Goal: Task Accomplishment & Management: Manage account settings

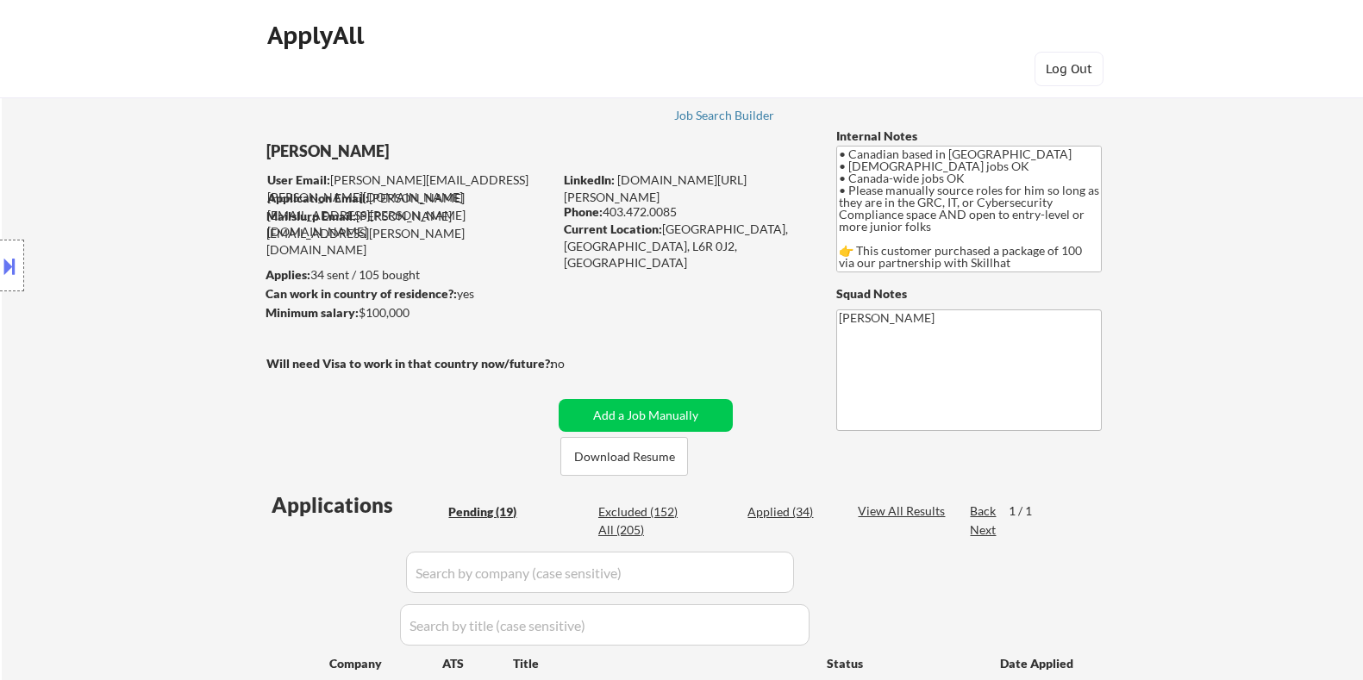
select select ""pending""
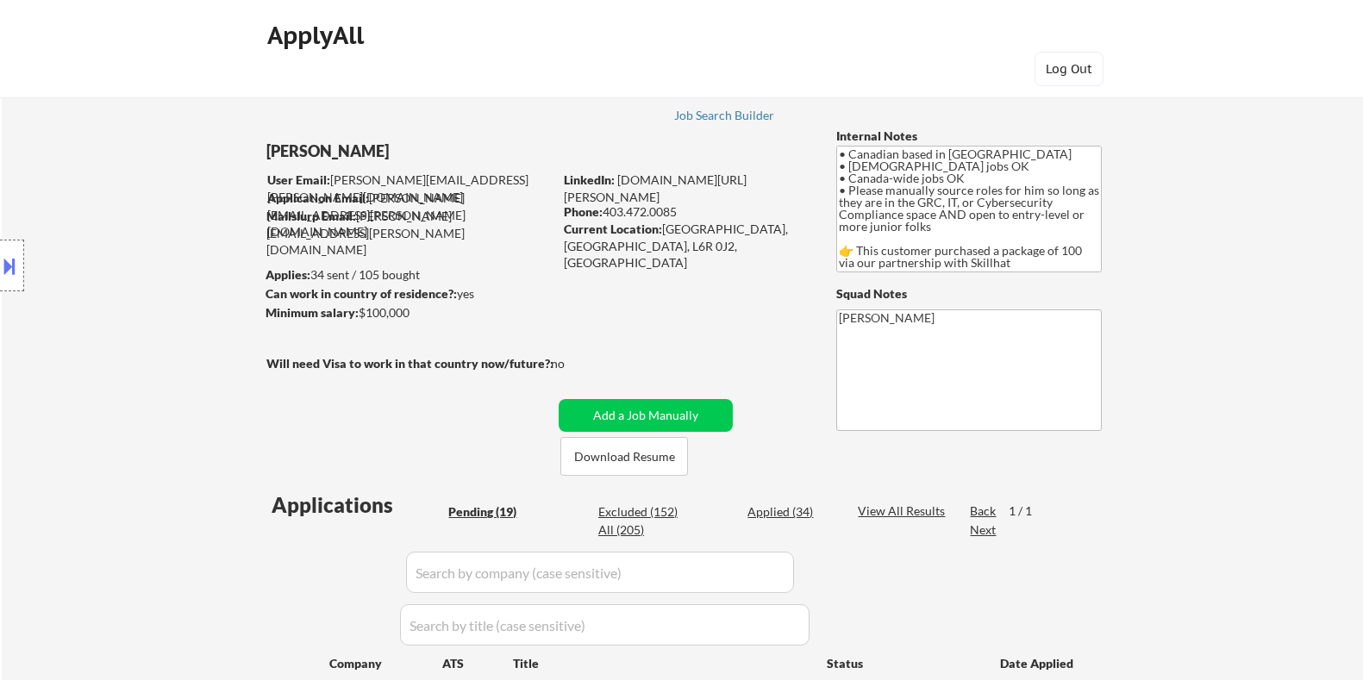
select select ""pending""
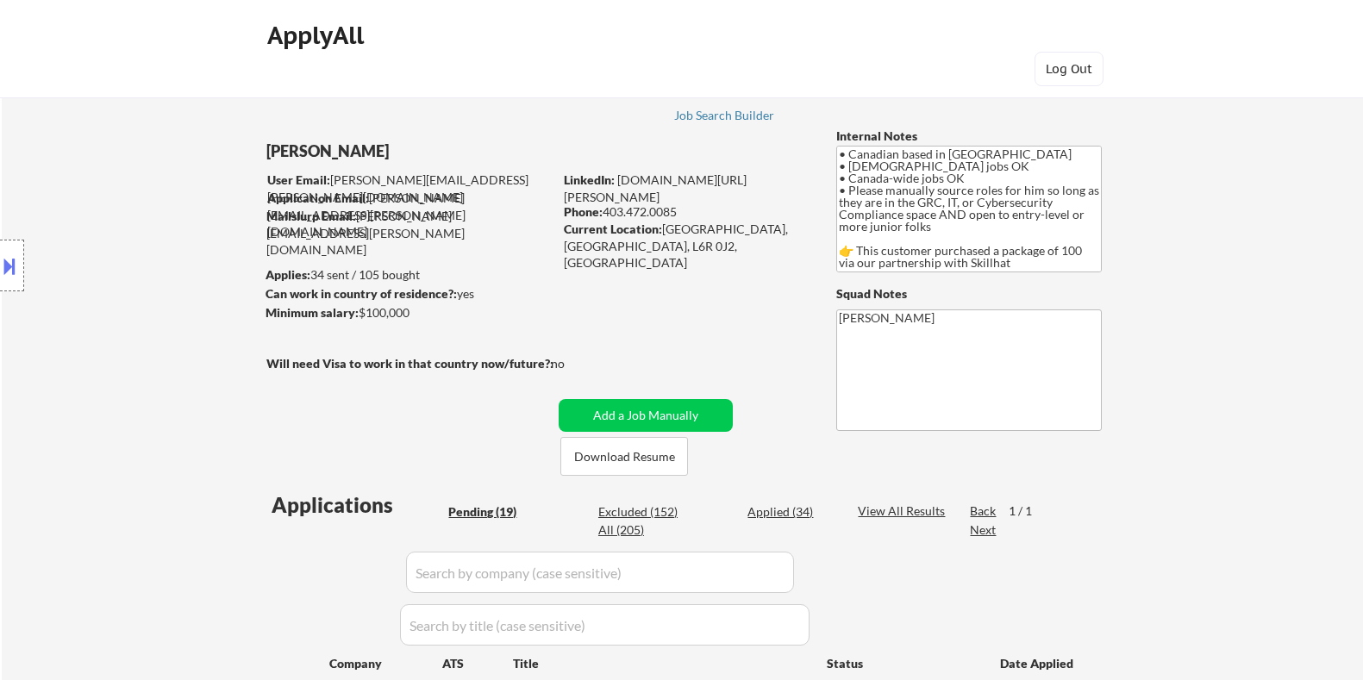
select select ""pending""
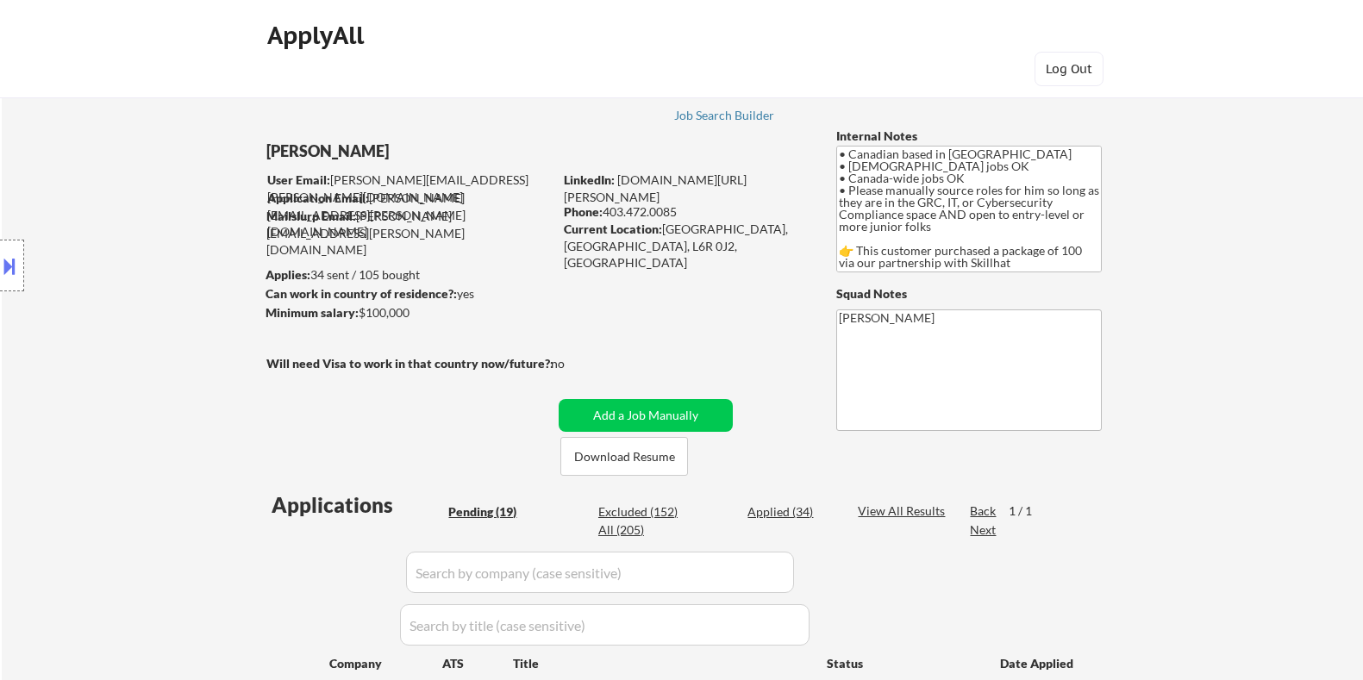
select select ""pending""
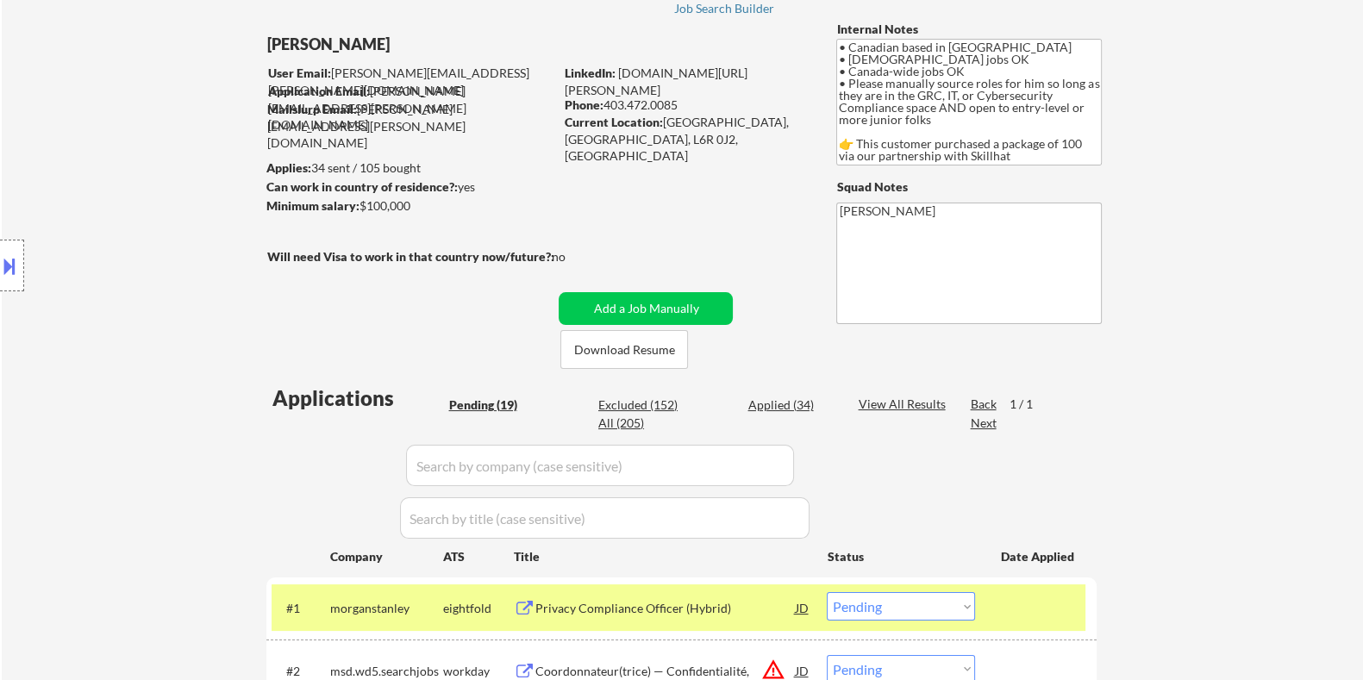
drag, startPoint x: 430, startPoint y: 209, endPoint x: 361, endPoint y: 210, distance: 69.0
click at [361, 210] on div "Minimum salary: $100,000" at bounding box center [409, 205] width 287 height 17
copy div "$100,000"
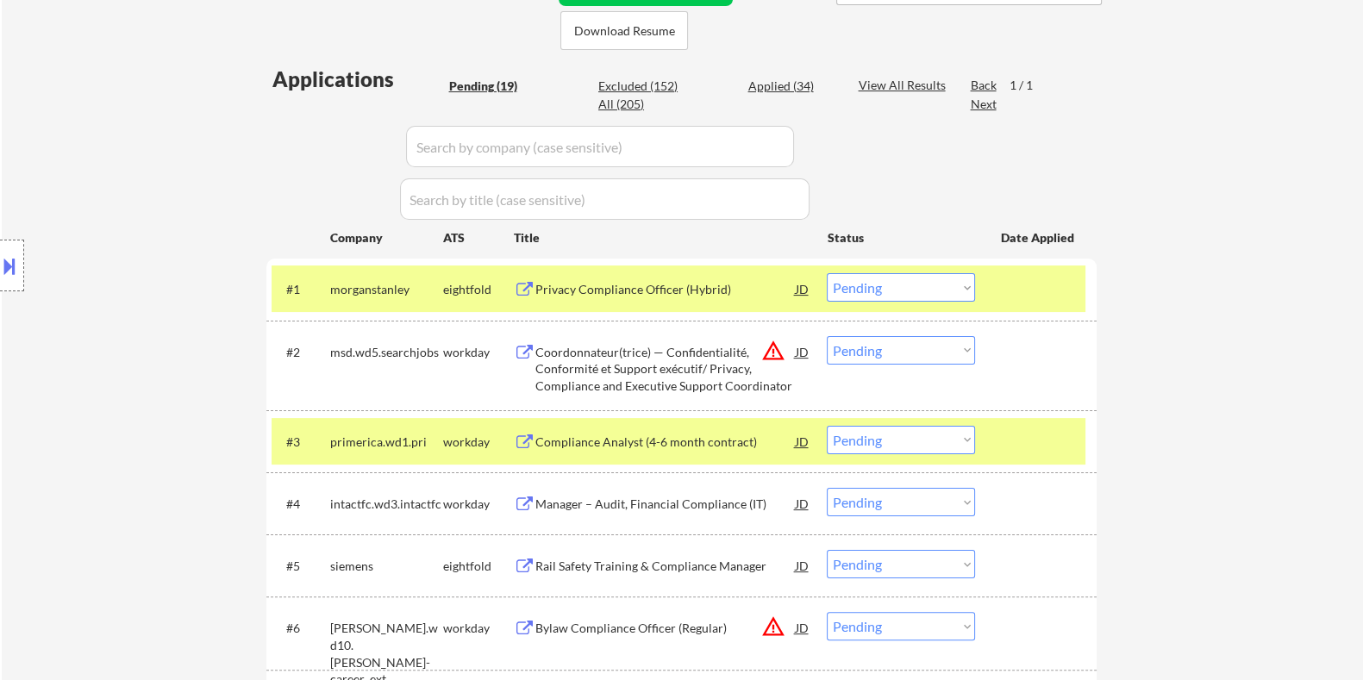
scroll to position [430, 0]
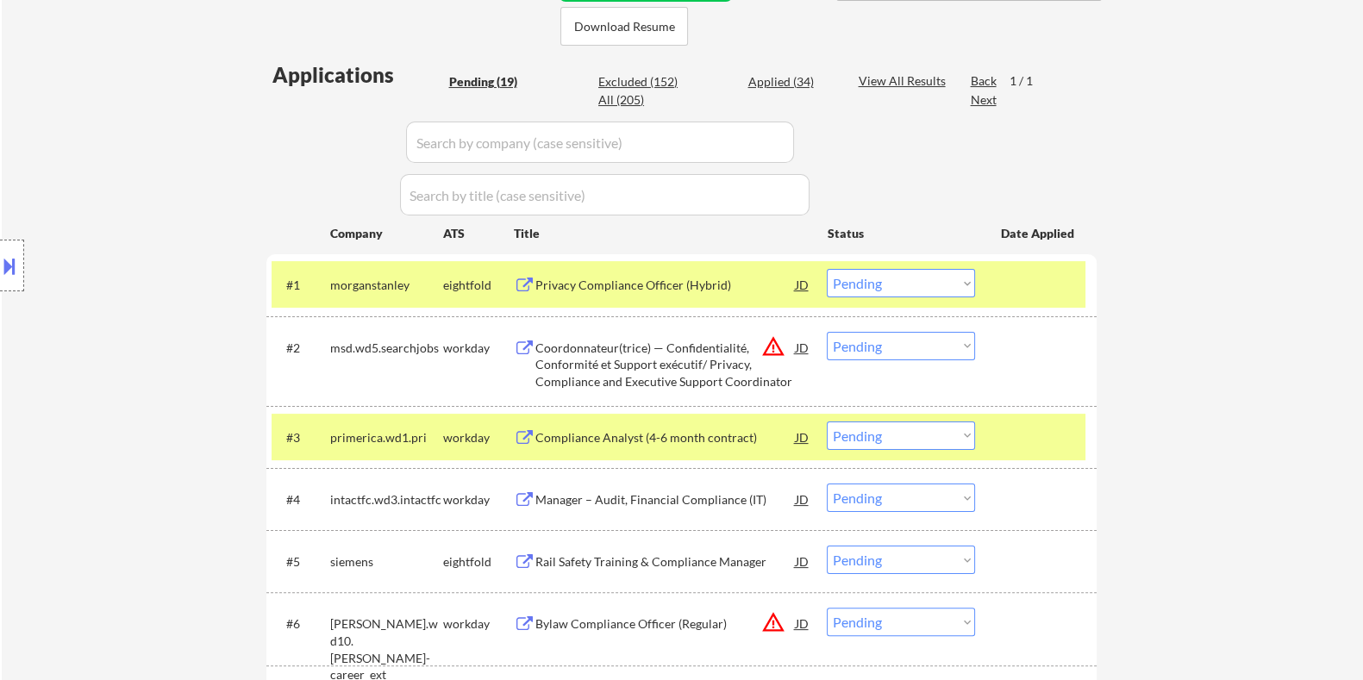
click at [901, 439] on select "Choose an option... Pending Applied Excluded (Questions) Excluded (Expired) Exc…" at bounding box center [901, 436] width 148 height 28
click at [827, 422] on select "Choose an option... Pending Applied Excluded (Questions) Excluded (Expired) Exc…" at bounding box center [901, 436] width 148 height 28
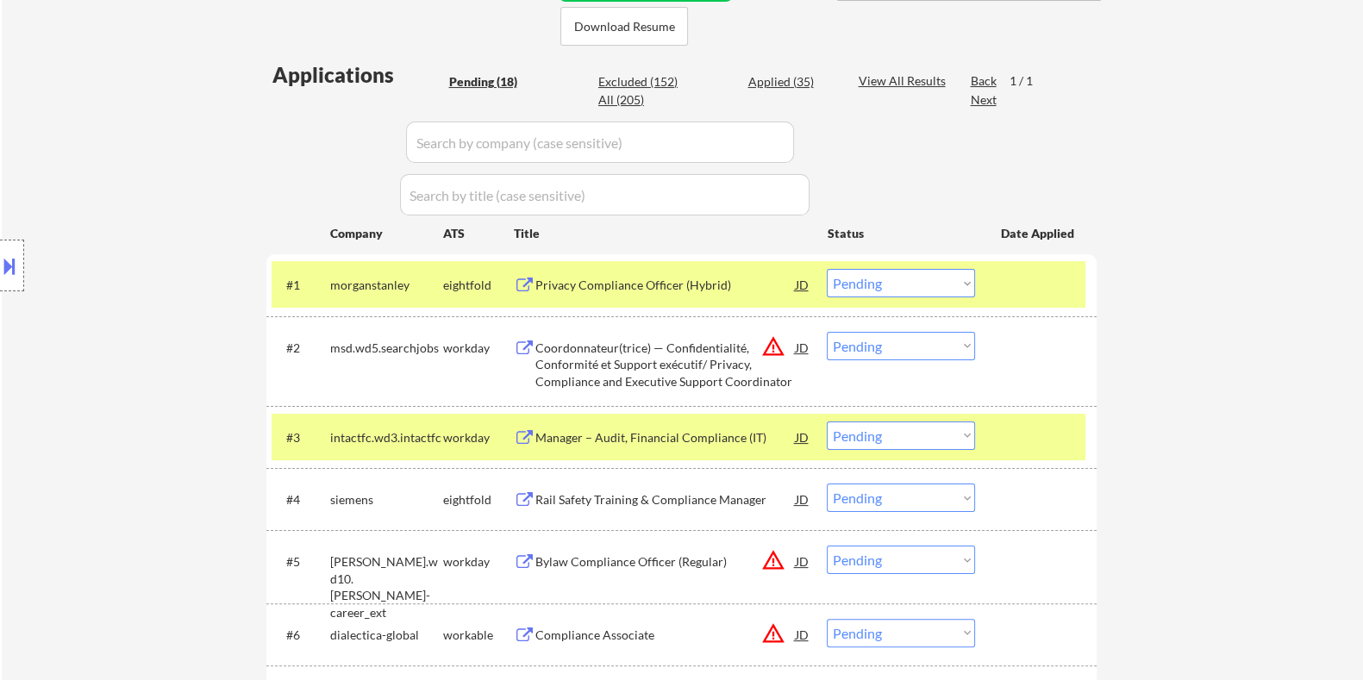
click at [583, 437] on div "Manager – Audit, Financial Compliance (IT)" at bounding box center [665, 437] width 260 height 17
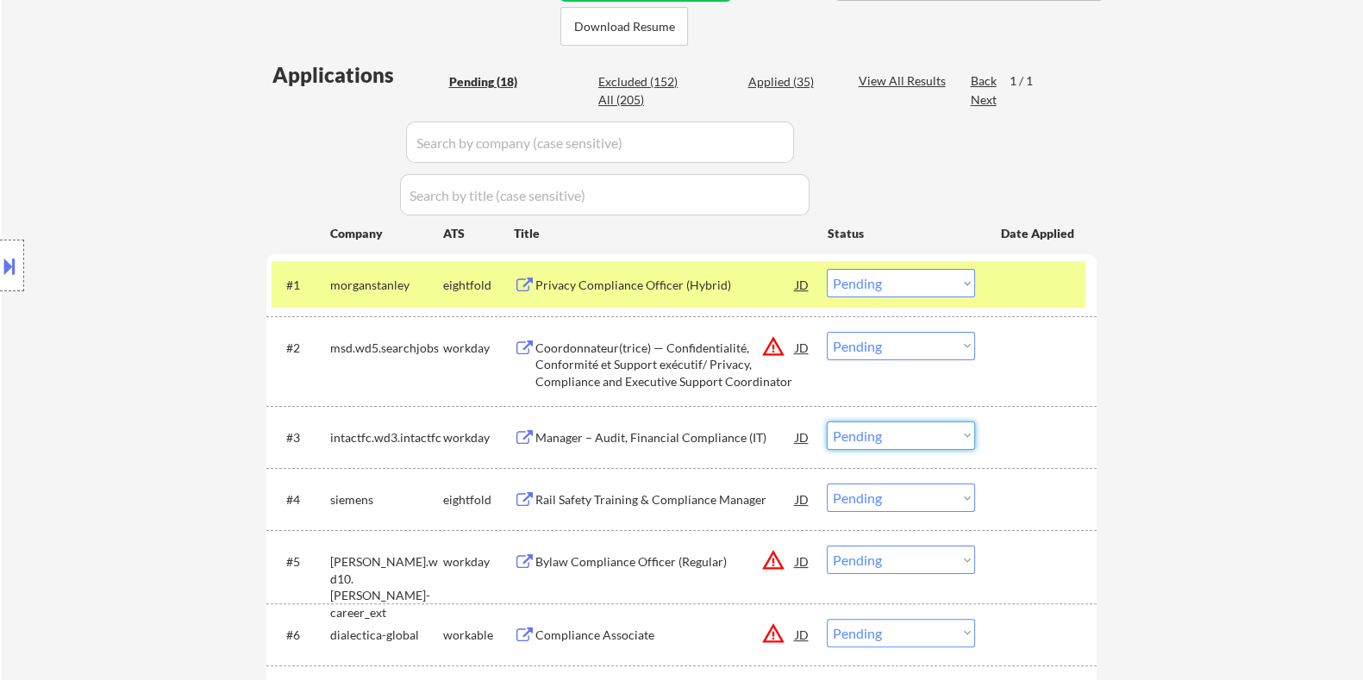
click at [911, 437] on select "Choose an option... Pending Applied Excluded (Questions) Excluded (Expired) Exc…" at bounding box center [901, 436] width 148 height 28
click at [827, 422] on select "Choose an option... Pending Applied Excluded (Questions) Excluded (Expired) Exc…" at bounding box center [901, 436] width 148 height 28
select select ""pending""
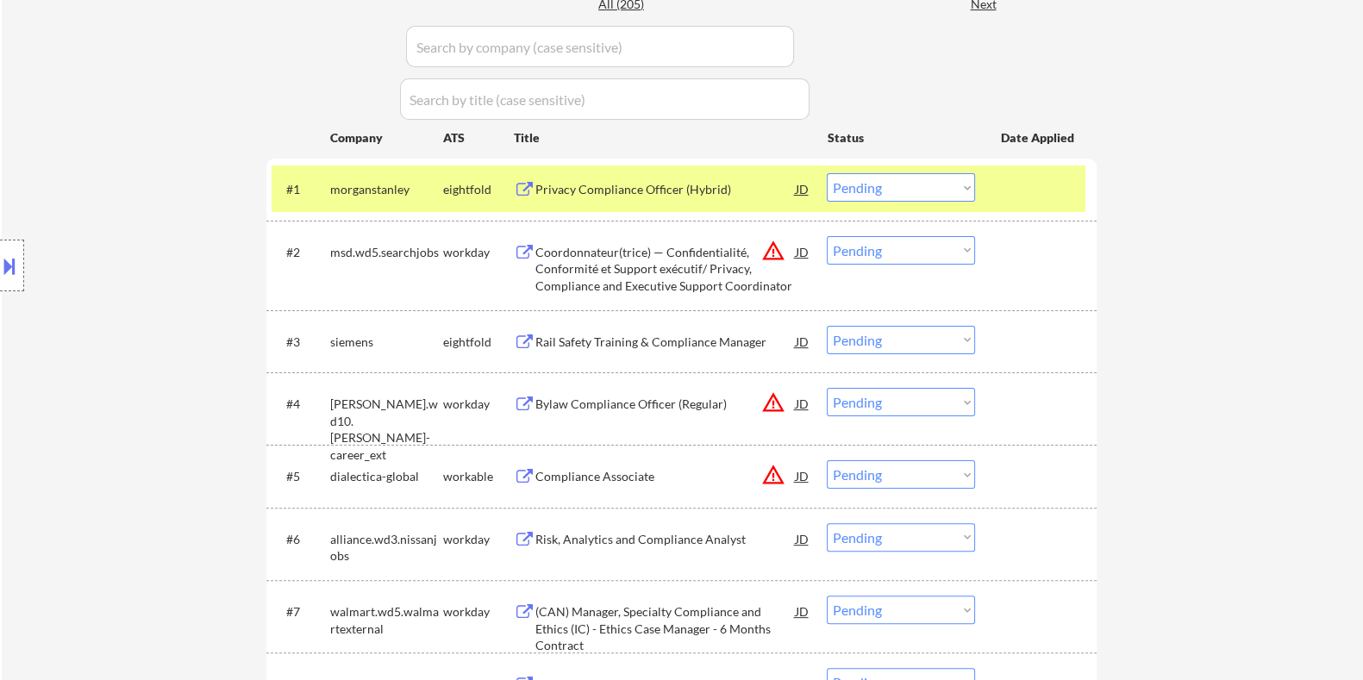
scroll to position [539, 0]
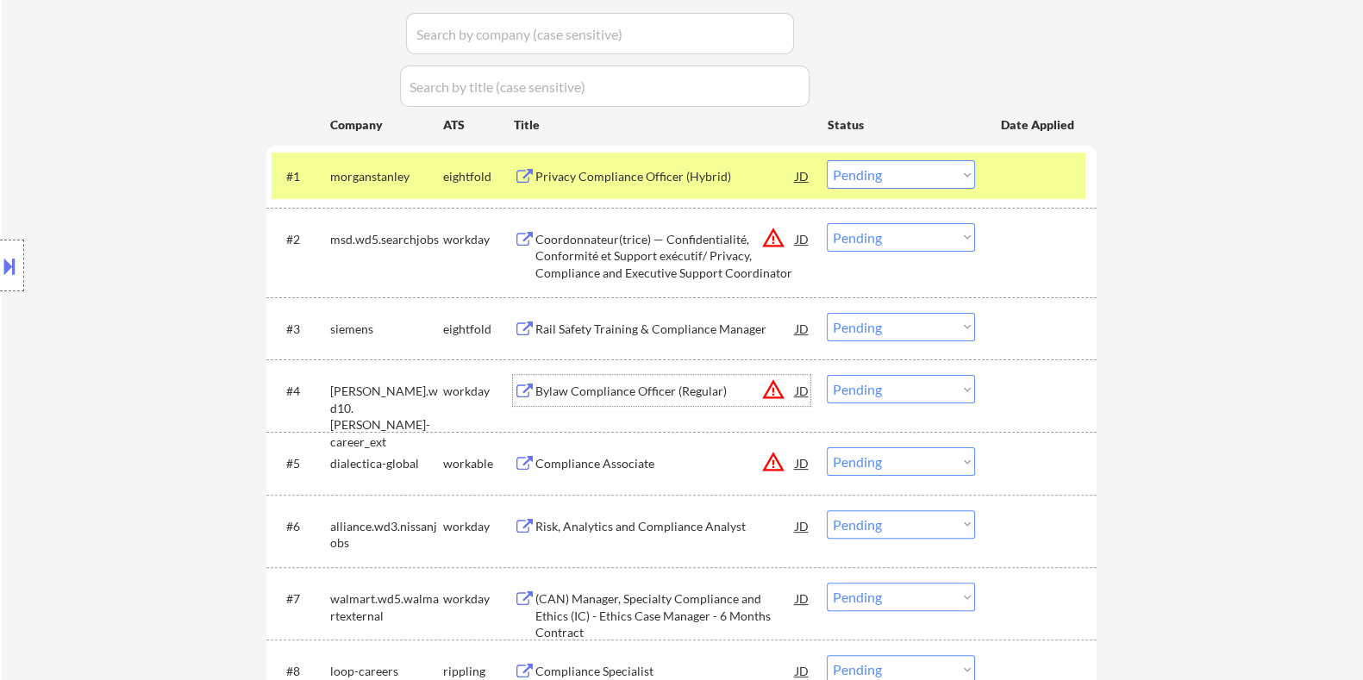
click at [612, 396] on div "Bylaw Compliance Officer (Regular)" at bounding box center [665, 391] width 260 height 17
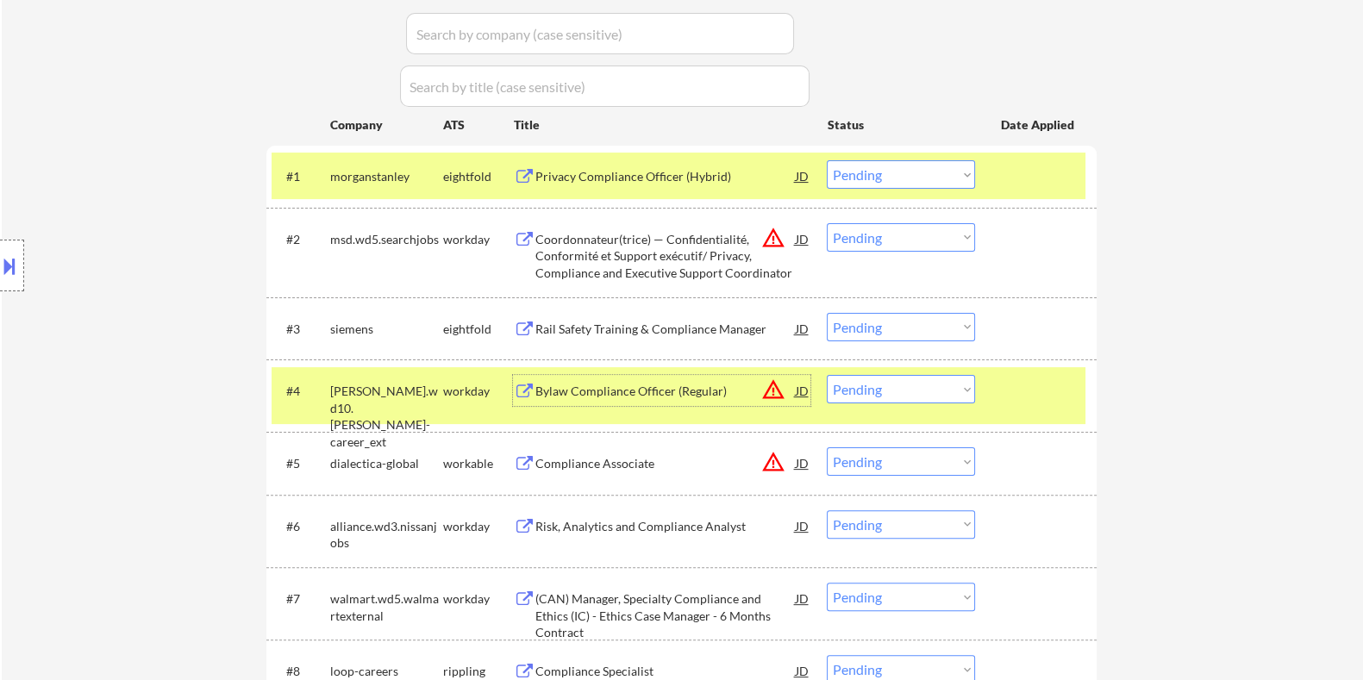
click at [876, 388] on select "Choose an option... Pending Applied Excluded (Questions) Excluded (Expired) Exc…" at bounding box center [901, 389] width 148 height 28
click at [827, 375] on select "Choose an option... Pending Applied Excluded (Questions) Excluded (Expired) Exc…" at bounding box center [901, 389] width 148 height 28
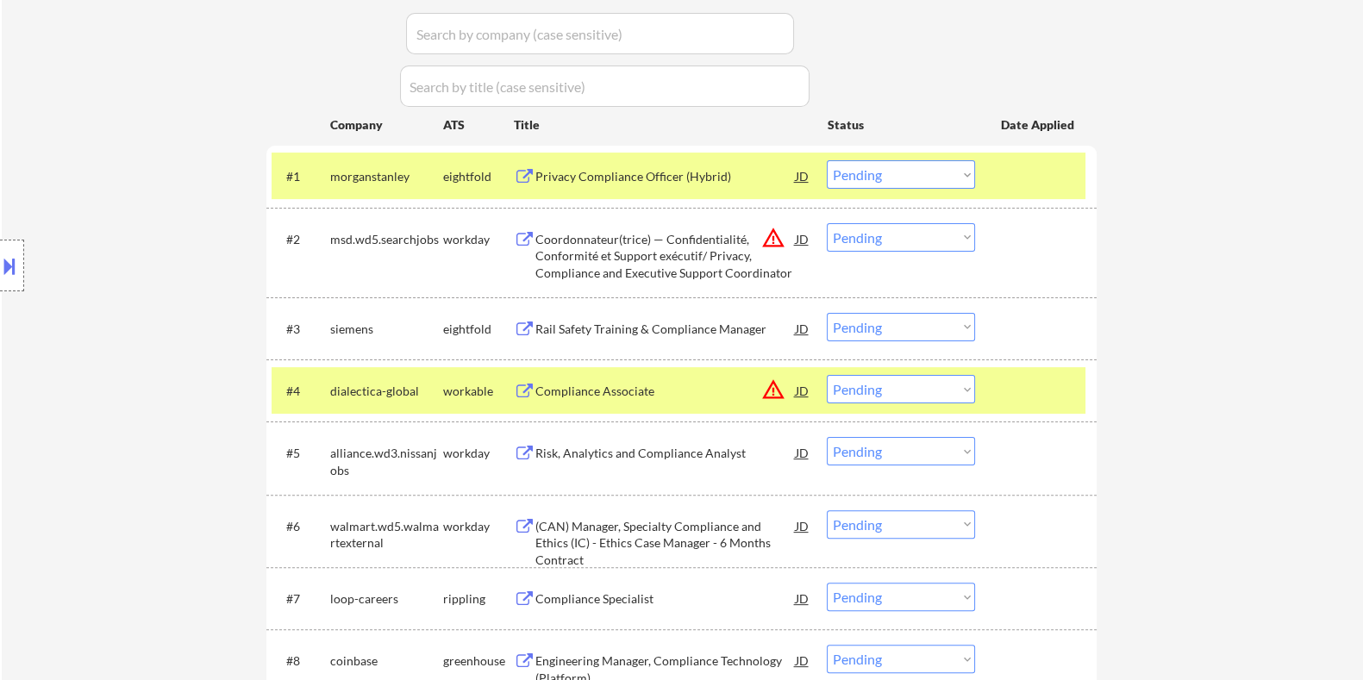
click at [627, 391] on div "Compliance Associate" at bounding box center [665, 391] width 260 height 17
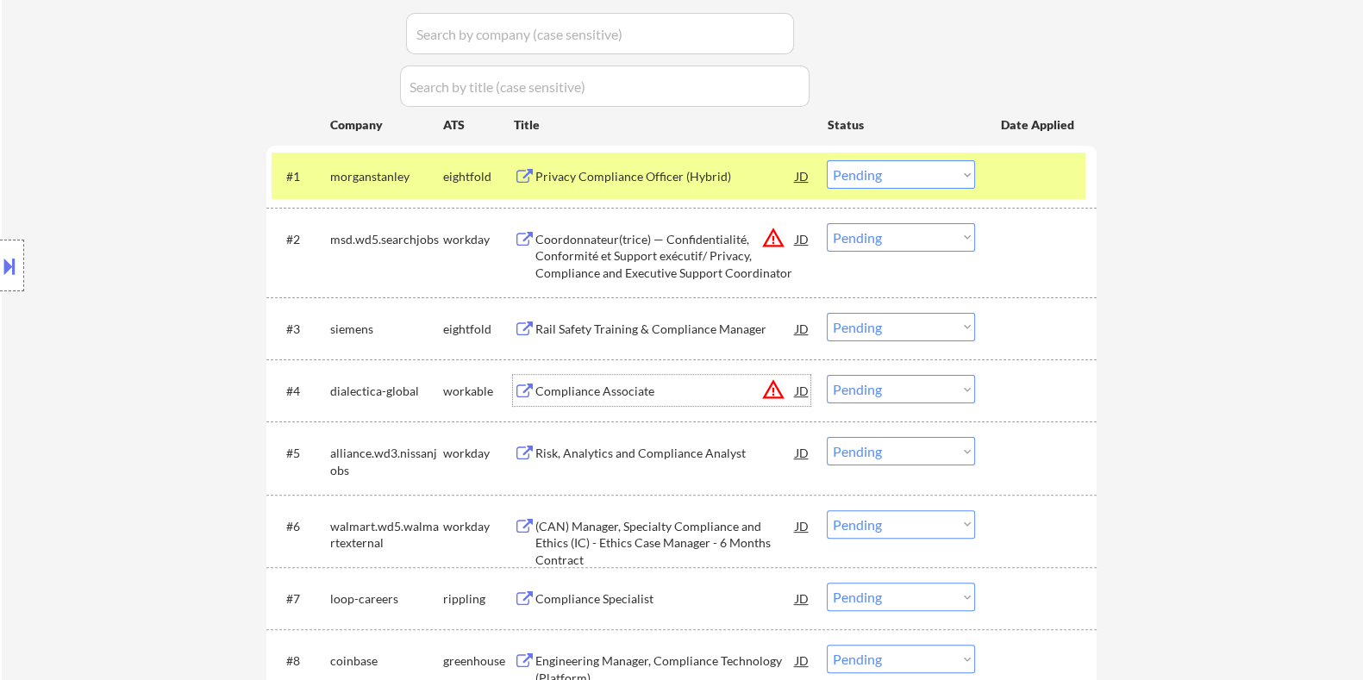
click at [909, 394] on select "Choose an option... Pending Applied Excluded (Questions) Excluded (Expired) Exc…" at bounding box center [901, 389] width 148 height 28
click at [827, 375] on select "Choose an option... Pending Applied Excluded (Questions) Excluded (Expired) Exc…" at bounding box center [901, 389] width 148 height 28
select select ""pending""
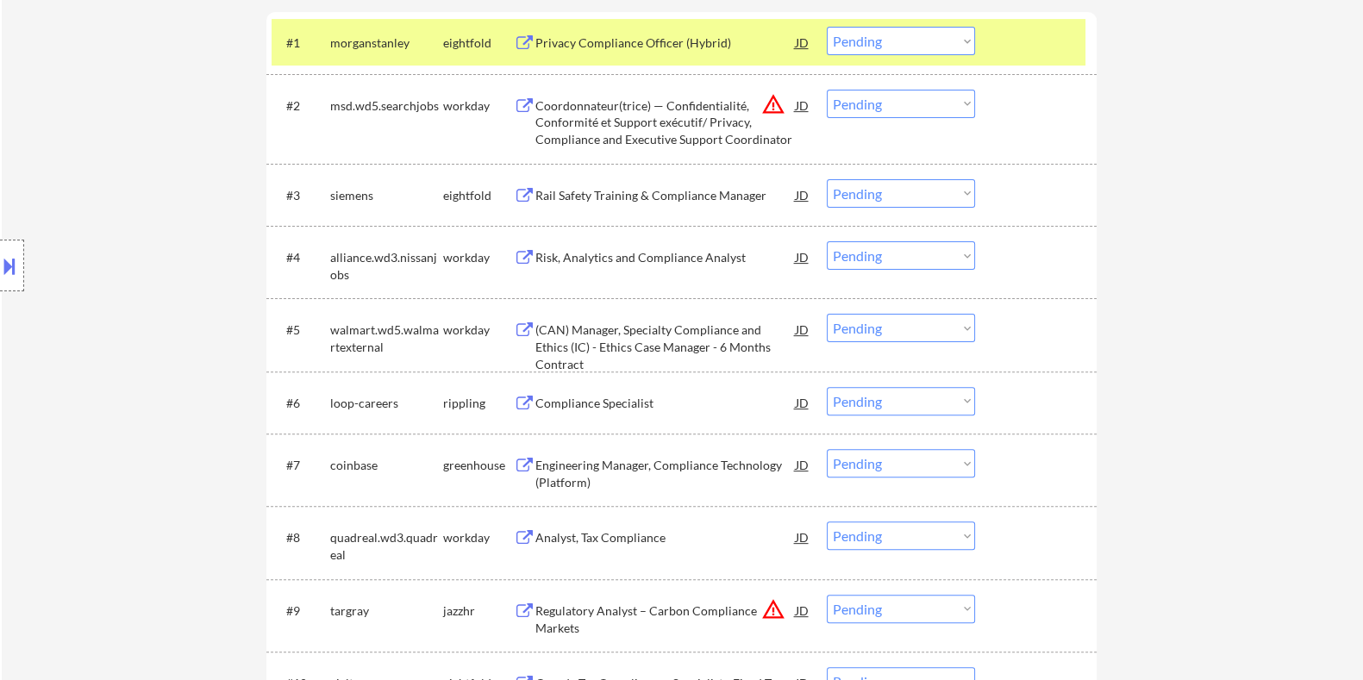
scroll to position [754, 0]
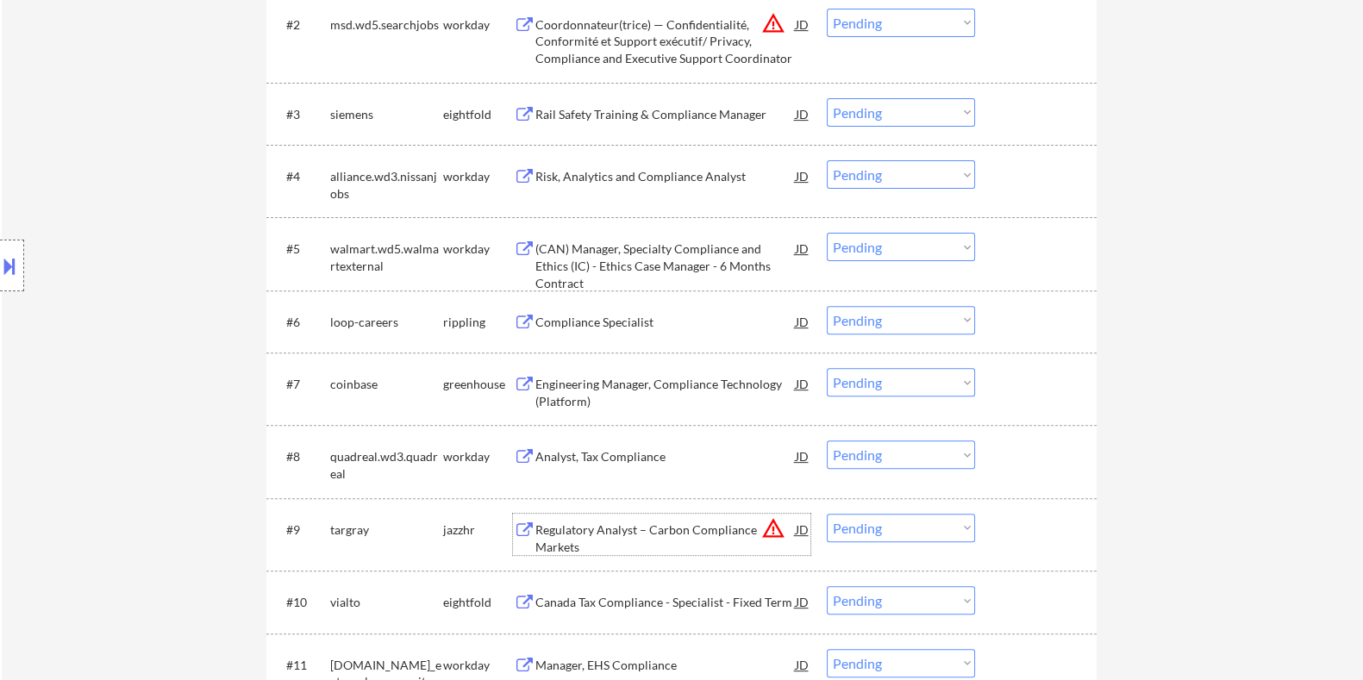
click at [592, 525] on div "Regulatory Analyst – Carbon Compliance Markets" at bounding box center [665, 539] width 260 height 34
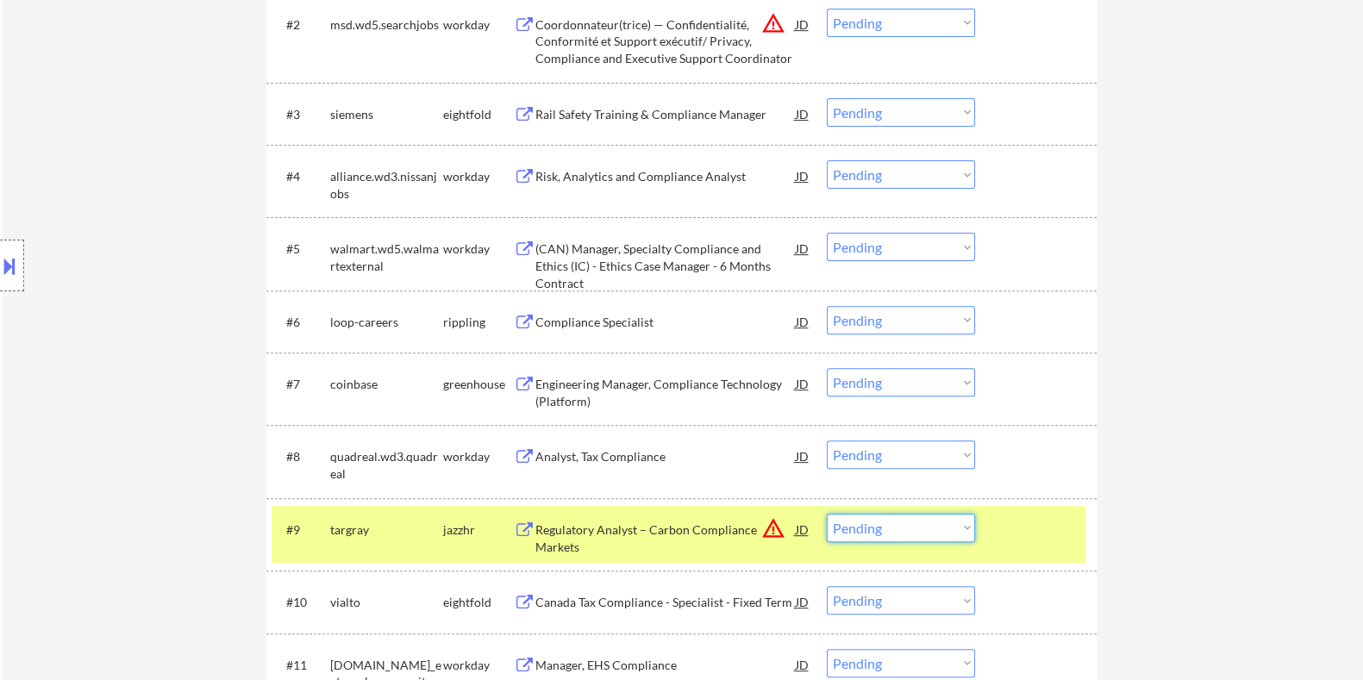
click at [878, 525] on select "Choose an option... Pending Applied Excluded (Questions) Excluded (Expired) Exc…" at bounding box center [901, 528] width 148 height 28
click at [827, 514] on select "Choose an option... Pending Applied Excluded (Questions) Excluded (Expired) Exc…" at bounding box center [901, 528] width 148 height 28
select select ""pending""
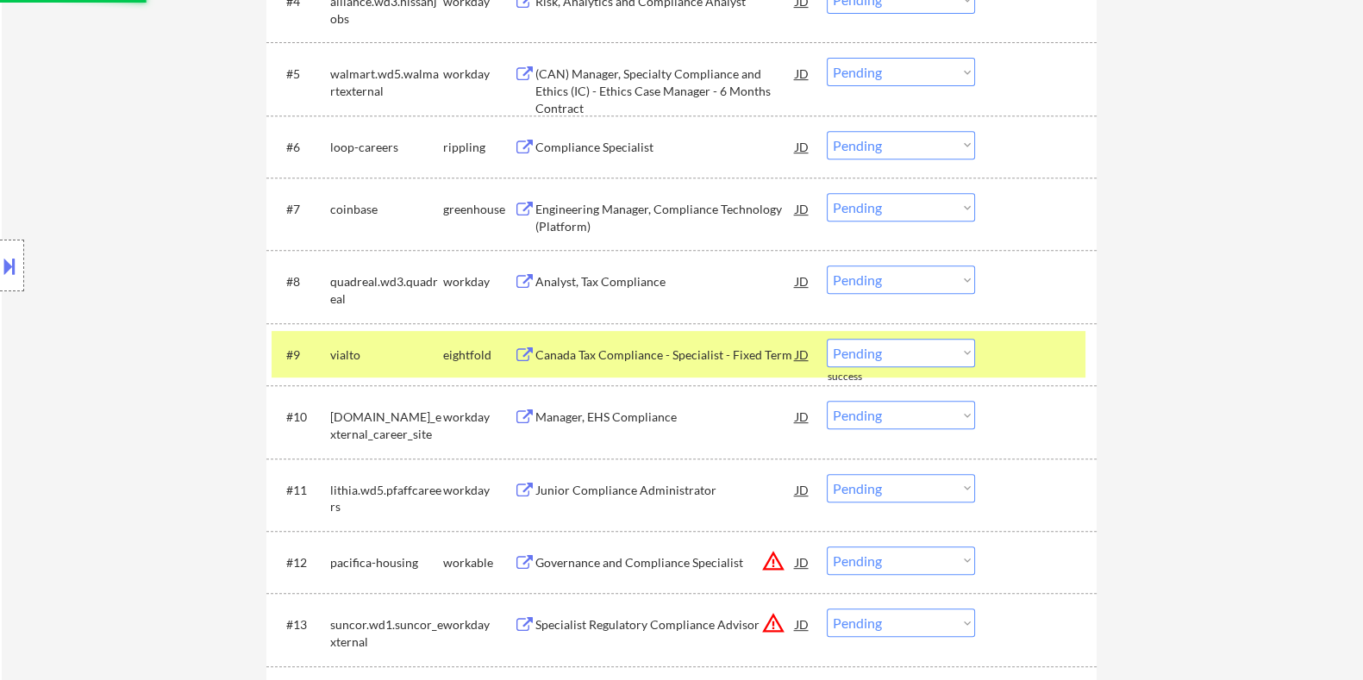
scroll to position [1078, 0]
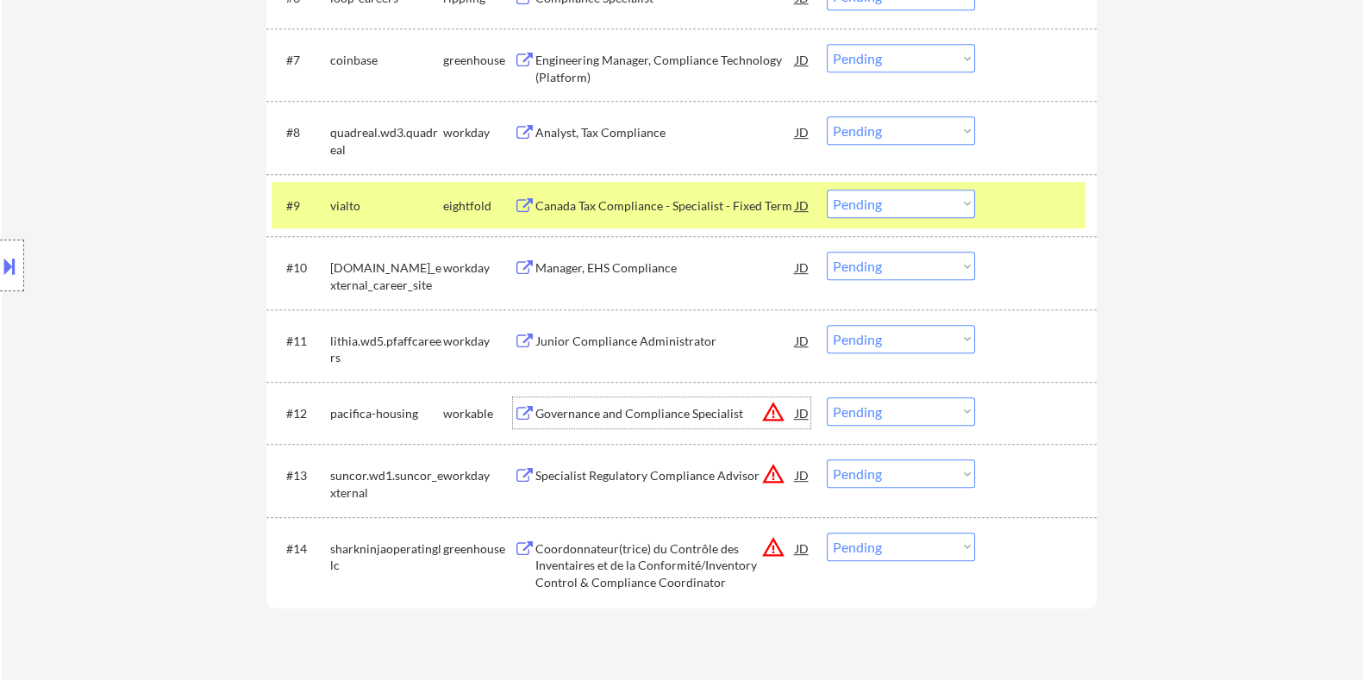
click at [623, 418] on div "Governance and Compliance Specialist" at bounding box center [665, 413] width 260 height 17
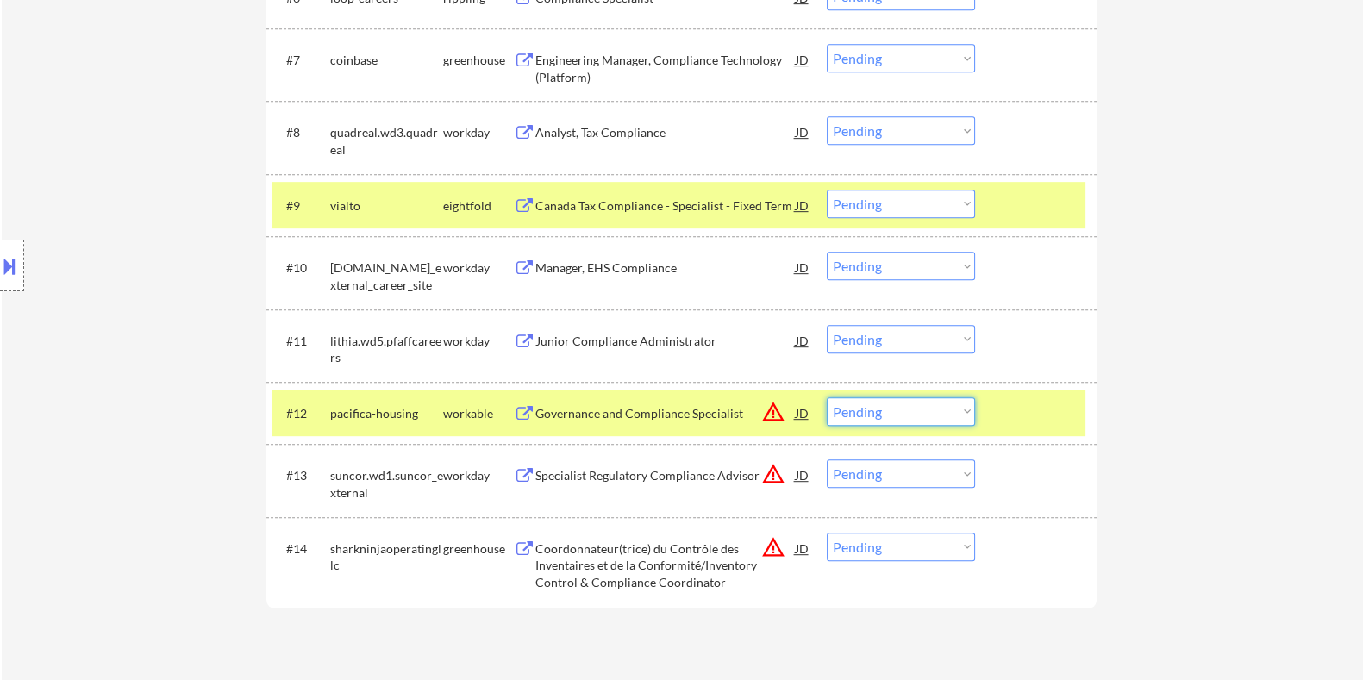
click at [912, 416] on select "Choose an option... Pending Applied Excluded (Questions) Excluded (Expired) Exc…" at bounding box center [901, 411] width 148 height 28
click at [827, 397] on select "Choose an option... Pending Applied Excluded (Questions) Excluded (Expired) Exc…" at bounding box center [901, 411] width 148 height 28
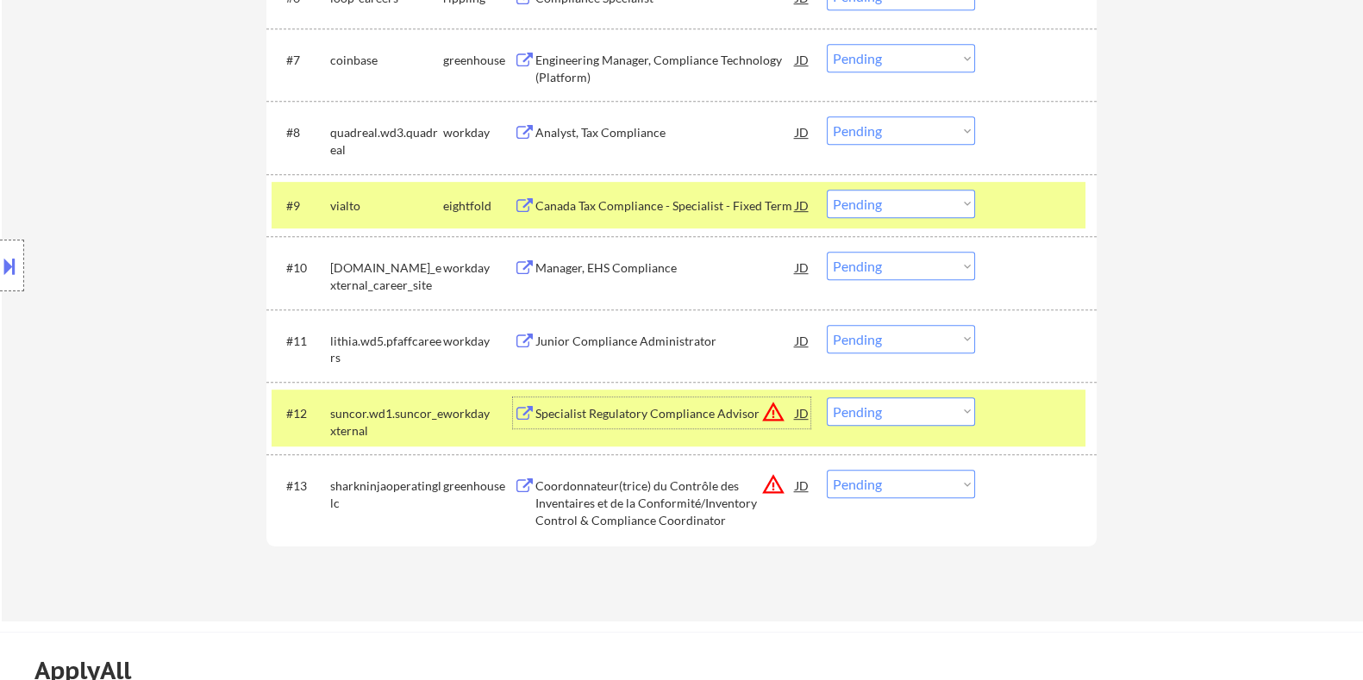
click at [676, 410] on div "Specialist Regulatory Compliance Advisor" at bounding box center [665, 413] width 260 height 17
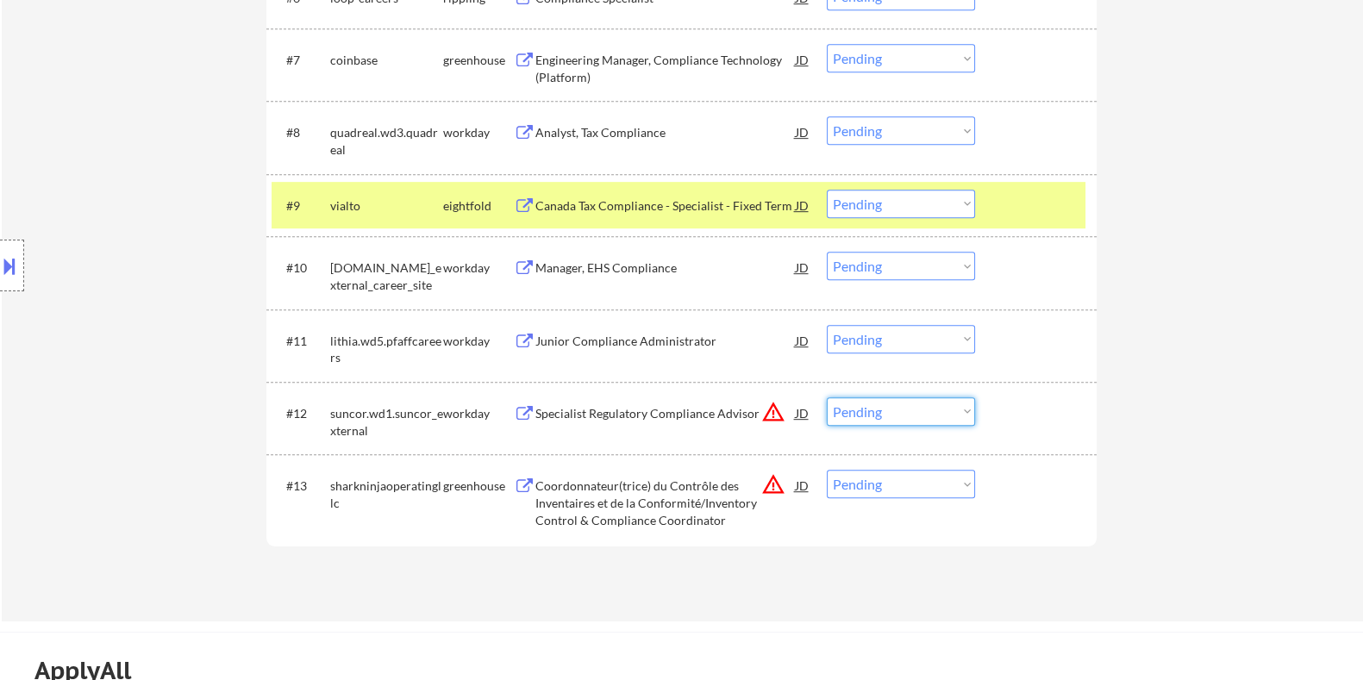
click at [923, 416] on select "Choose an option... Pending Applied Excluded (Questions) Excluded (Expired) Exc…" at bounding box center [901, 411] width 148 height 28
click at [827, 397] on select "Choose an option... Pending Applied Excluded (Questions) Excluded (Expired) Exc…" at bounding box center [901, 411] width 148 height 28
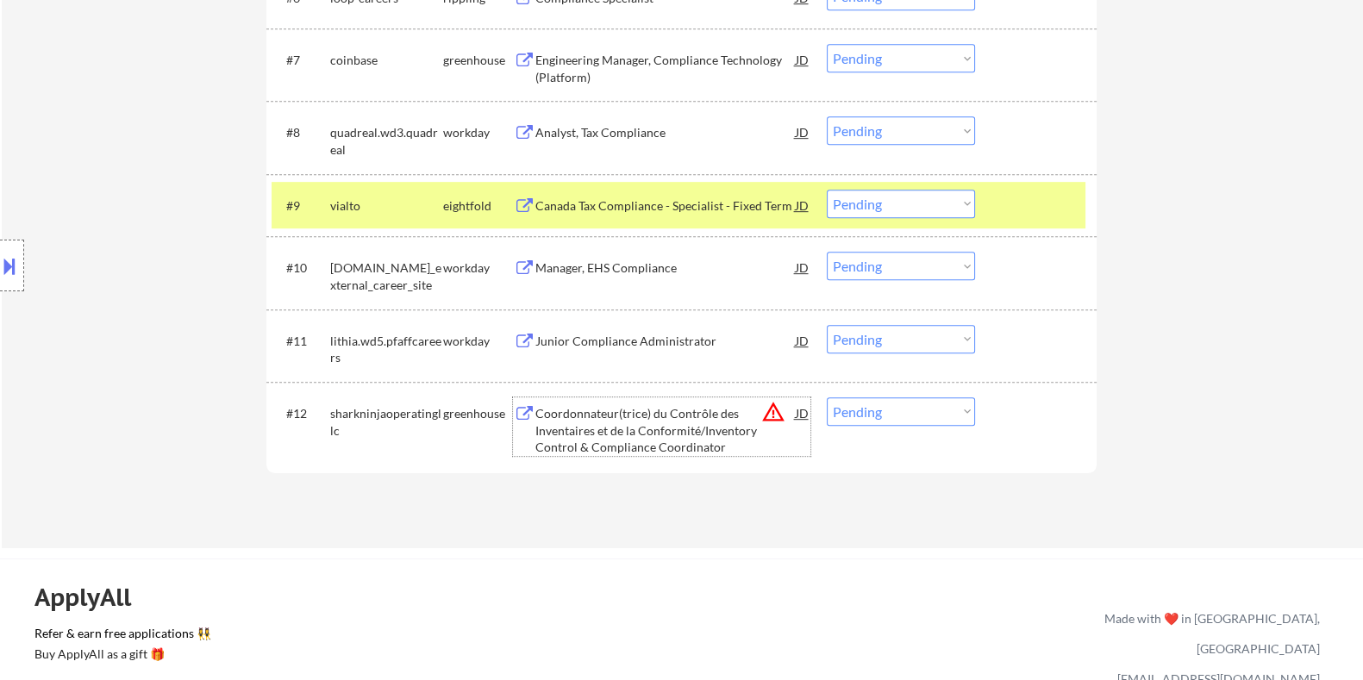
click at [654, 418] on div "Coordonnateur(trice) du Contrôle des Inventaires et de la Conformité/Inventory …" at bounding box center [665, 430] width 260 height 51
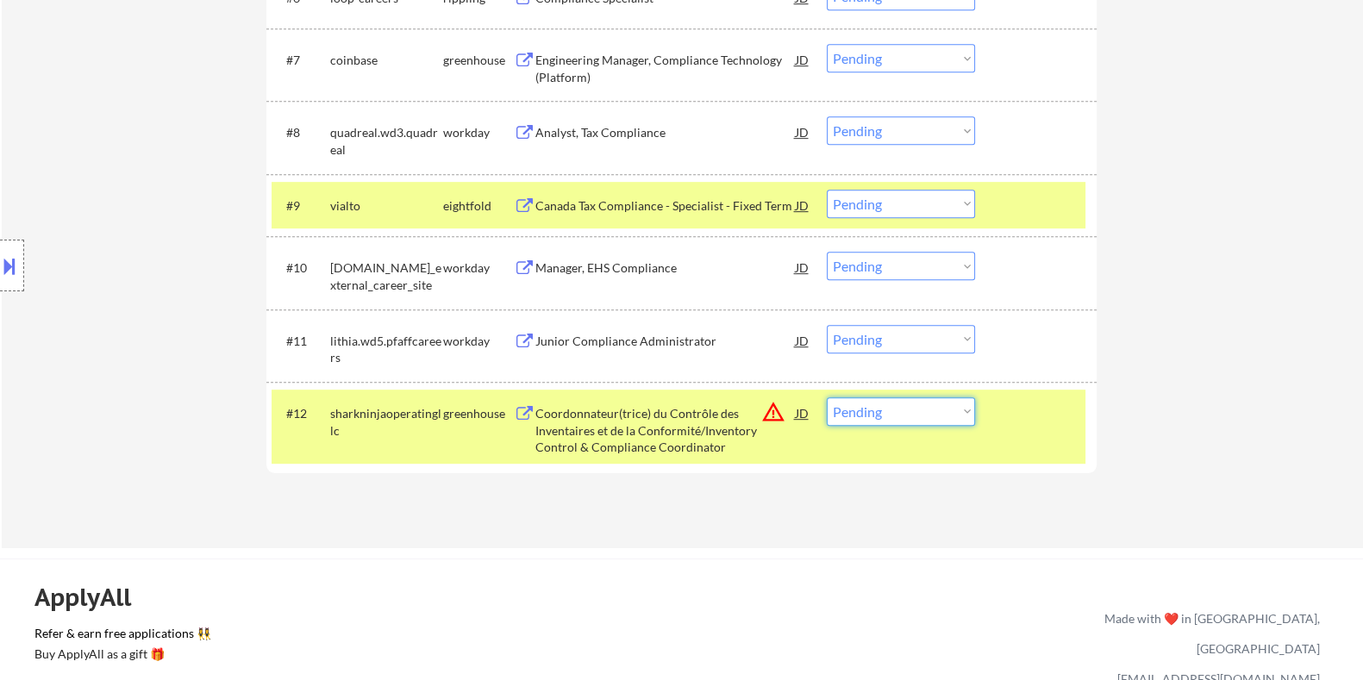
click at [907, 416] on select "Choose an option... Pending Applied Excluded (Questions) Excluded (Expired) Exc…" at bounding box center [901, 411] width 148 height 28
select select ""excluded__location_""
click at [827, 397] on select "Choose an option... Pending Applied Excluded (Questions) Excluded (Expired) Exc…" at bounding box center [901, 411] width 148 height 28
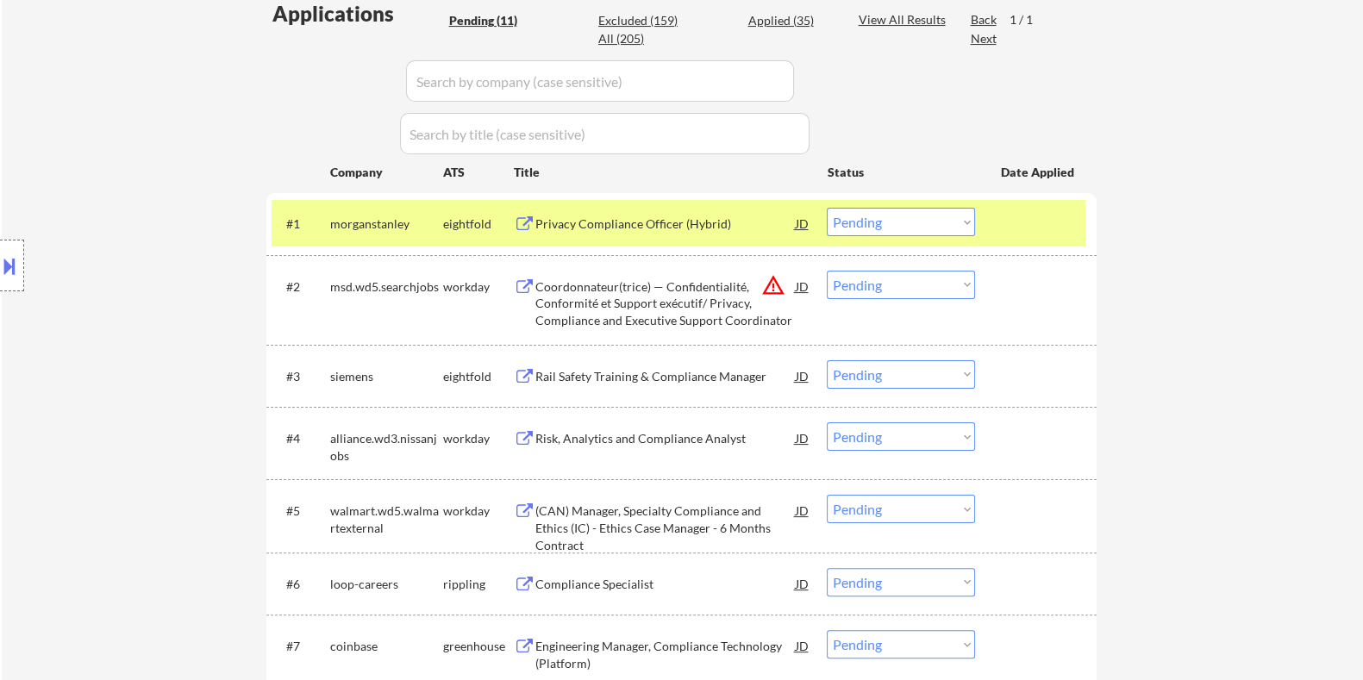
scroll to position [430, 0]
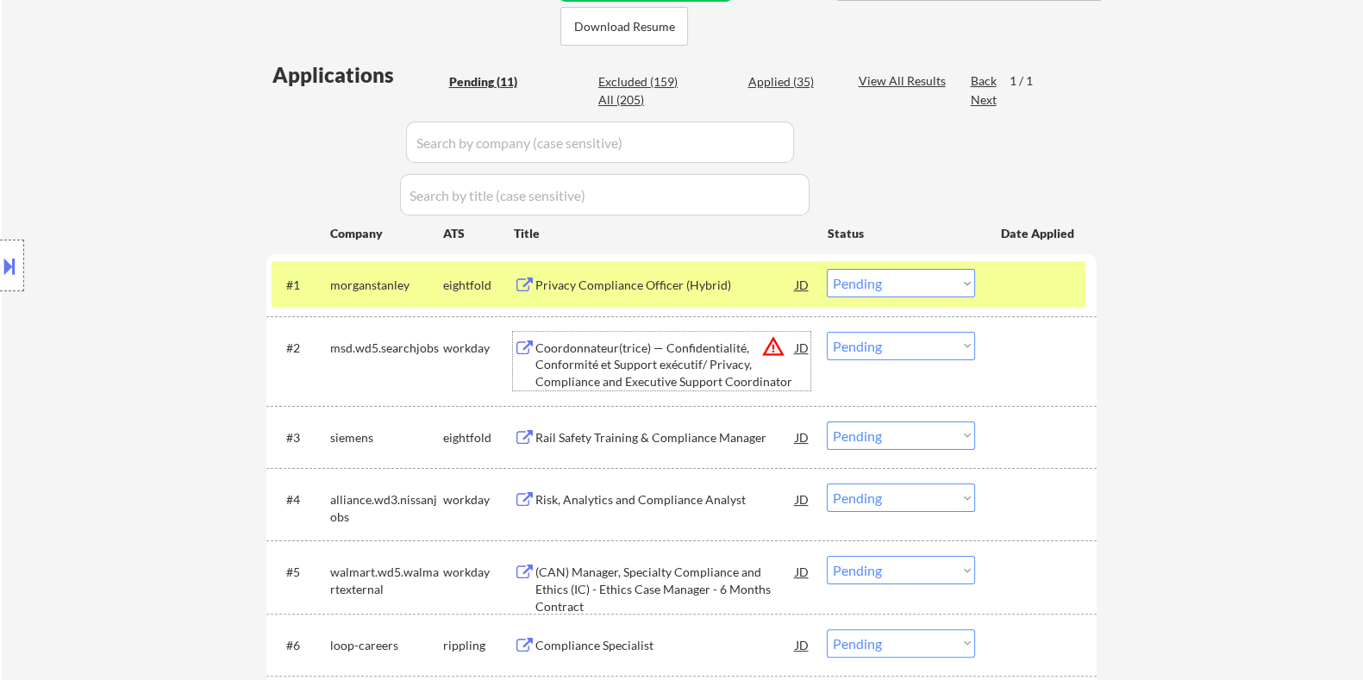
click at [580, 356] on div "Coordonnateur(trice) — Confidentialité, Conformité et Support exécutif/ Privacy…" at bounding box center [665, 365] width 260 height 51
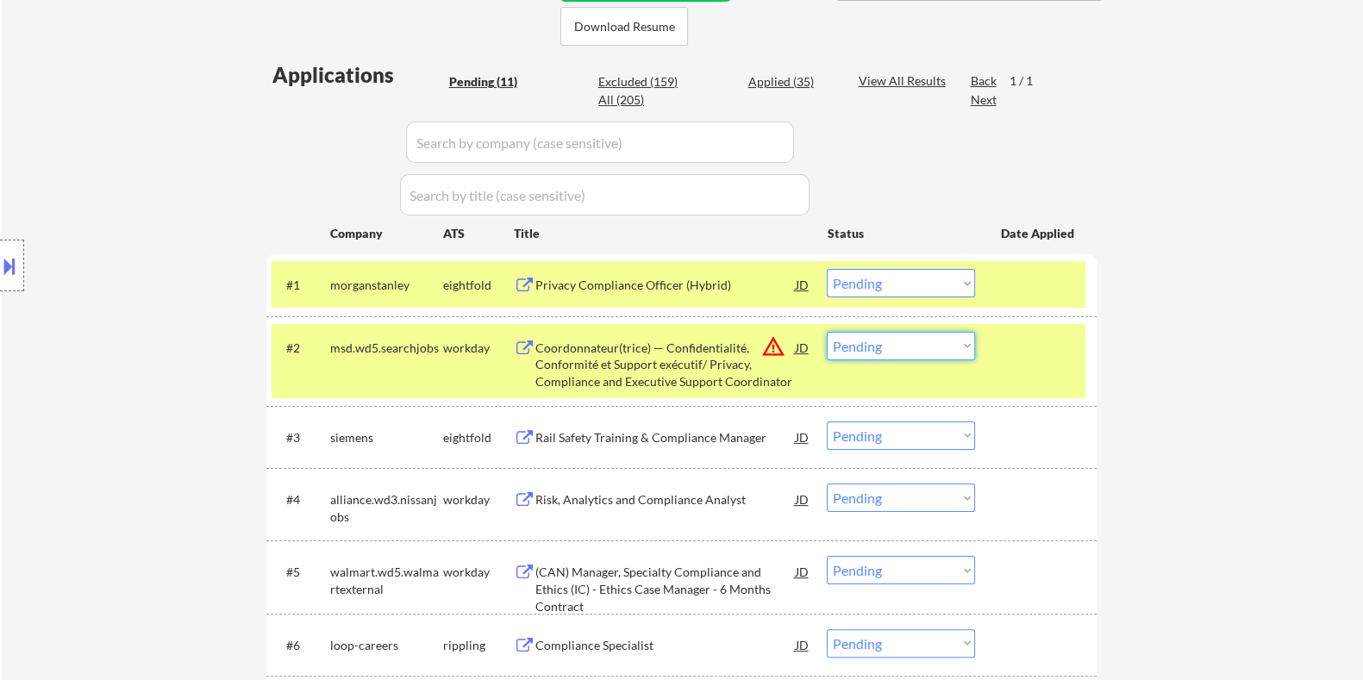
click at [913, 343] on select "Choose an option... Pending Applied Excluded (Questions) Excluded (Expired) Exc…" at bounding box center [901, 346] width 148 height 28
click at [827, 332] on select "Choose an option... Pending Applied Excluded (Questions) Excluded (Expired) Exc…" at bounding box center [901, 346] width 148 height 28
select select ""pending""
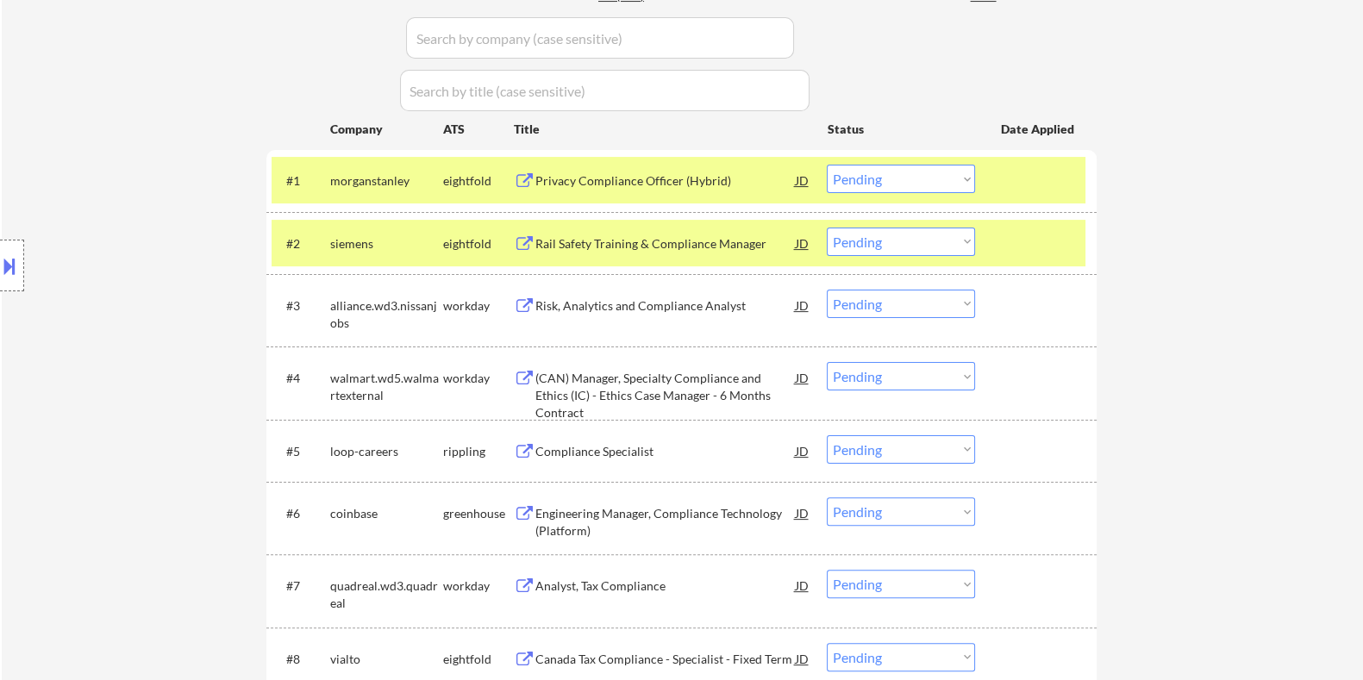
scroll to position [539, 0]
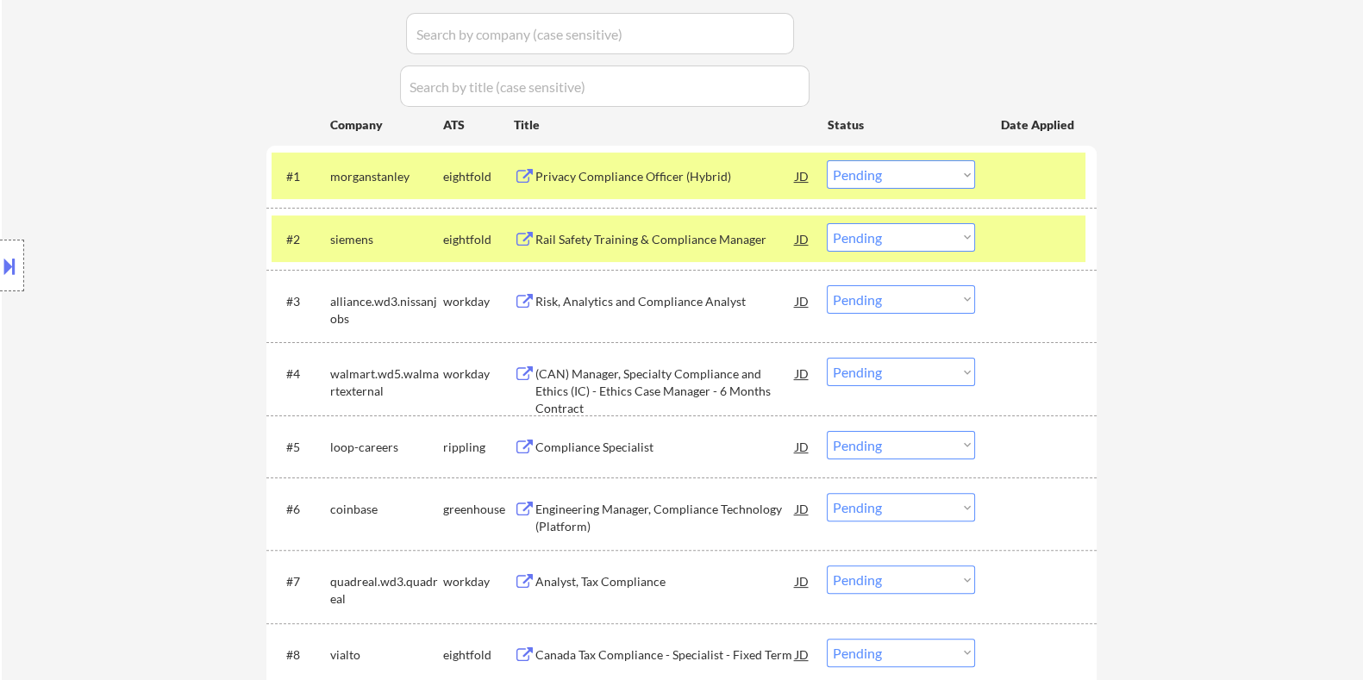
click at [609, 303] on div "Risk, Analytics and Compliance Analyst" at bounding box center [665, 301] width 260 height 17
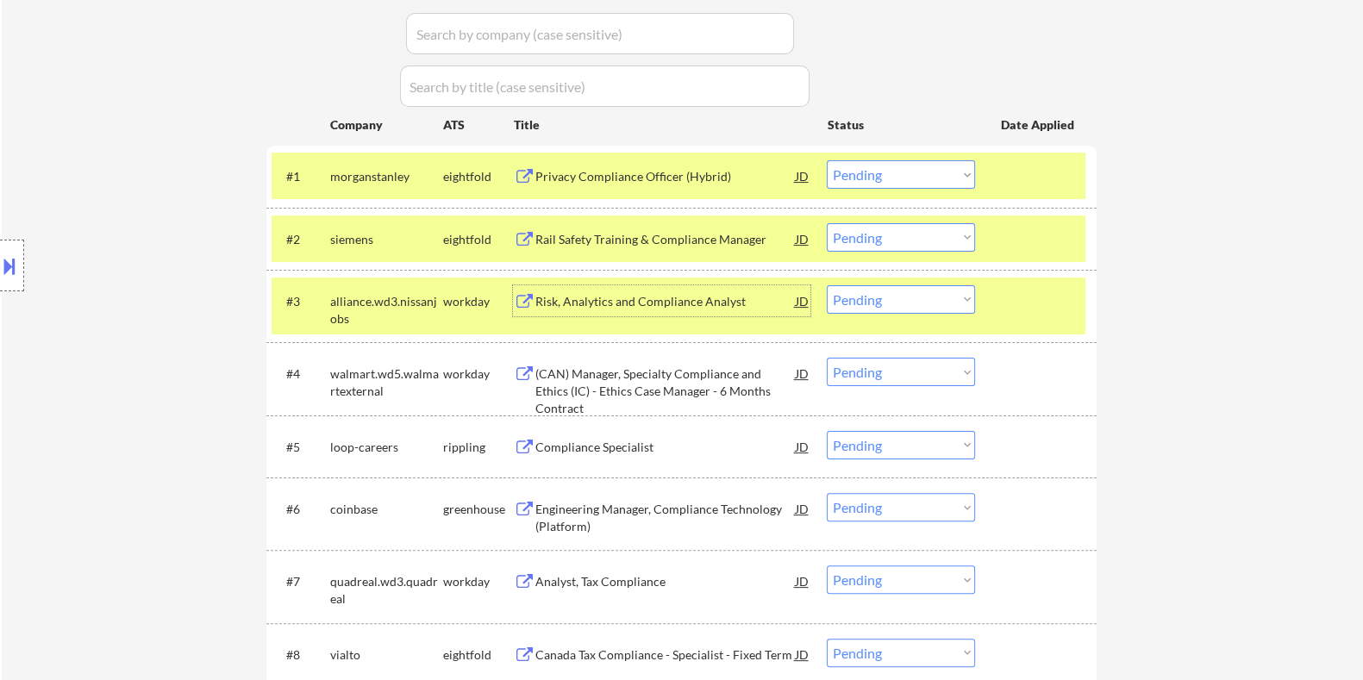
click at [922, 303] on select "Choose an option... Pending Applied Excluded (Questions) Excluded (Expired) Exc…" at bounding box center [901, 299] width 148 height 28
click at [827, 285] on select "Choose an option... Pending Applied Excluded (Questions) Excluded (Expired) Exc…" at bounding box center [901, 299] width 148 height 28
select select ""pending""
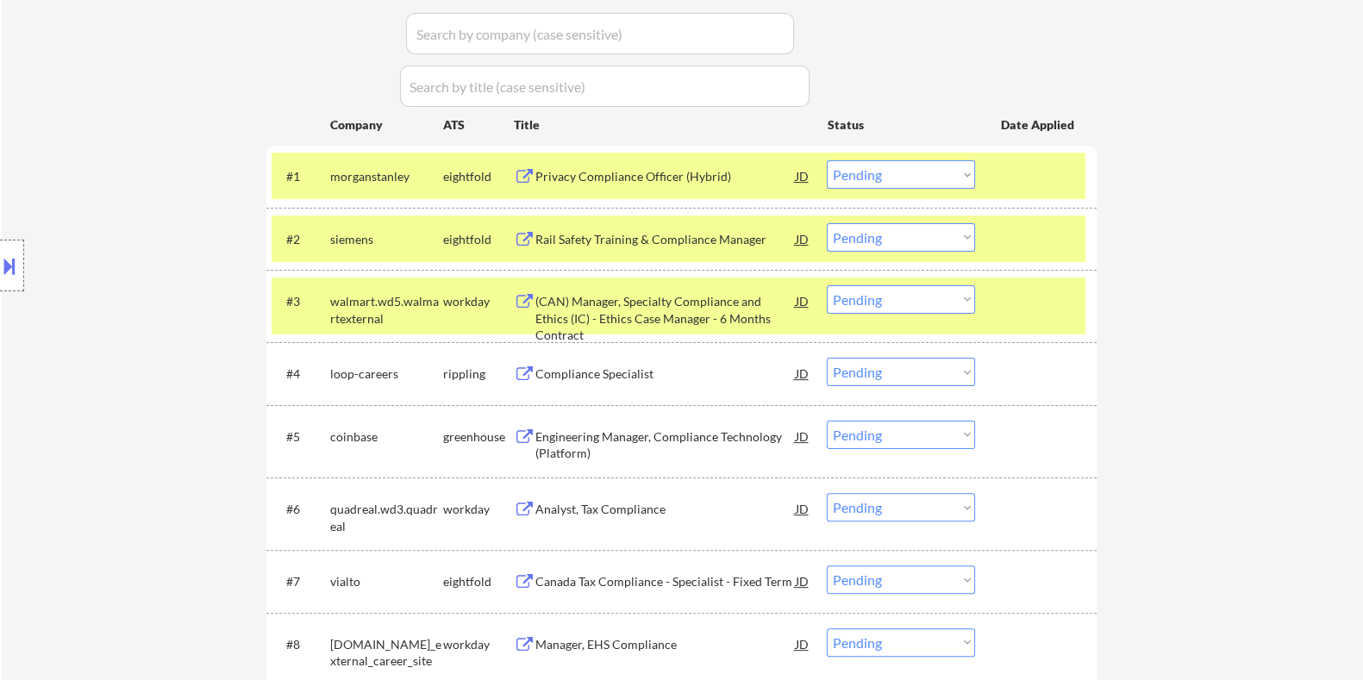
click at [564, 435] on div "Engineering Manager, Compliance Technology (Platform)" at bounding box center [665, 446] width 260 height 34
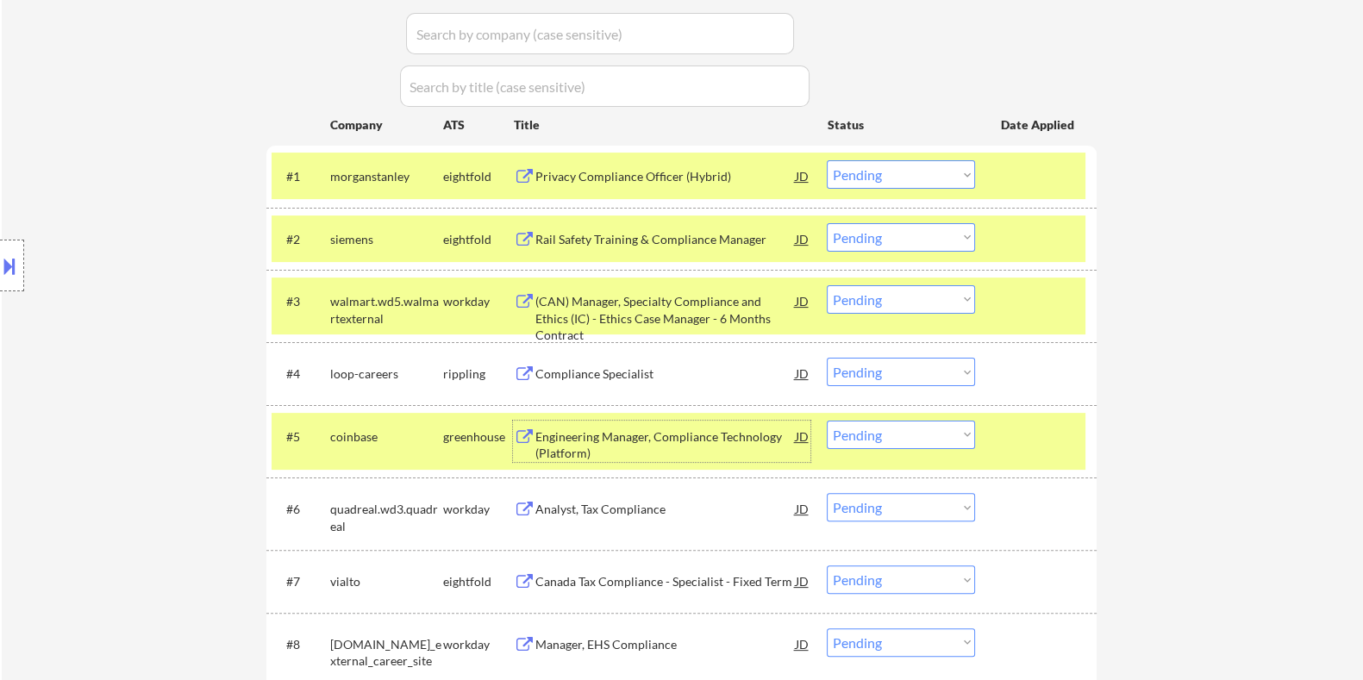
click at [942, 438] on select "Choose an option... Pending Applied Excluded (Questions) Excluded (Expired) Exc…" at bounding box center [901, 435] width 148 height 28
click at [827, 421] on select "Choose an option... Pending Applied Excluded (Questions) Excluded (Expired) Exc…" at bounding box center [901, 435] width 148 height 28
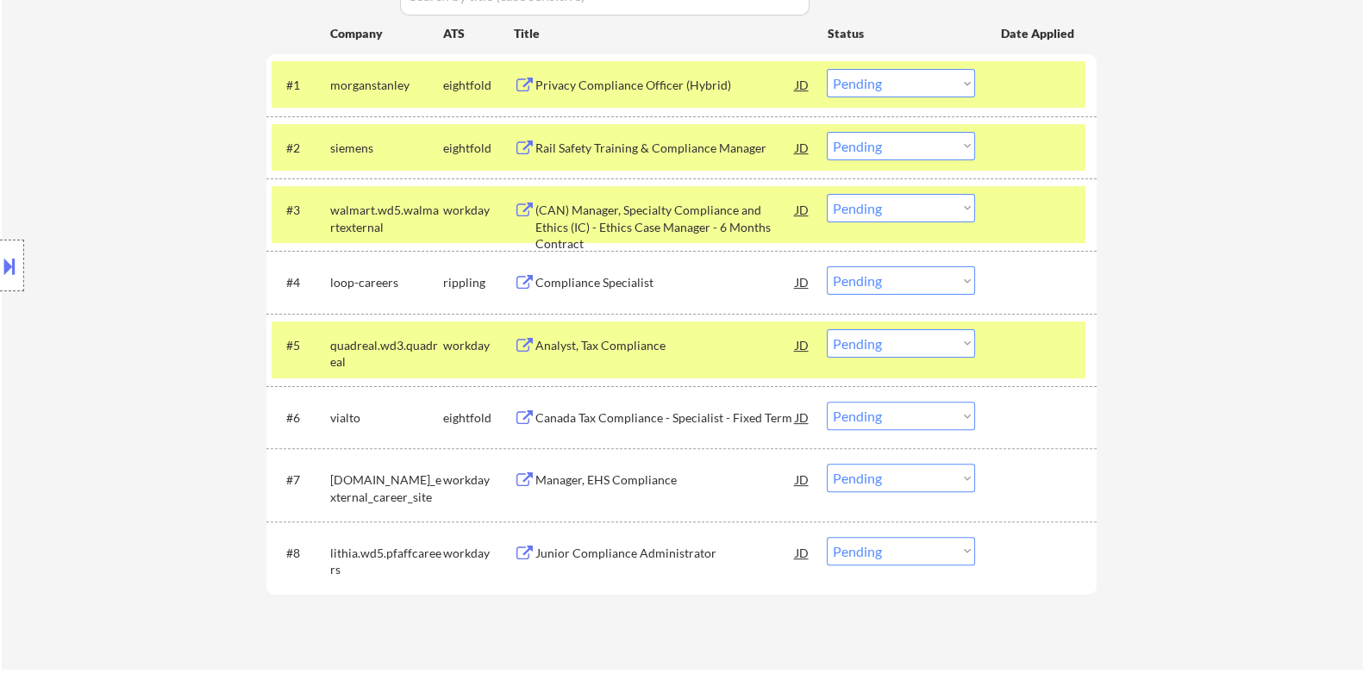
scroll to position [647, 0]
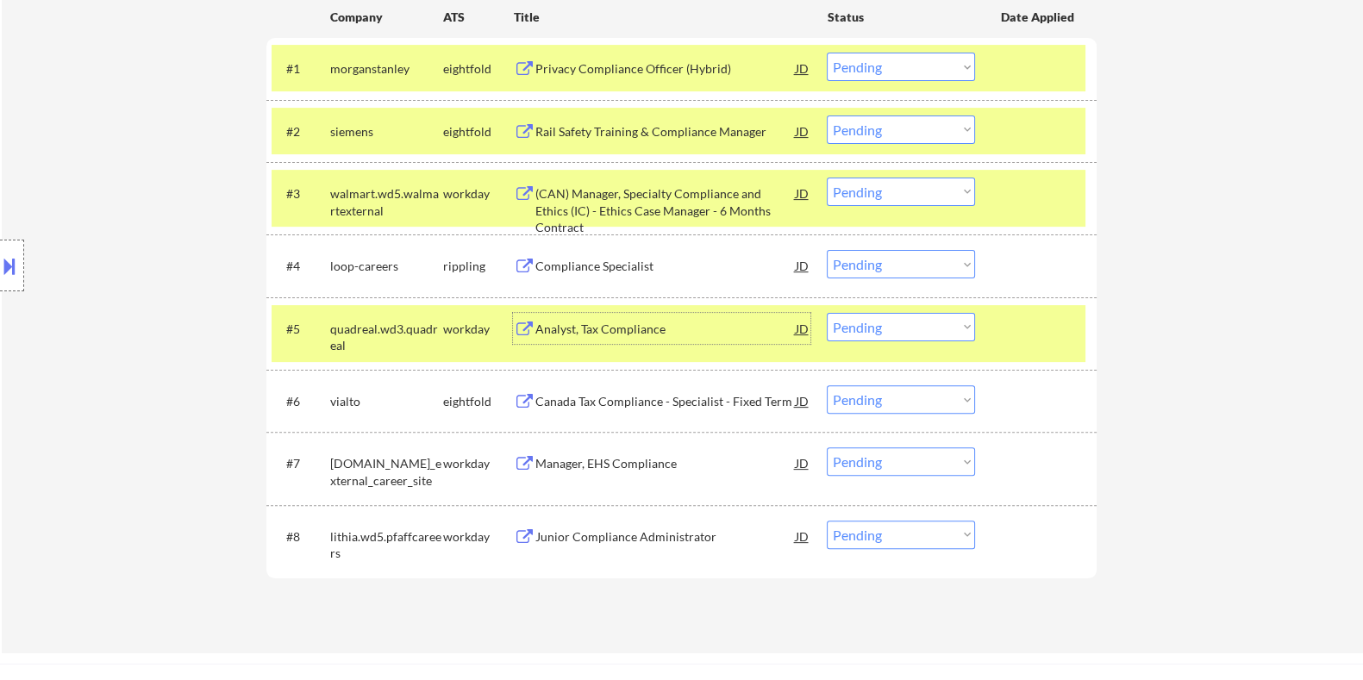
click at [590, 322] on div "Analyst, Tax Compliance" at bounding box center [665, 329] width 260 height 17
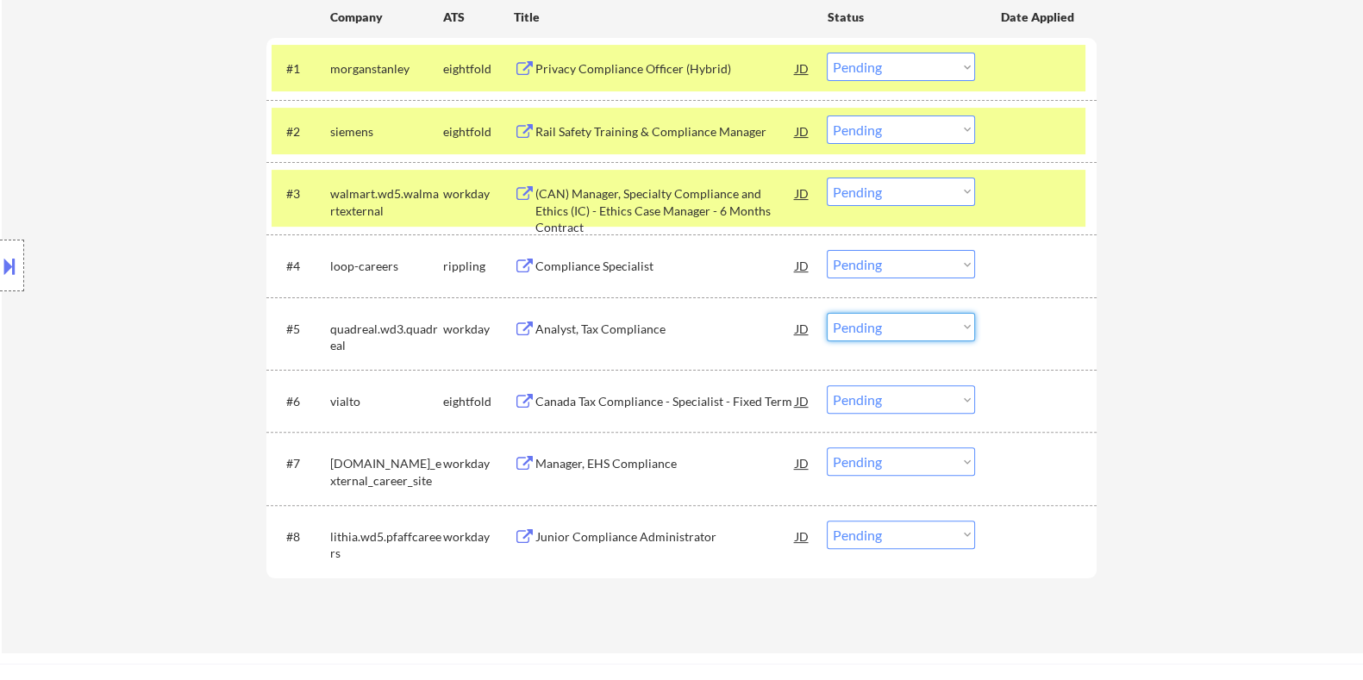
click at [922, 327] on select "Choose an option... Pending Applied Excluded (Questions) Excluded (Expired) Exc…" at bounding box center [901, 327] width 148 height 28
click at [827, 313] on select "Choose an option... Pending Applied Excluded (Questions) Excluded (Expired) Exc…" at bounding box center [901, 327] width 148 height 28
select select ""pending""
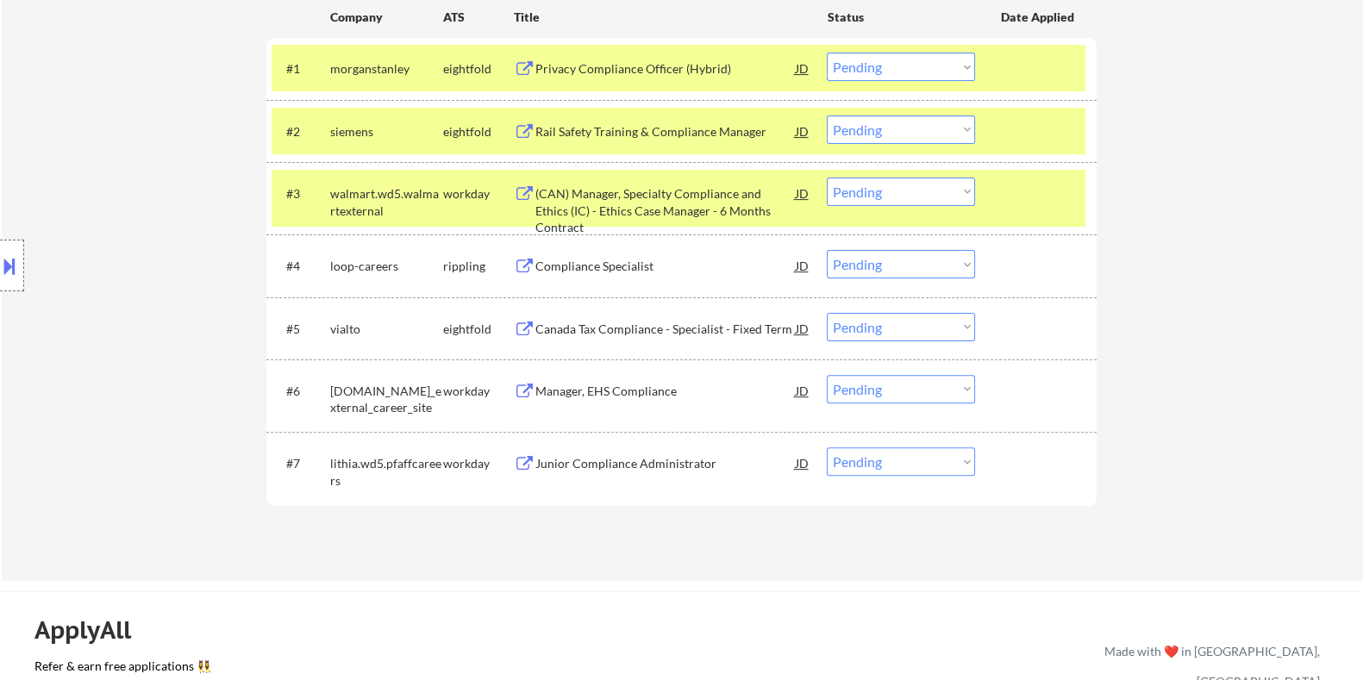
click at [614, 197] on div "(CAN) Manager, Specialty Compliance and Ethics (IC) - Ethics Case Manager - 6 M…" at bounding box center [665, 210] width 260 height 51
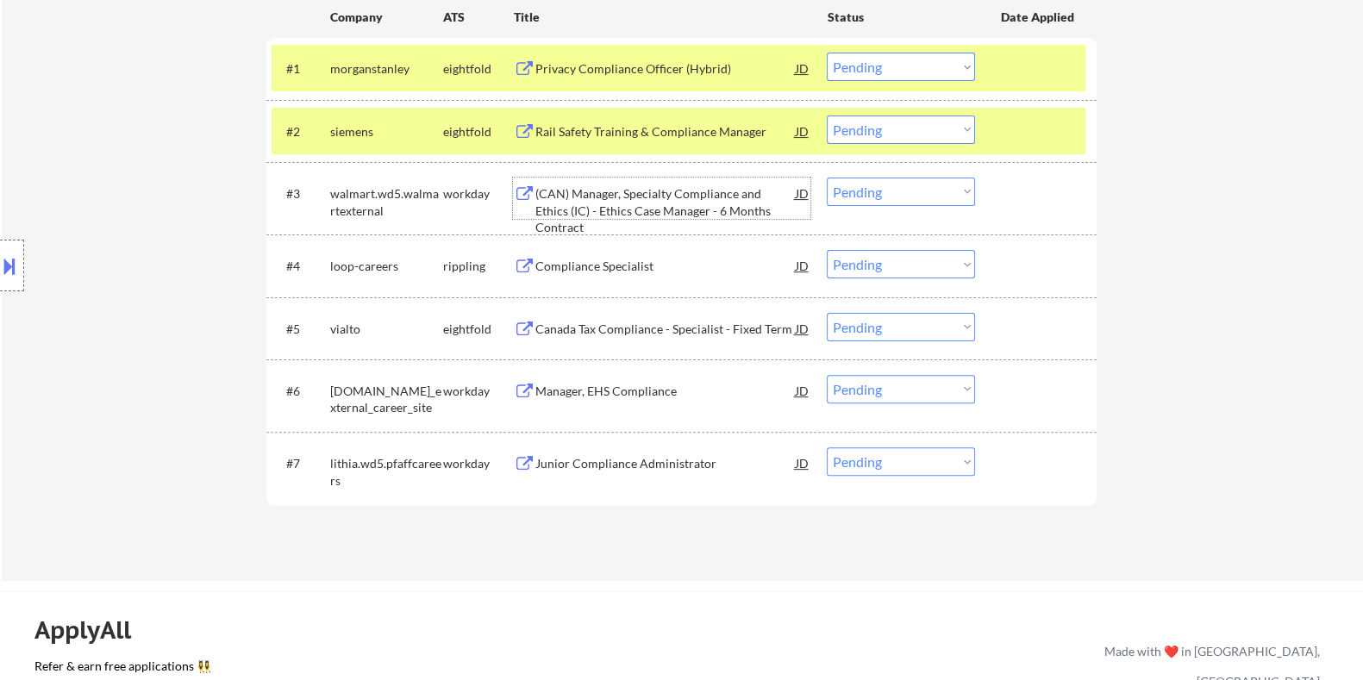
click at [904, 187] on select "Choose an option... Pending Applied Excluded (Questions) Excluded (Expired) Exc…" at bounding box center [901, 192] width 148 height 28
click at [827, 178] on select "Choose an option... Pending Applied Excluded (Questions) Excluded (Expired) Exc…" at bounding box center [901, 192] width 148 height 28
select select ""pending""
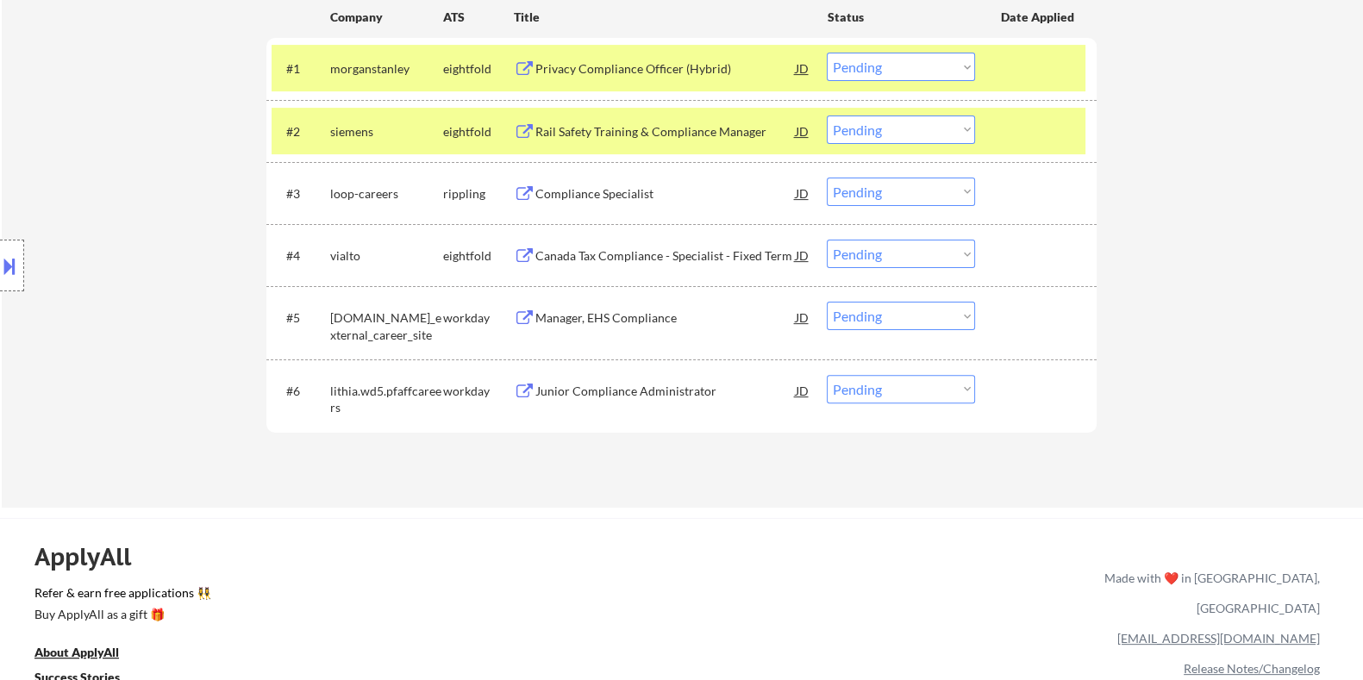
click at [571, 325] on div "Manager, EHS Compliance" at bounding box center [665, 318] width 260 height 17
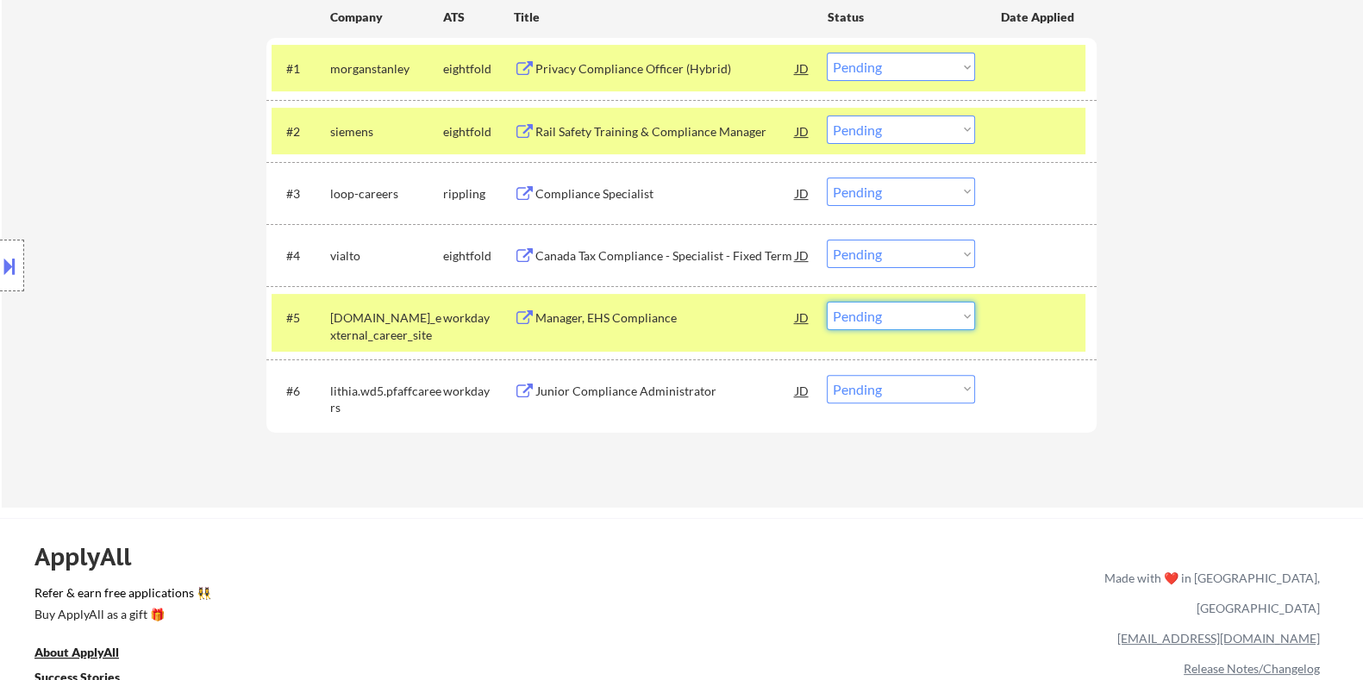
click at [876, 316] on select "Choose an option... Pending Applied Excluded (Questions) Excluded (Expired) Exc…" at bounding box center [901, 316] width 148 height 28
click at [827, 302] on select "Choose an option... Pending Applied Excluded (Questions) Excluded (Expired) Exc…" at bounding box center [901, 316] width 148 height 28
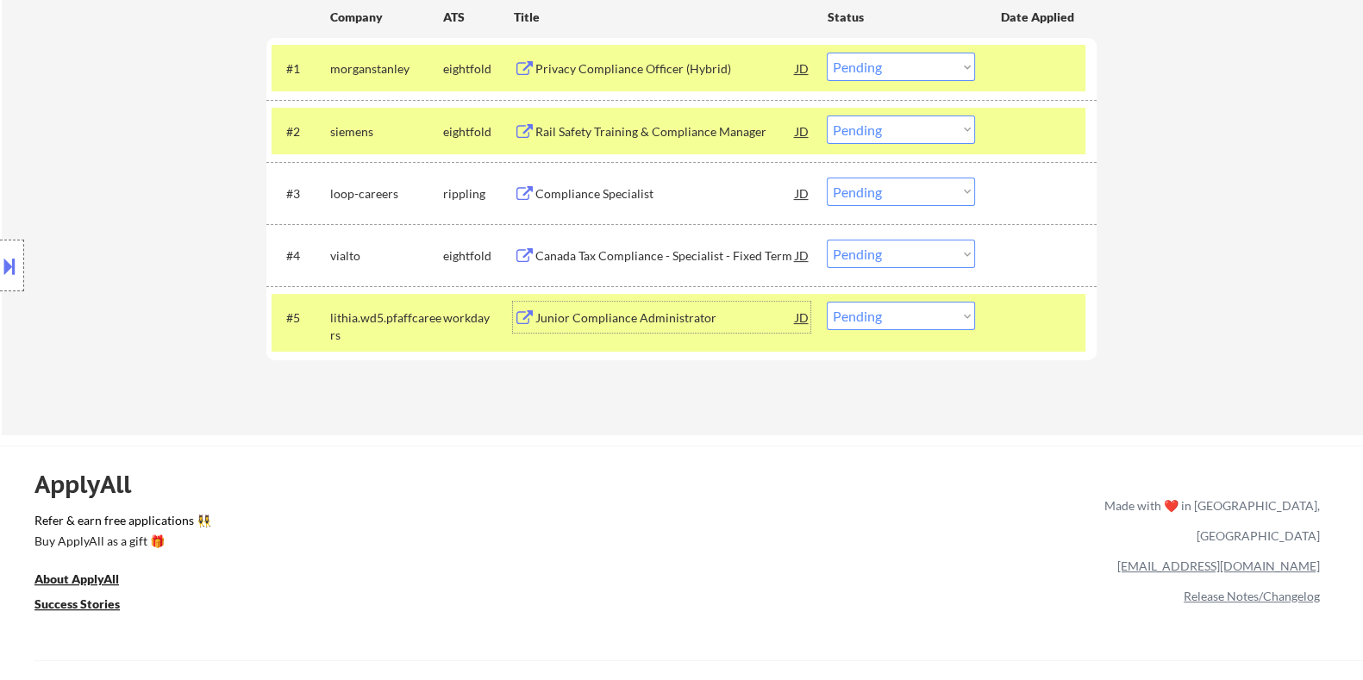
click at [586, 319] on div "Junior Compliance Administrator" at bounding box center [665, 318] width 260 height 17
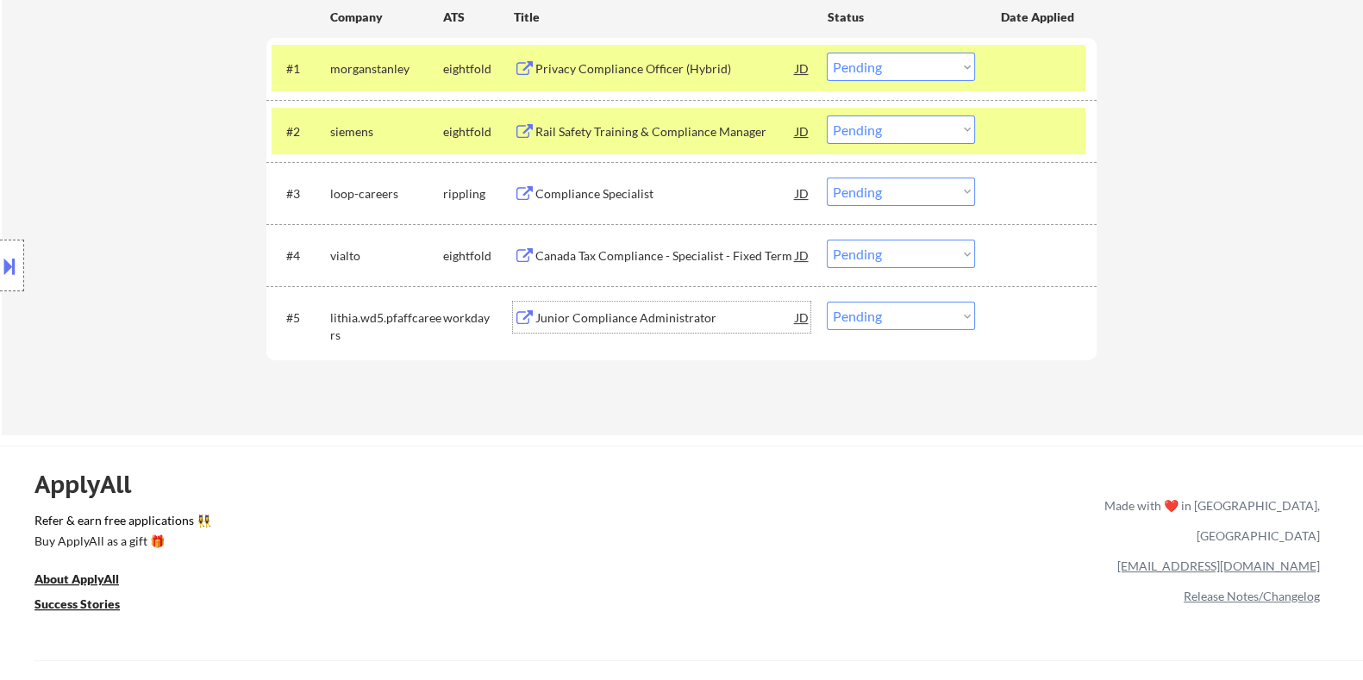
click at [882, 321] on select "Choose an option... Pending Applied Excluded (Questions) Excluded (Expired) Exc…" at bounding box center [901, 316] width 148 height 28
select select ""excluded__salary_""
click at [827, 302] on select "Choose an option... Pending Applied Excluded (Questions) Excluded (Expired) Exc…" at bounding box center [901, 316] width 148 height 28
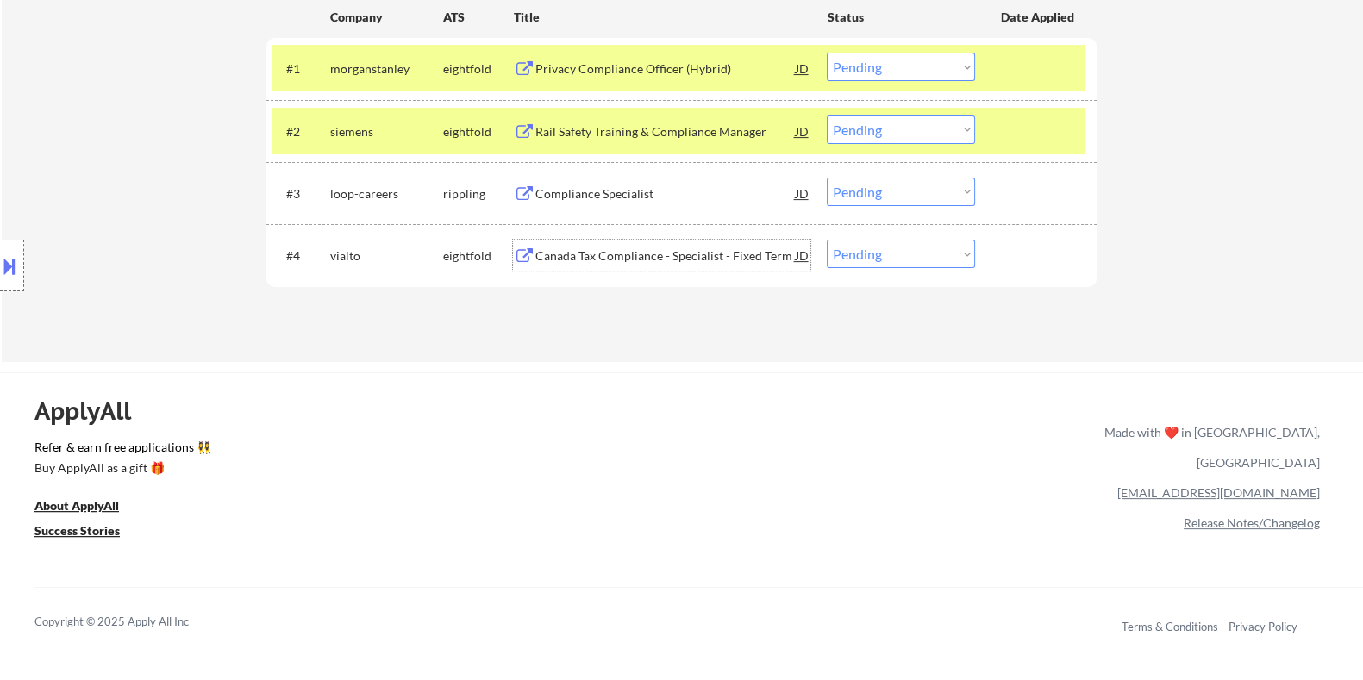
click at [563, 252] on div "Canada Tax Compliance - Specialist - Fixed Term" at bounding box center [665, 255] width 260 height 17
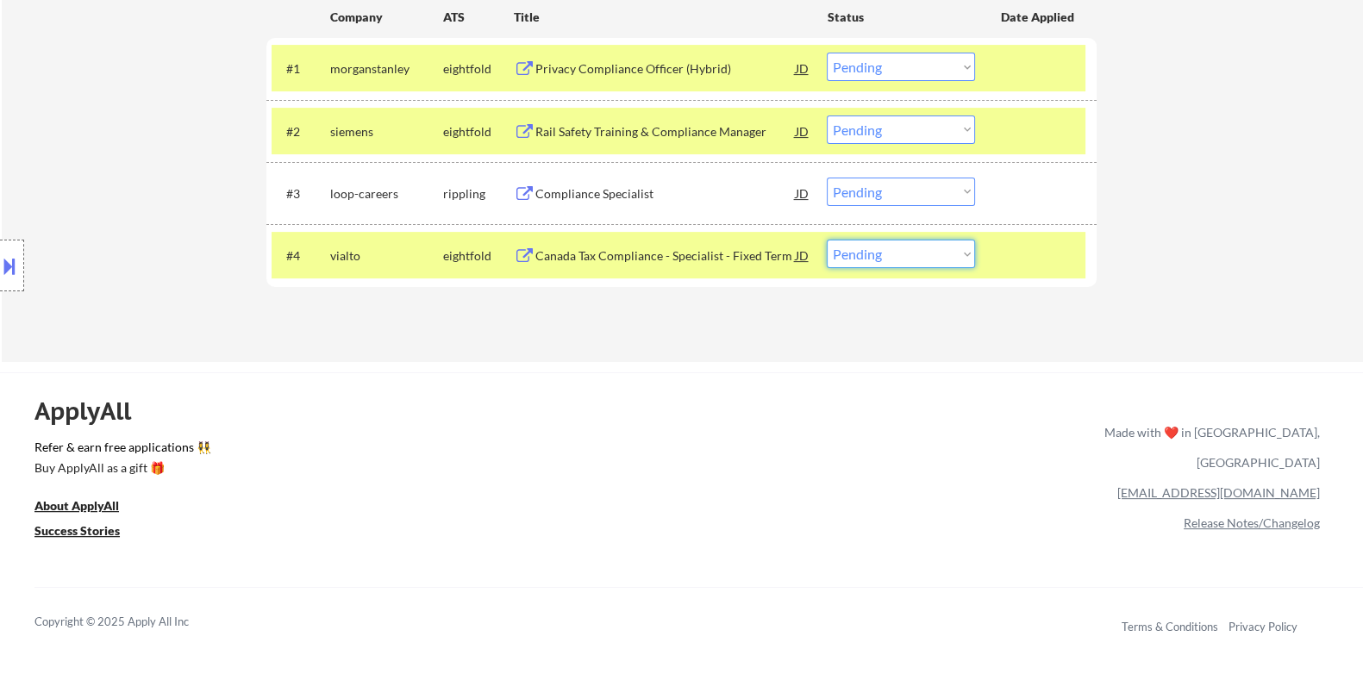
click at [905, 252] on select "Choose an option... Pending Applied Excluded (Questions) Excluded (Expired) Exc…" at bounding box center [901, 254] width 148 height 28
select select ""excluded__bad_match_""
click at [827, 240] on select "Choose an option... Pending Applied Excluded (Questions) Excluded (Expired) Exc…" at bounding box center [901, 254] width 148 height 28
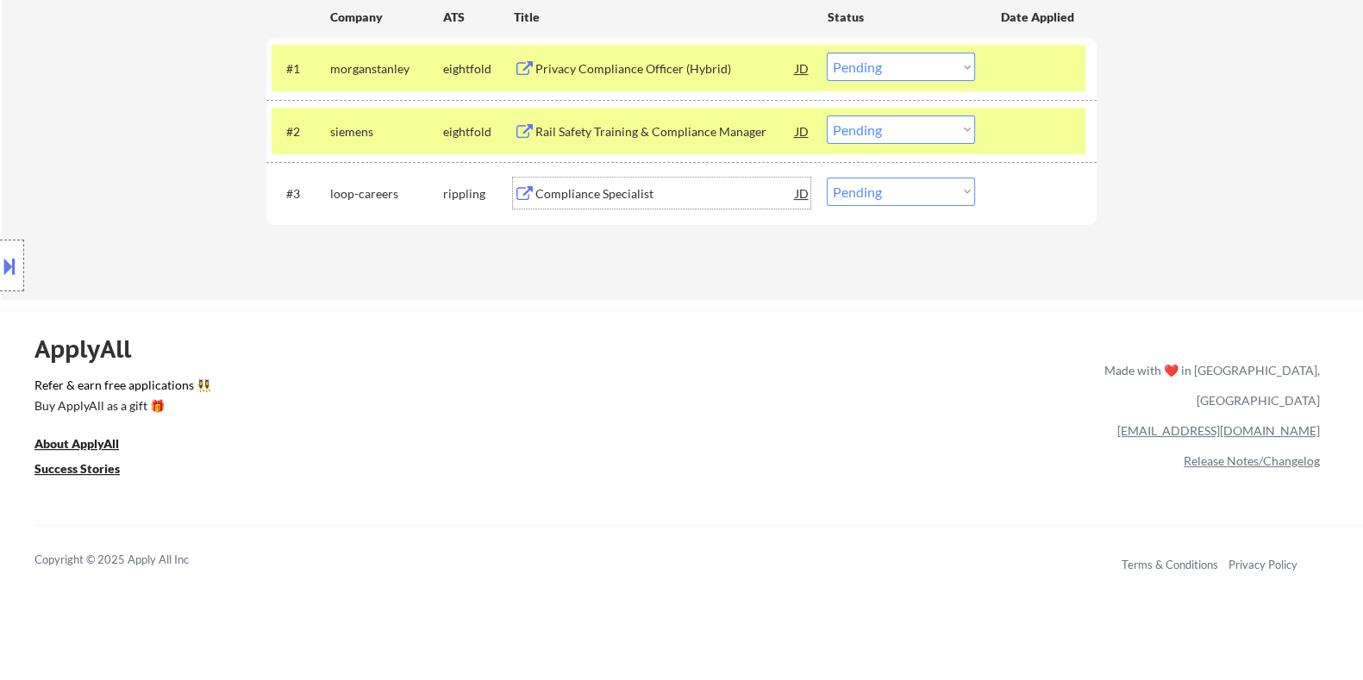
click at [570, 190] on div "Compliance Specialist" at bounding box center [665, 193] width 260 height 17
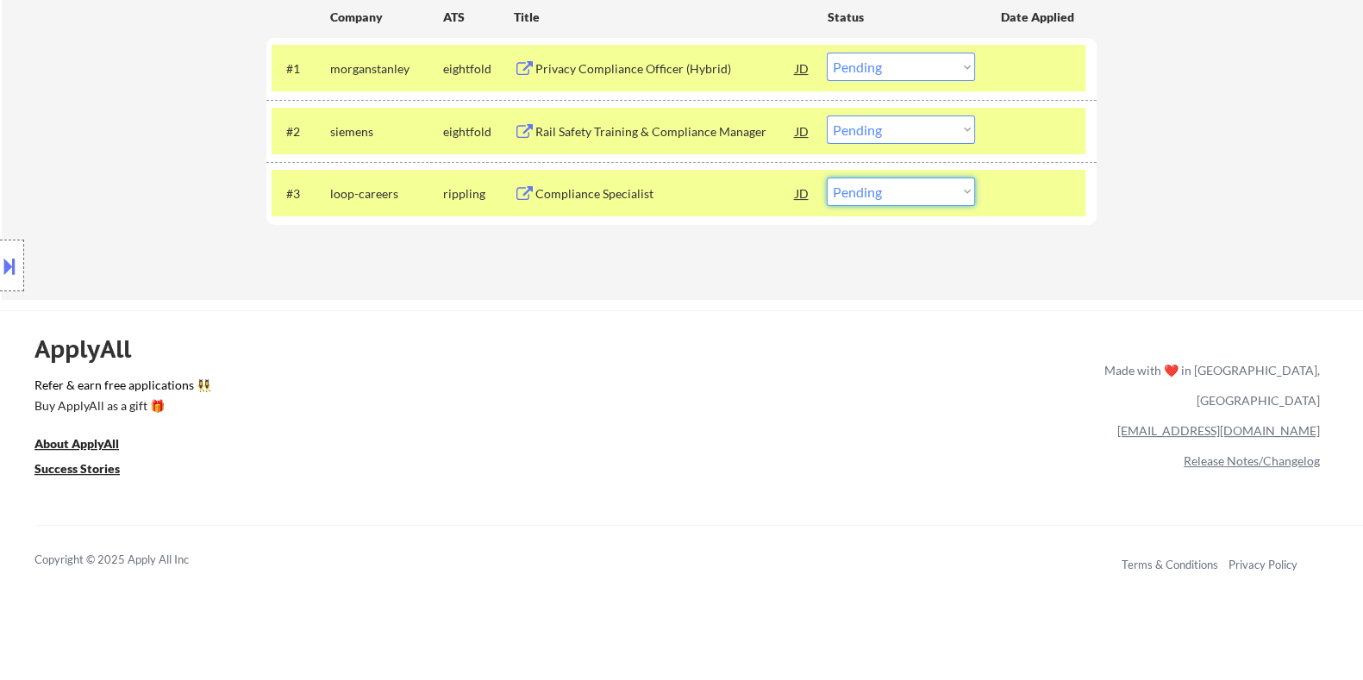
click at [874, 194] on select "Choose an option... Pending Applied Excluded (Questions) Excluded (Expired) Exc…" at bounding box center [901, 192] width 148 height 28
select select ""excluded__bad_match_""
click at [827, 178] on select "Choose an option... Pending Applied Excluded (Questions) Excluded (Expired) Exc…" at bounding box center [901, 192] width 148 height 28
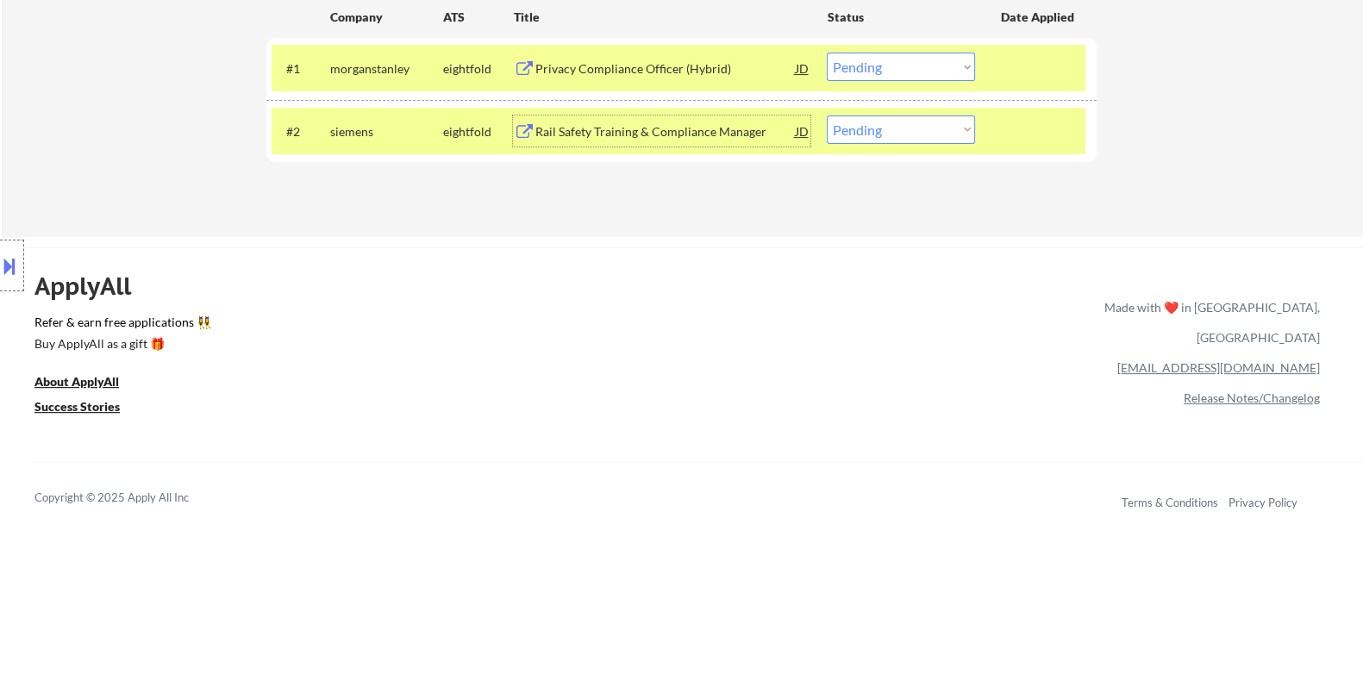
click at [581, 116] on div "Rail Safety Training & Compliance Manager" at bounding box center [665, 131] width 260 height 31
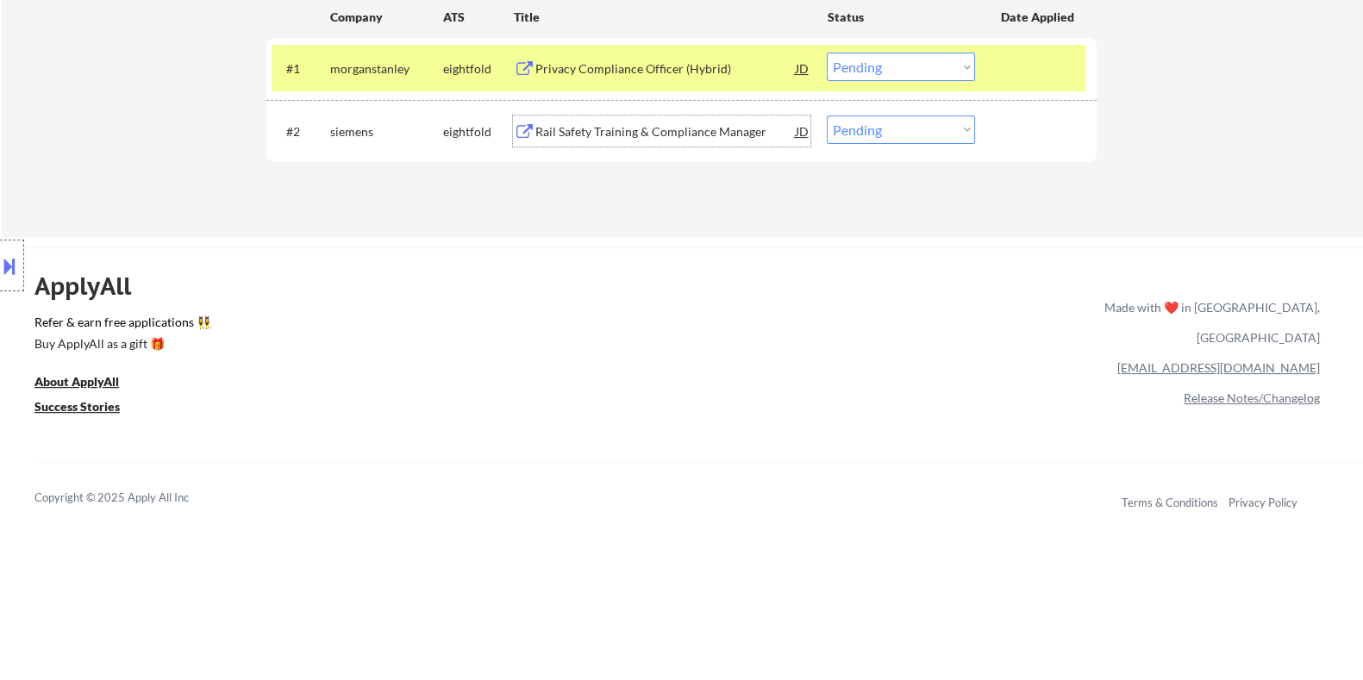
click at [867, 134] on select "Choose an option... Pending Applied Excluded (Questions) Excluded (Expired) Exc…" at bounding box center [901, 130] width 148 height 28
select select ""excluded__bad_match_""
click at [827, 116] on select "Choose an option... Pending Applied Excluded (Questions) Excluded (Expired) Exc…" at bounding box center [901, 130] width 148 height 28
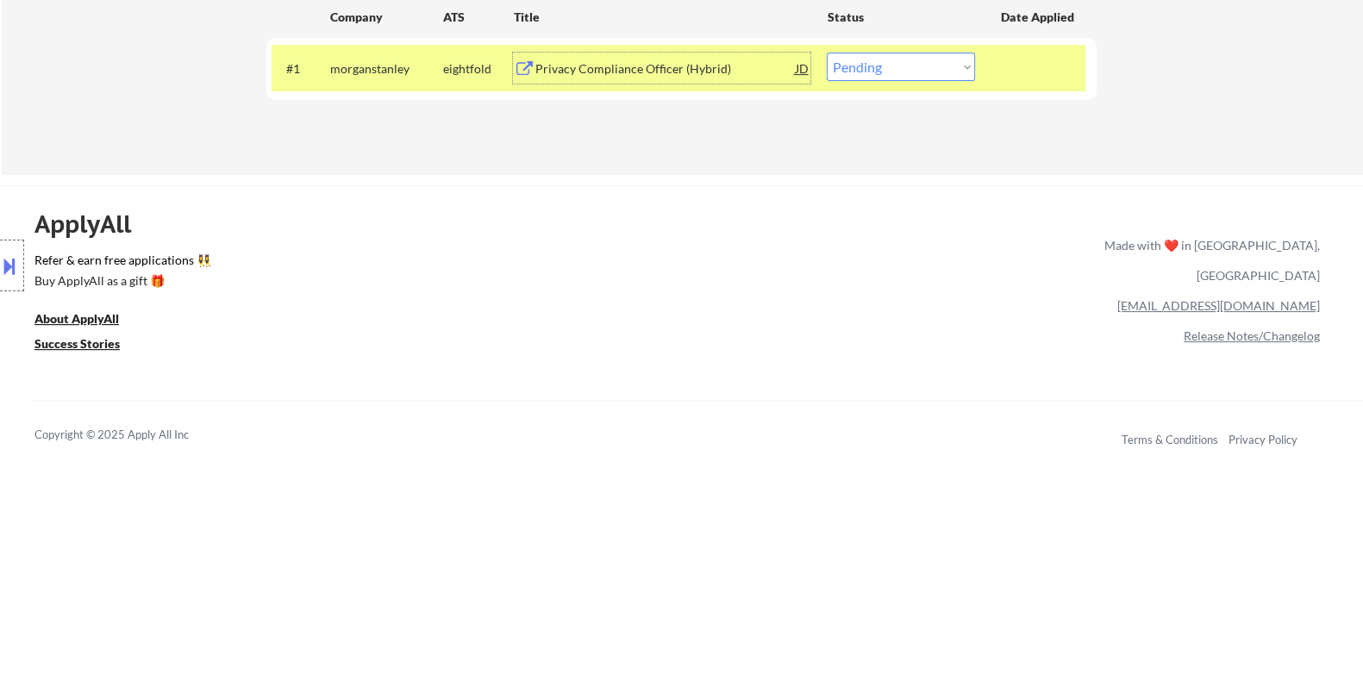
click at [604, 66] on div "Privacy Compliance Officer (Hybrid)" at bounding box center [665, 68] width 260 height 17
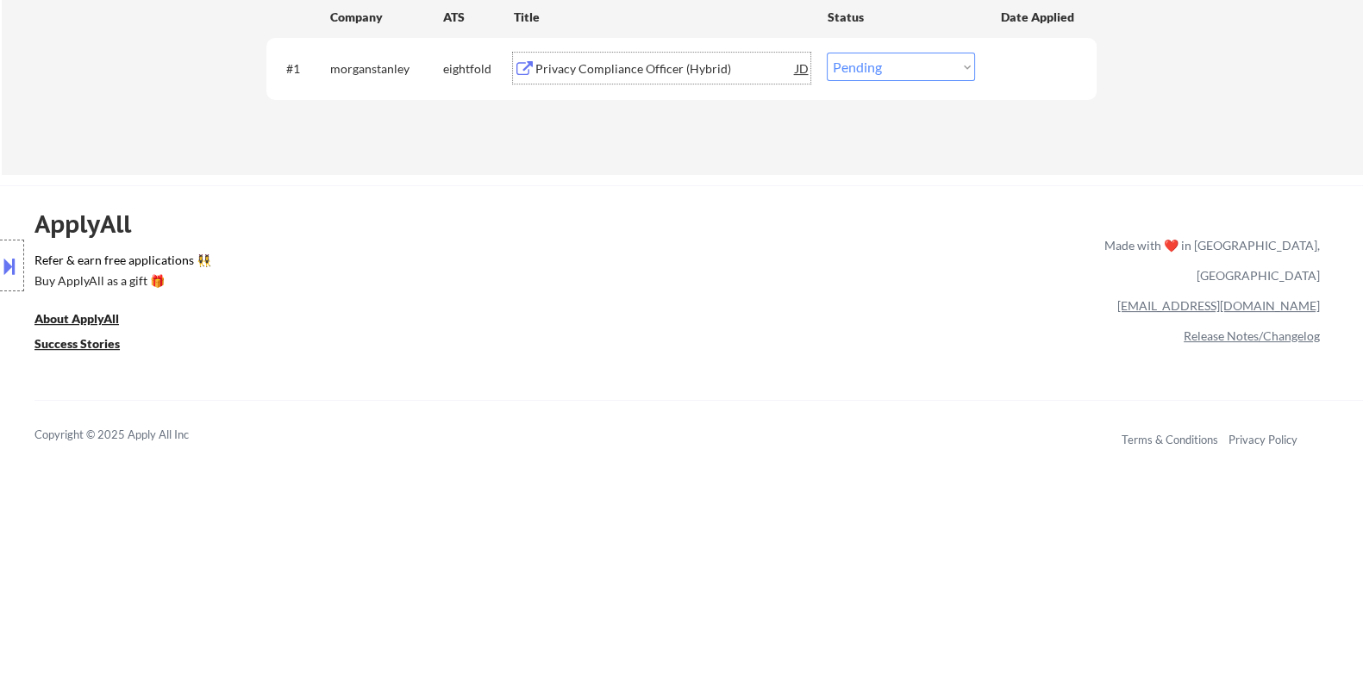
click at [13, 256] on button at bounding box center [9, 266] width 19 height 28
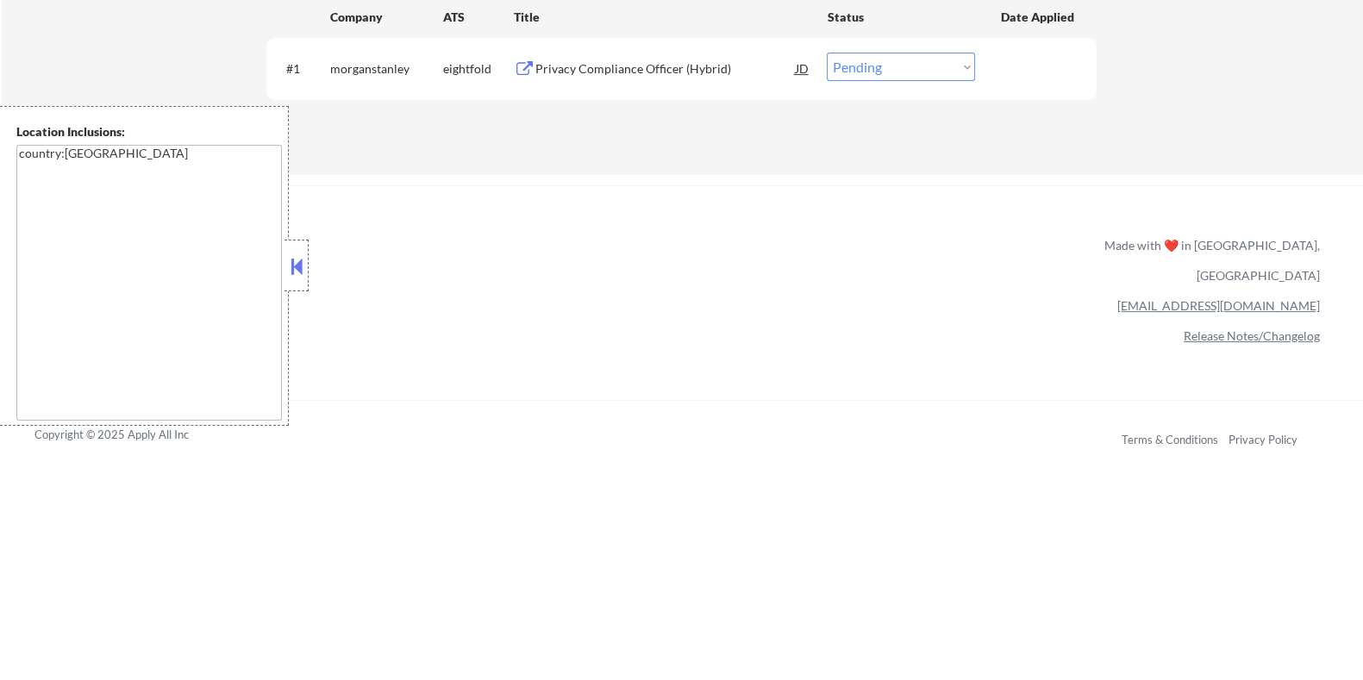
click at [900, 58] on select "Choose an option... Pending Applied Excluded (Questions) Excluded (Expired) Exc…" at bounding box center [901, 67] width 148 height 28
select select ""applied""
click at [827, 53] on select "Choose an option... Pending Applied Excluded (Questions) Excluded (Expired) Exc…" at bounding box center [901, 67] width 148 height 28
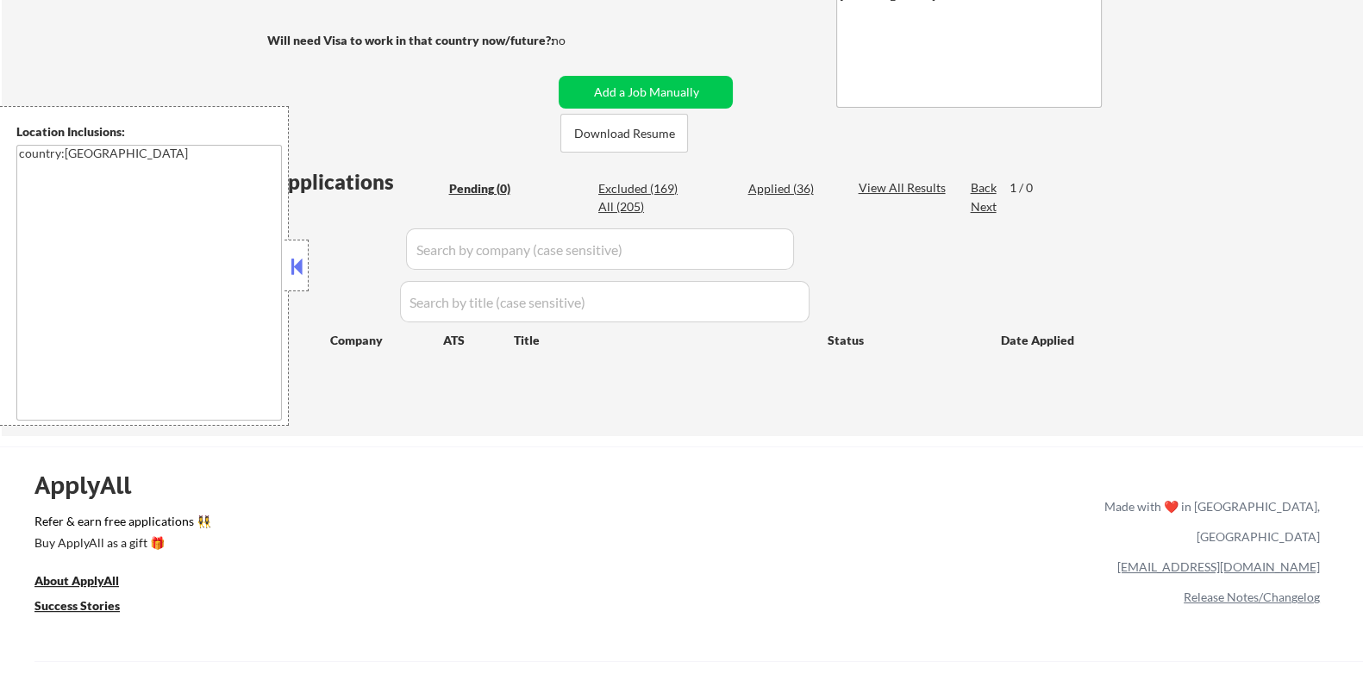
scroll to position [107, 0]
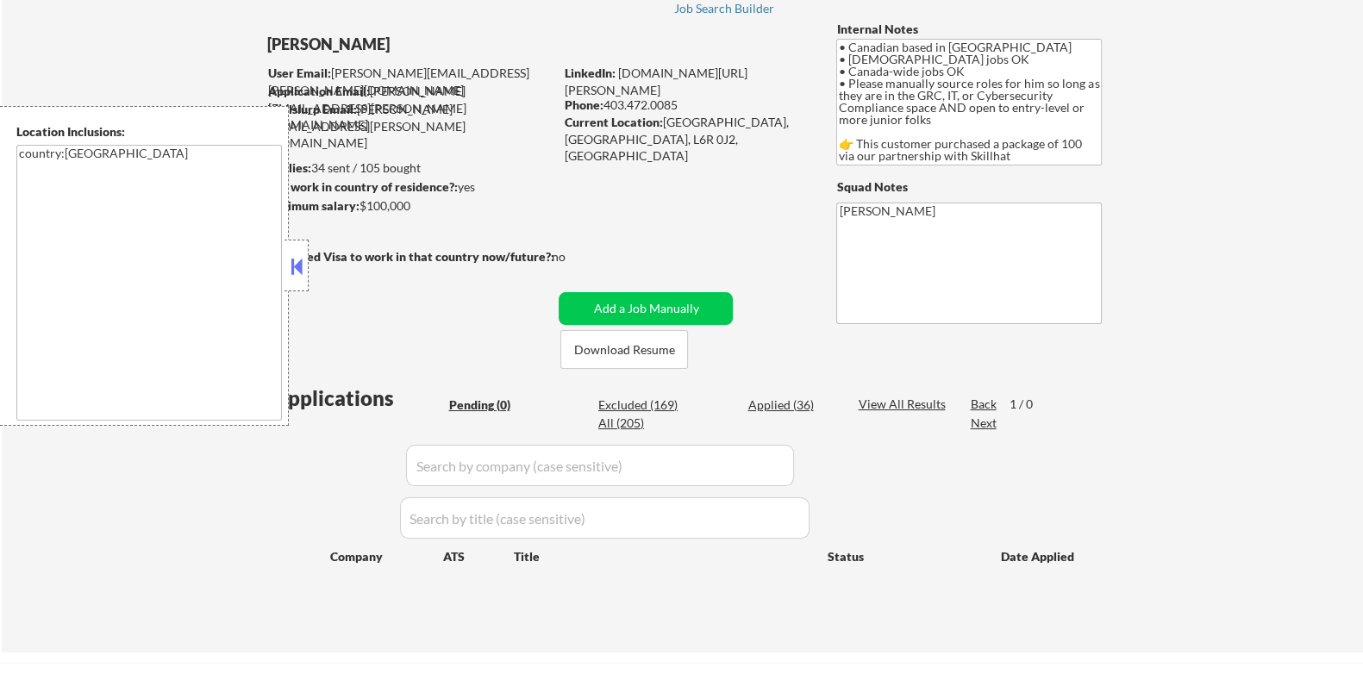
click at [293, 272] on button at bounding box center [296, 266] width 19 height 26
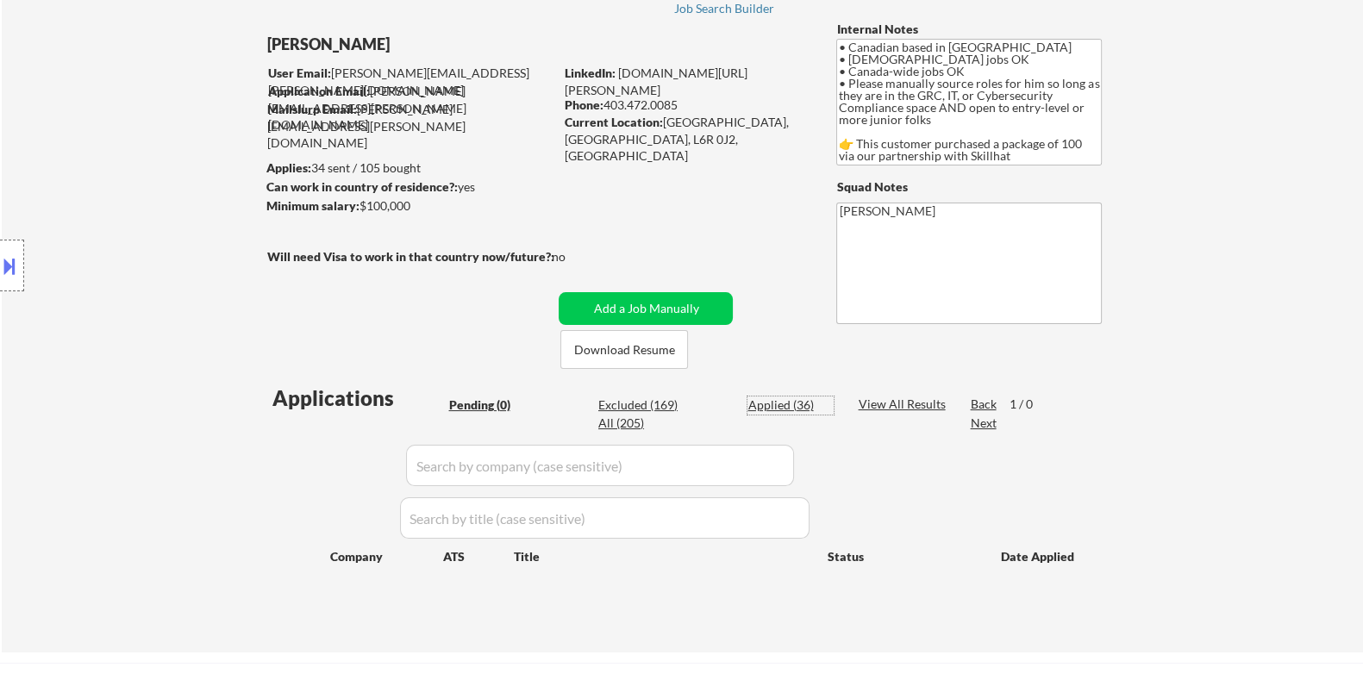
click at [782, 403] on div "Applied (36)" at bounding box center [791, 405] width 86 height 17
select select ""applied""
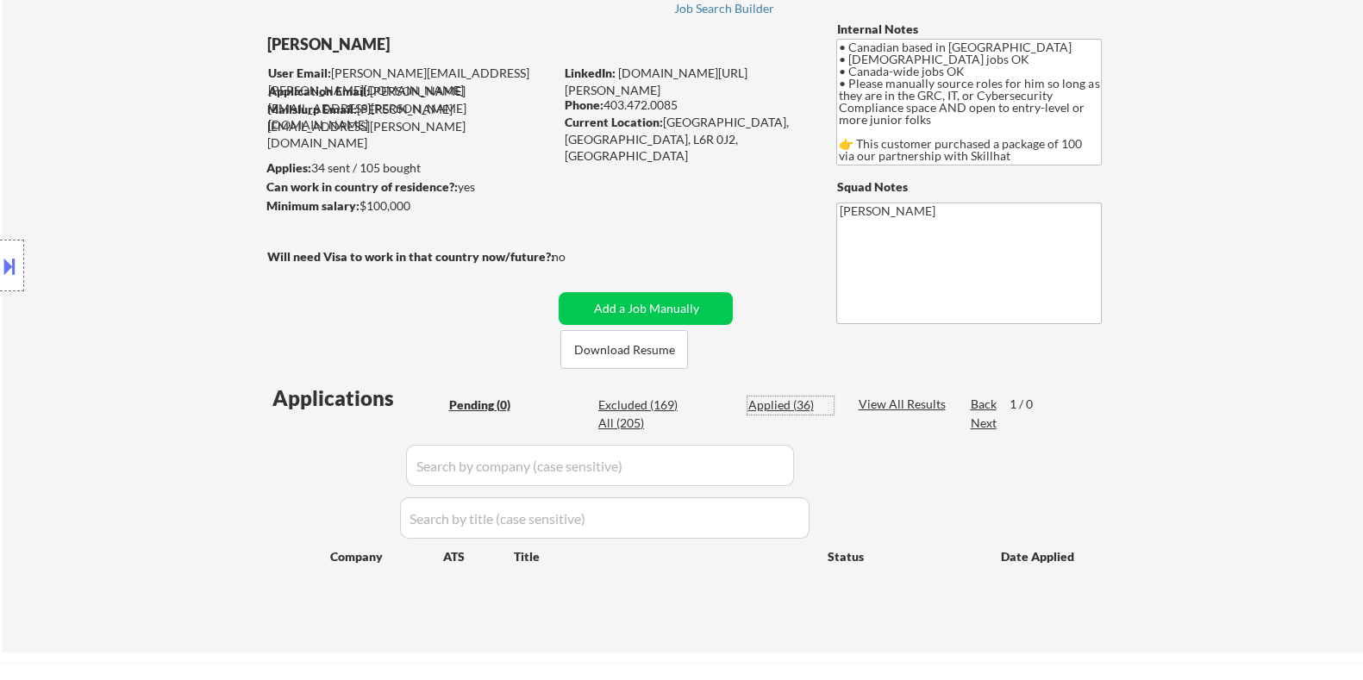
select select ""applied""
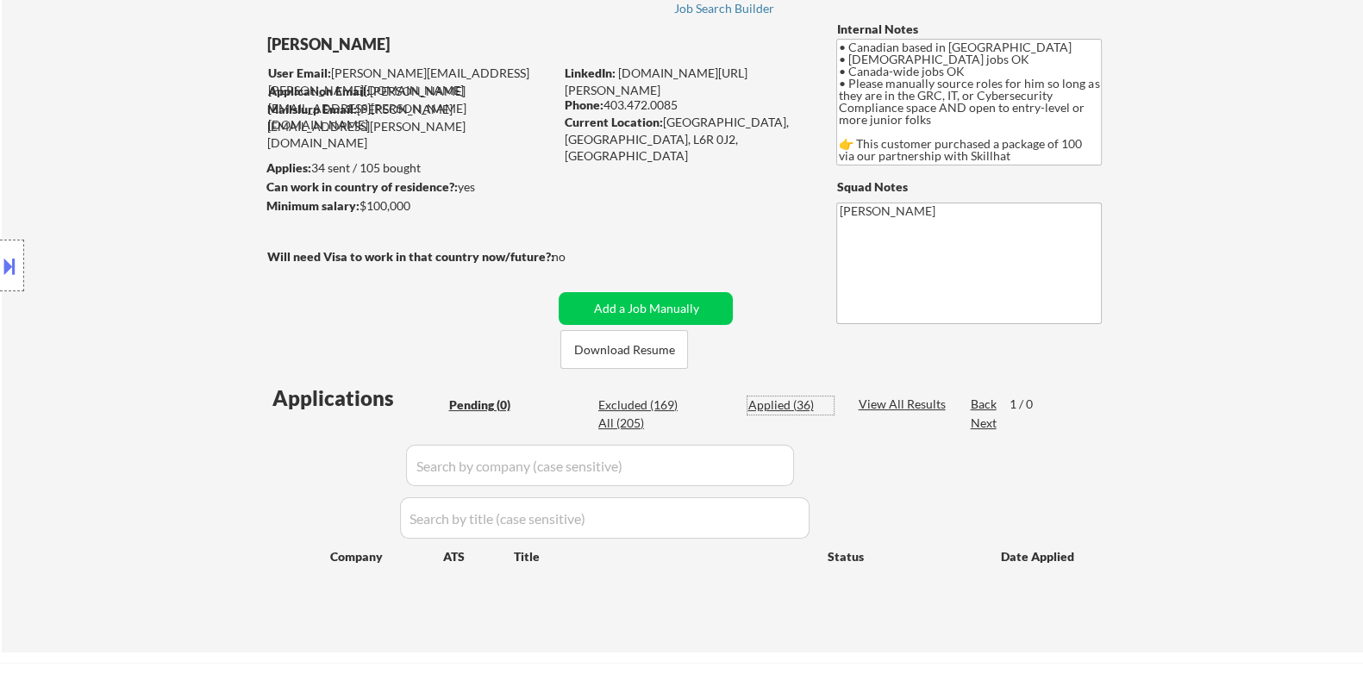
select select ""applied""
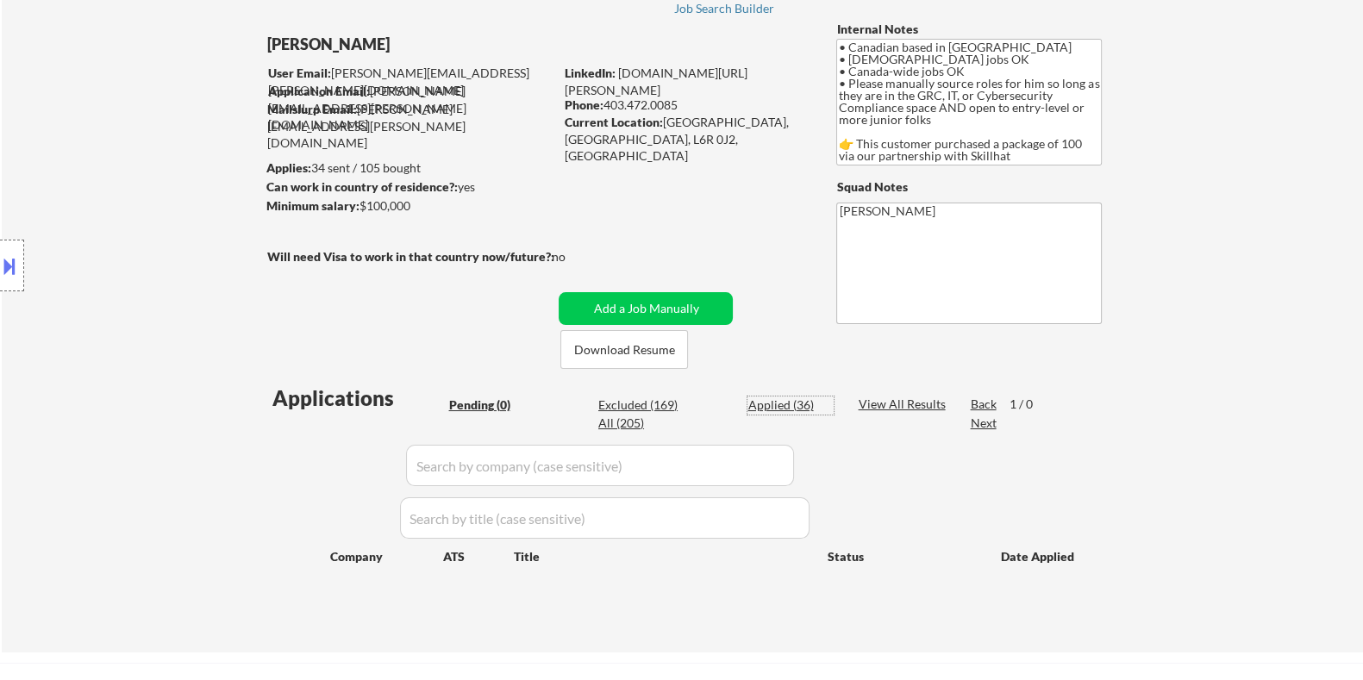
select select ""applied""
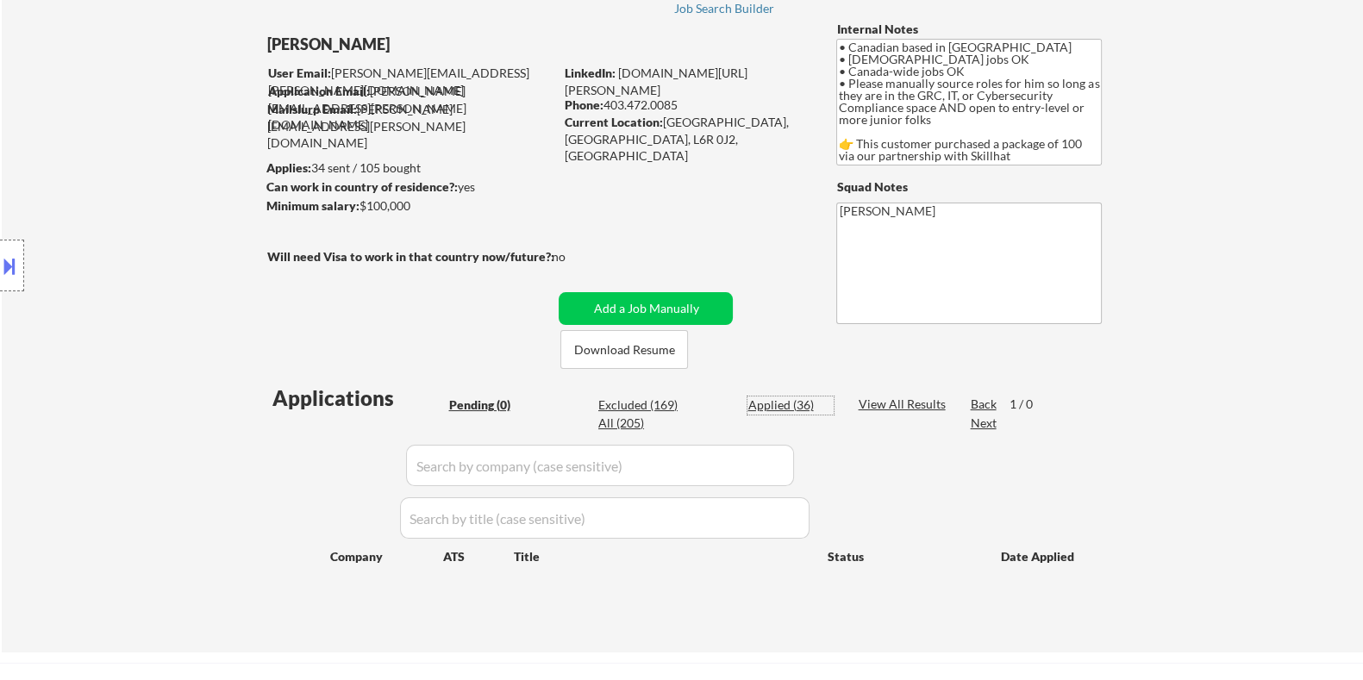
select select ""applied""
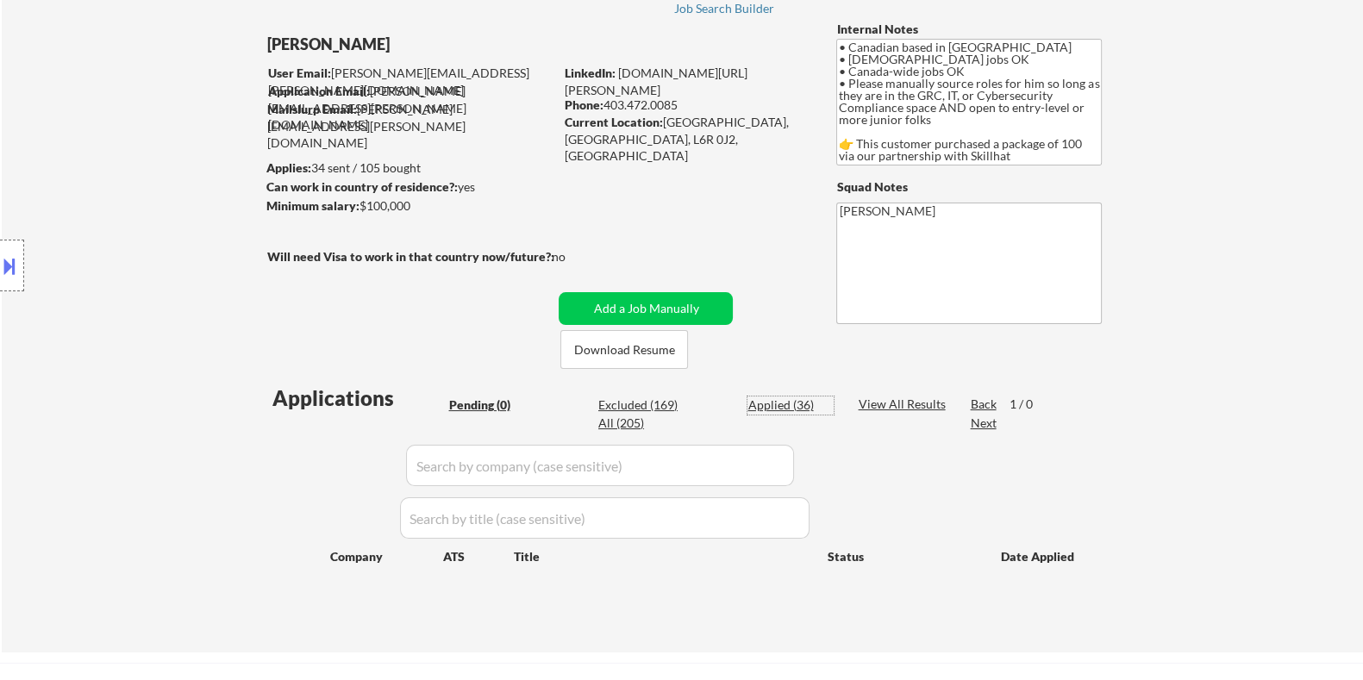
select select ""applied""
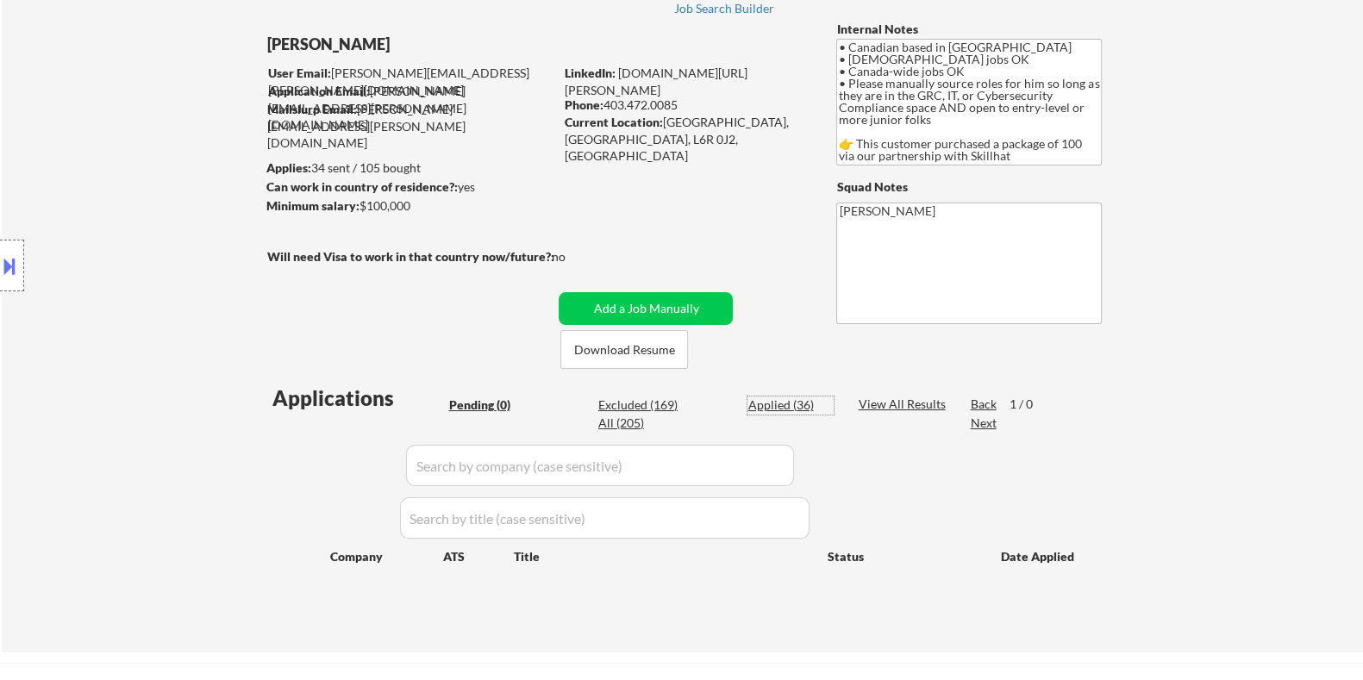
select select ""applied""
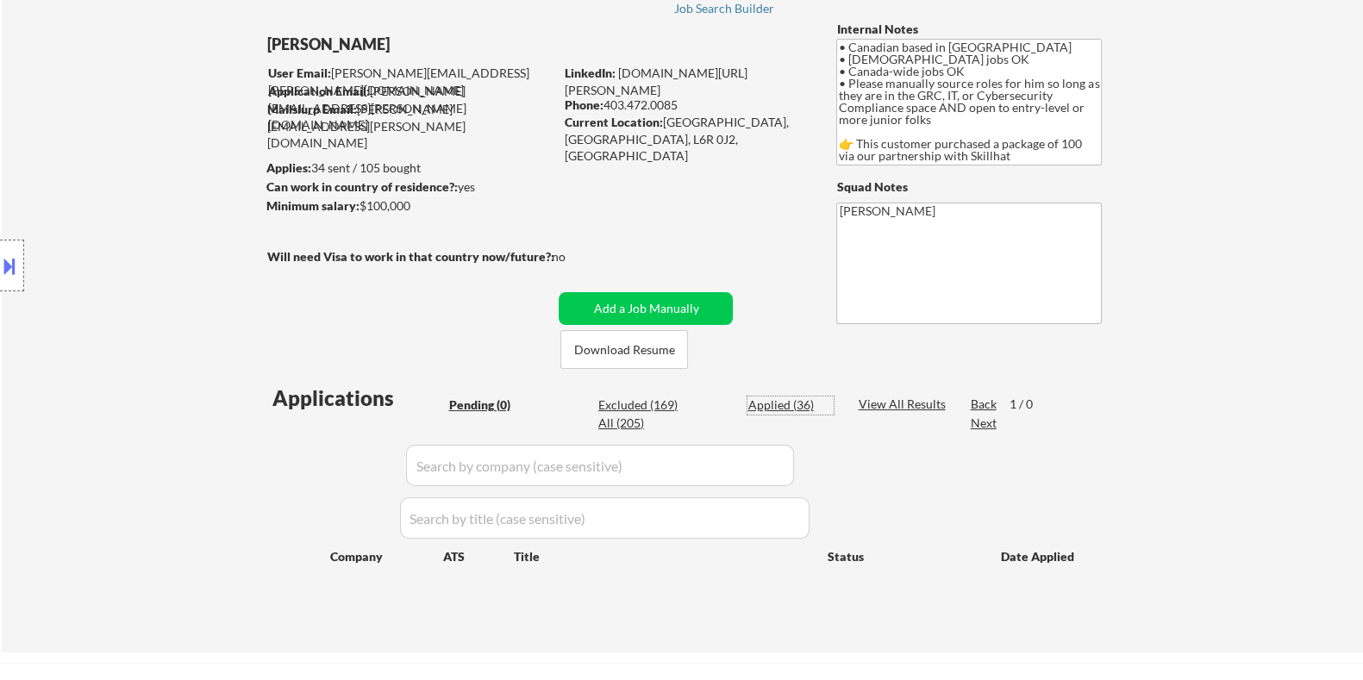
select select ""applied""
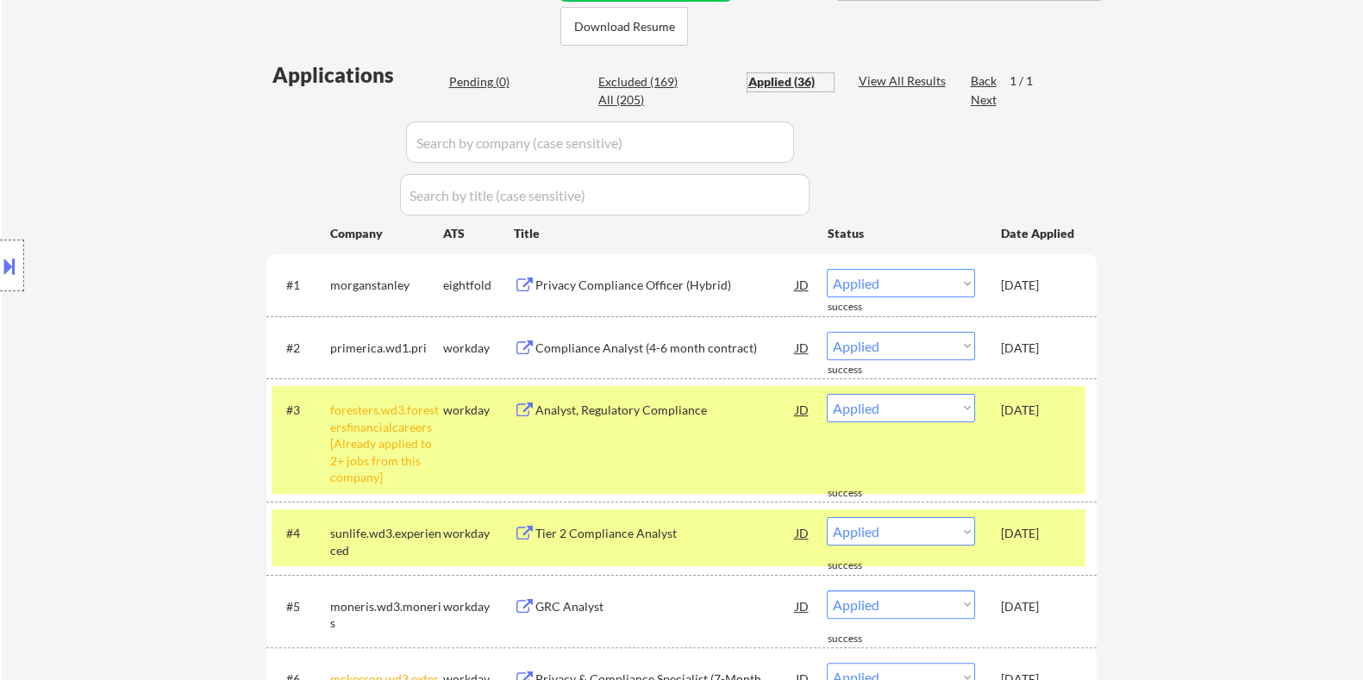
scroll to position [754, 0]
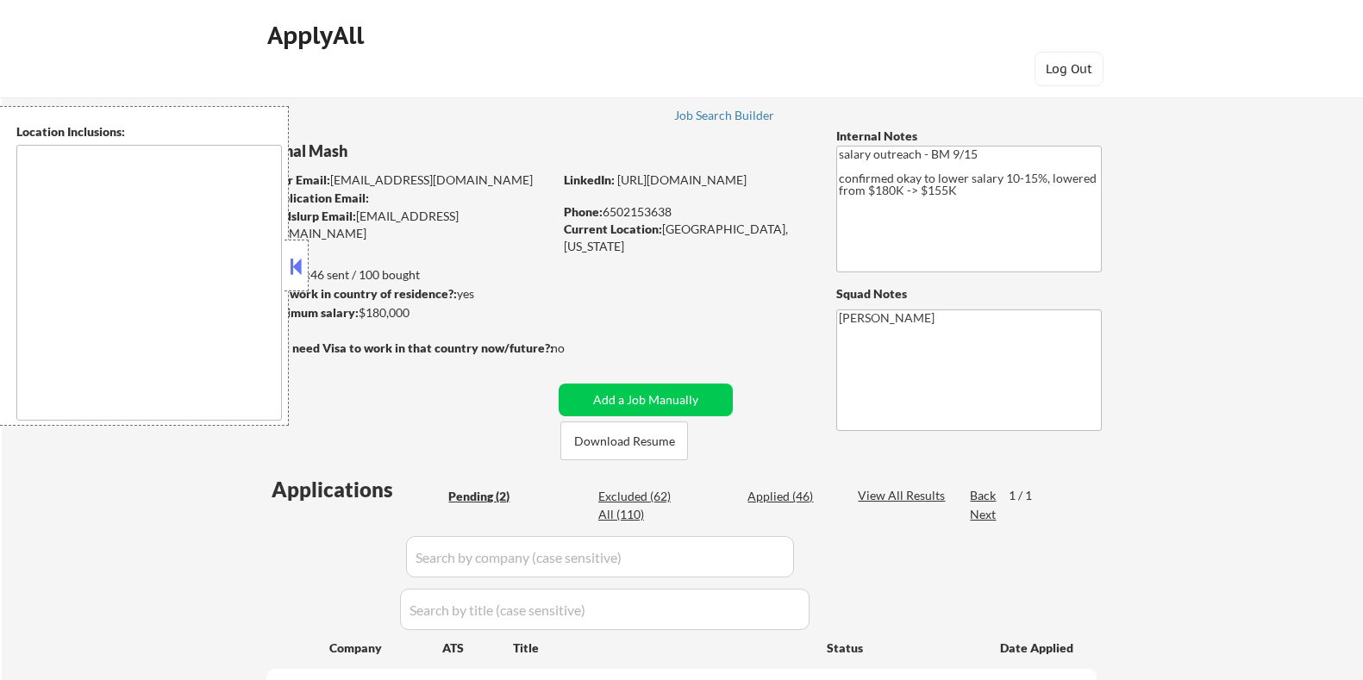
select select ""pending""
click at [292, 260] on button at bounding box center [296, 266] width 19 height 26
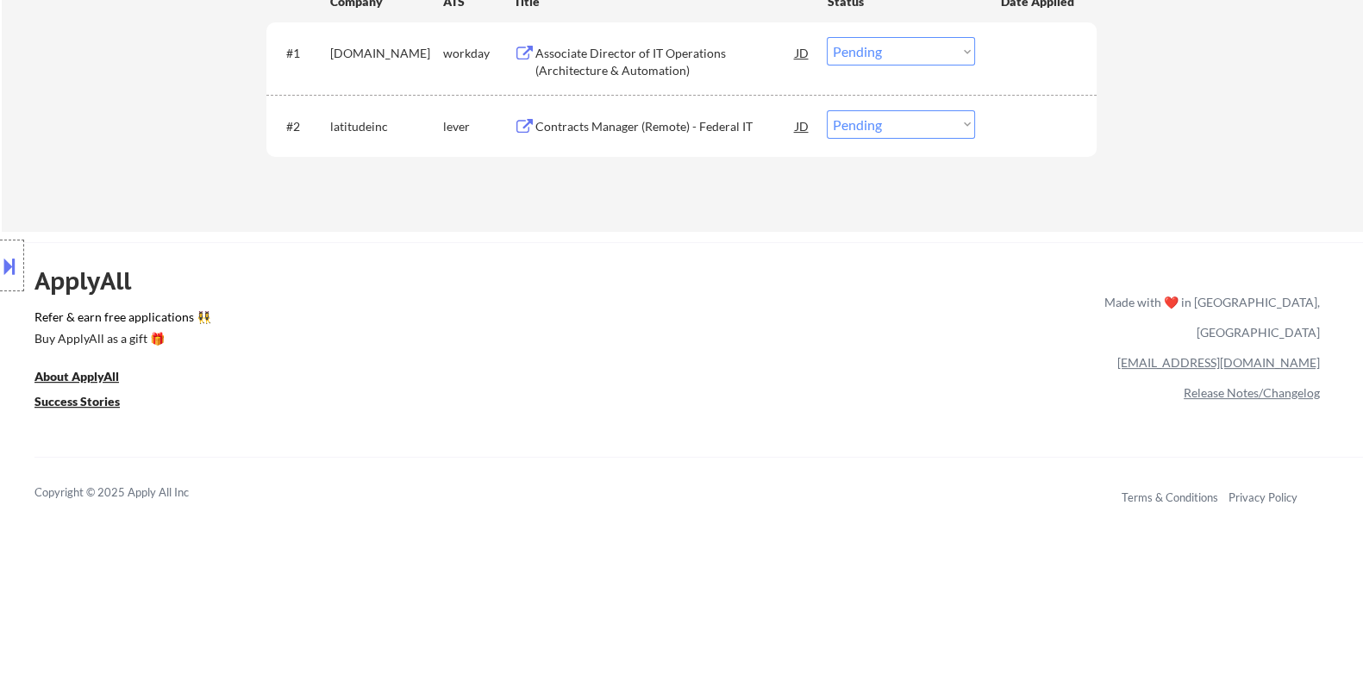
scroll to position [323, 0]
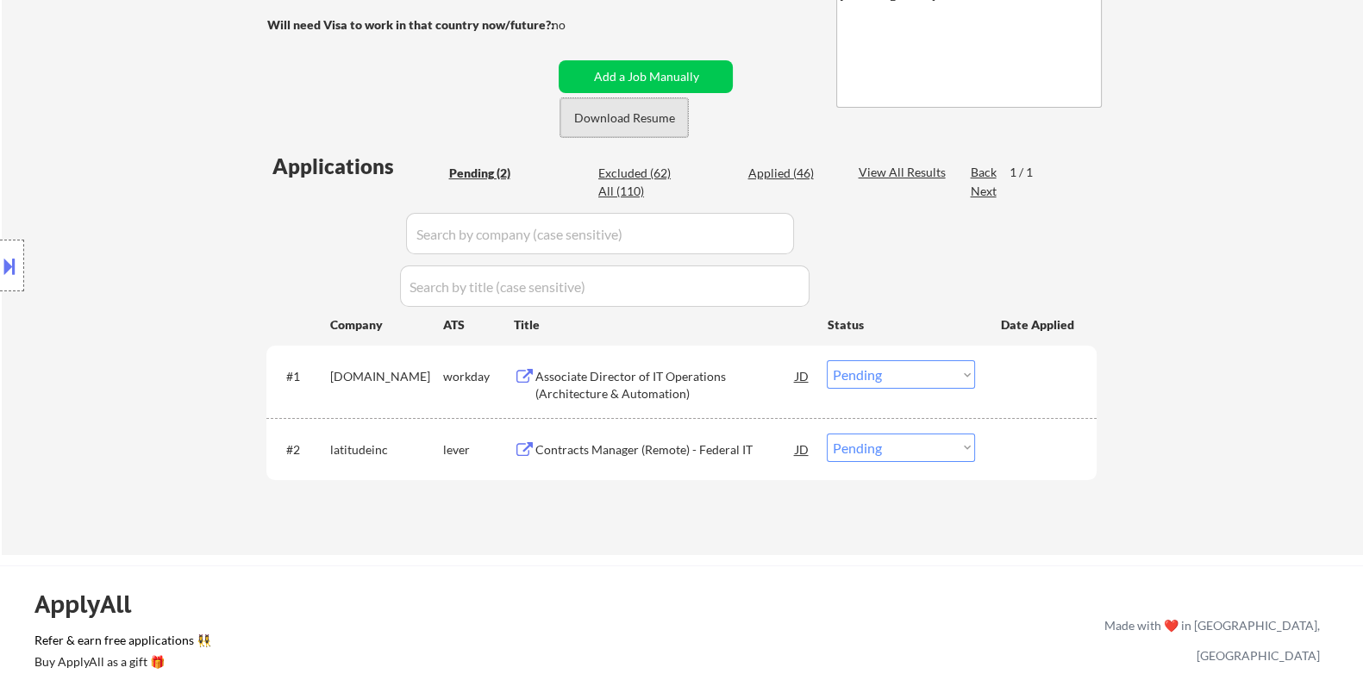
click at [604, 114] on button "Download Resume" at bounding box center [624, 117] width 128 height 39
click at [590, 389] on div "Associate Director of IT Operations (Architecture & Automation)" at bounding box center [665, 385] width 260 height 34
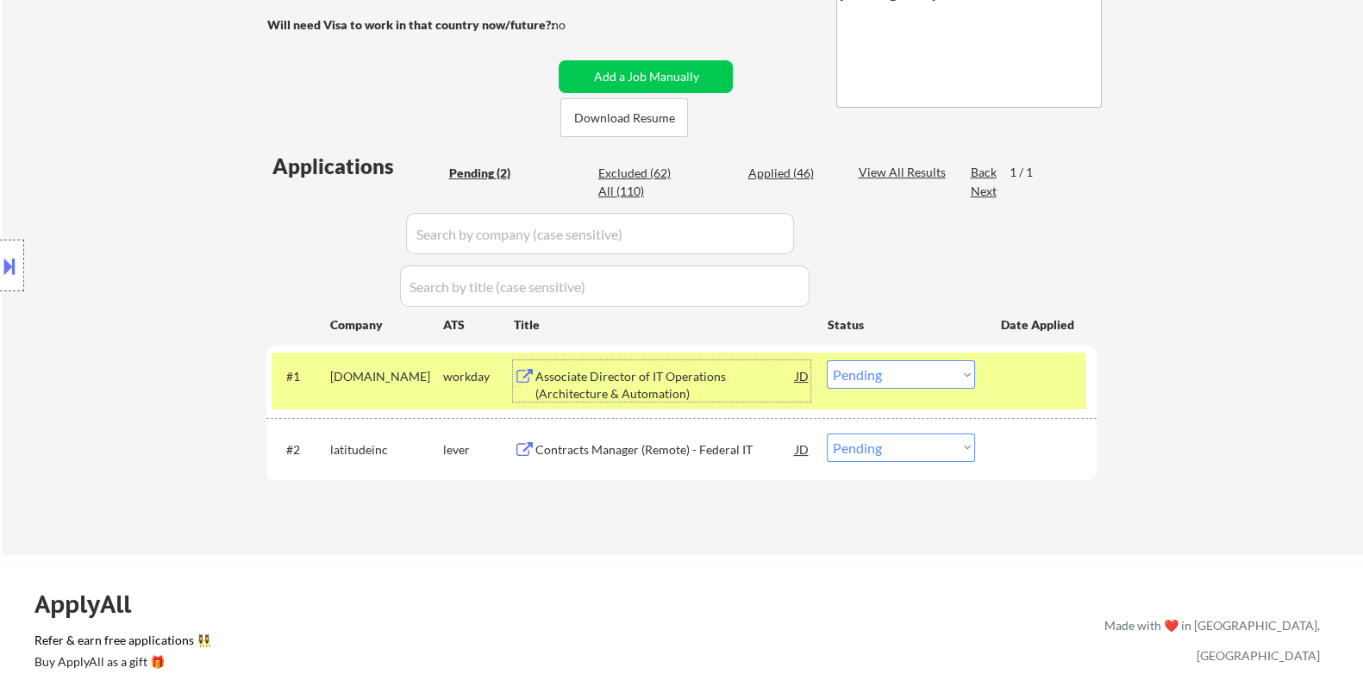
click at [894, 379] on select "Choose an option... Pending Applied Excluded (Questions) Excluded (Expired) Exc…" at bounding box center [901, 374] width 148 height 28
click at [827, 360] on select "Choose an option... Pending Applied Excluded (Questions) Excluded (Expired) Exc…" at bounding box center [901, 374] width 148 height 28
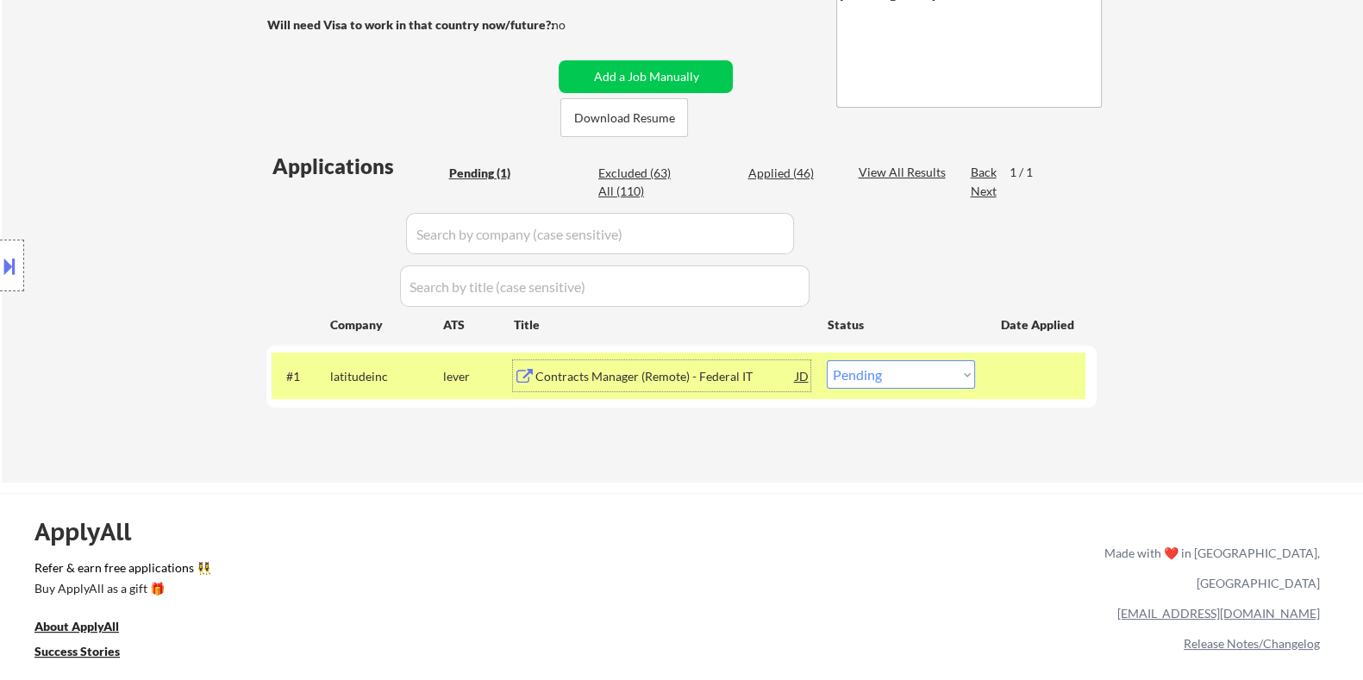
click at [643, 373] on div "Contracts Manager (Remote) - Federal IT" at bounding box center [665, 376] width 260 height 17
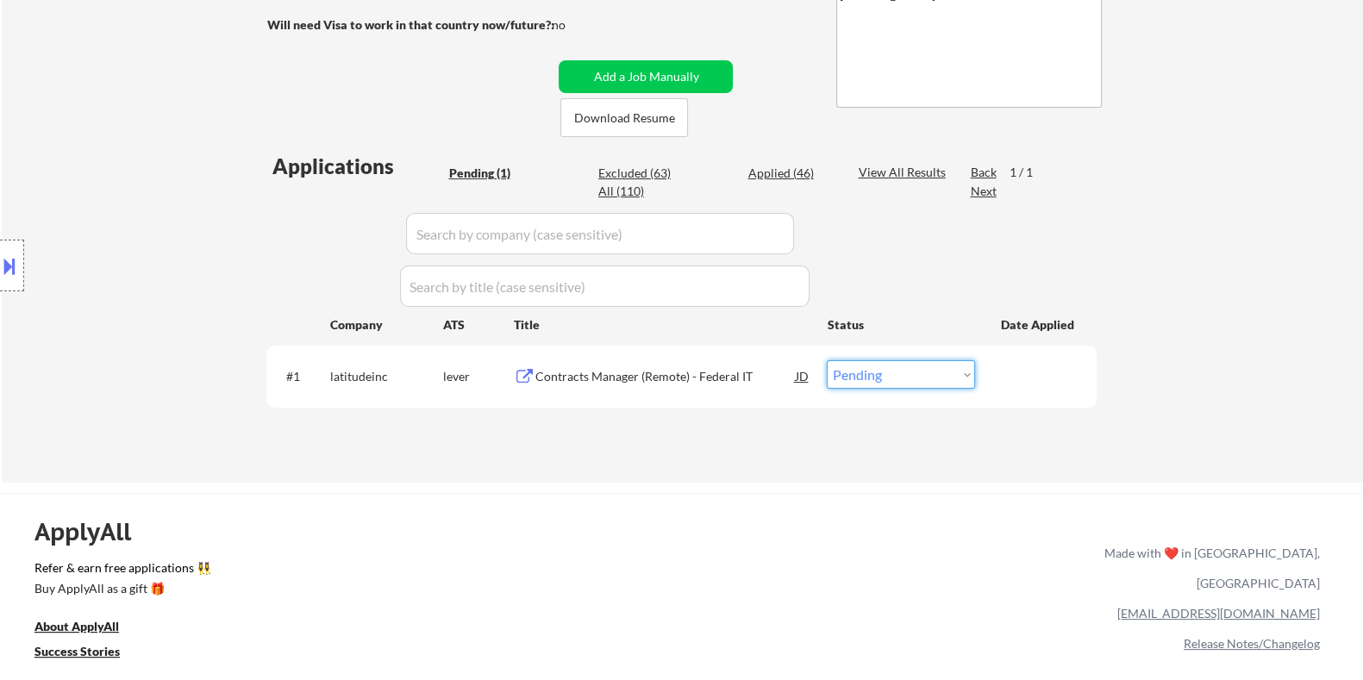
click at [871, 374] on select "Choose an option... Pending Applied Excluded (Questions) Excluded (Expired) Exc…" at bounding box center [901, 374] width 148 height 28
select select ""excluded__bad_match_""
click at [827, 360] on select "Choose an option... Pending Applied Excluded (Questions) Excluded (Expired) Exc…" at bounding box center [901, 374] width 148 height 28
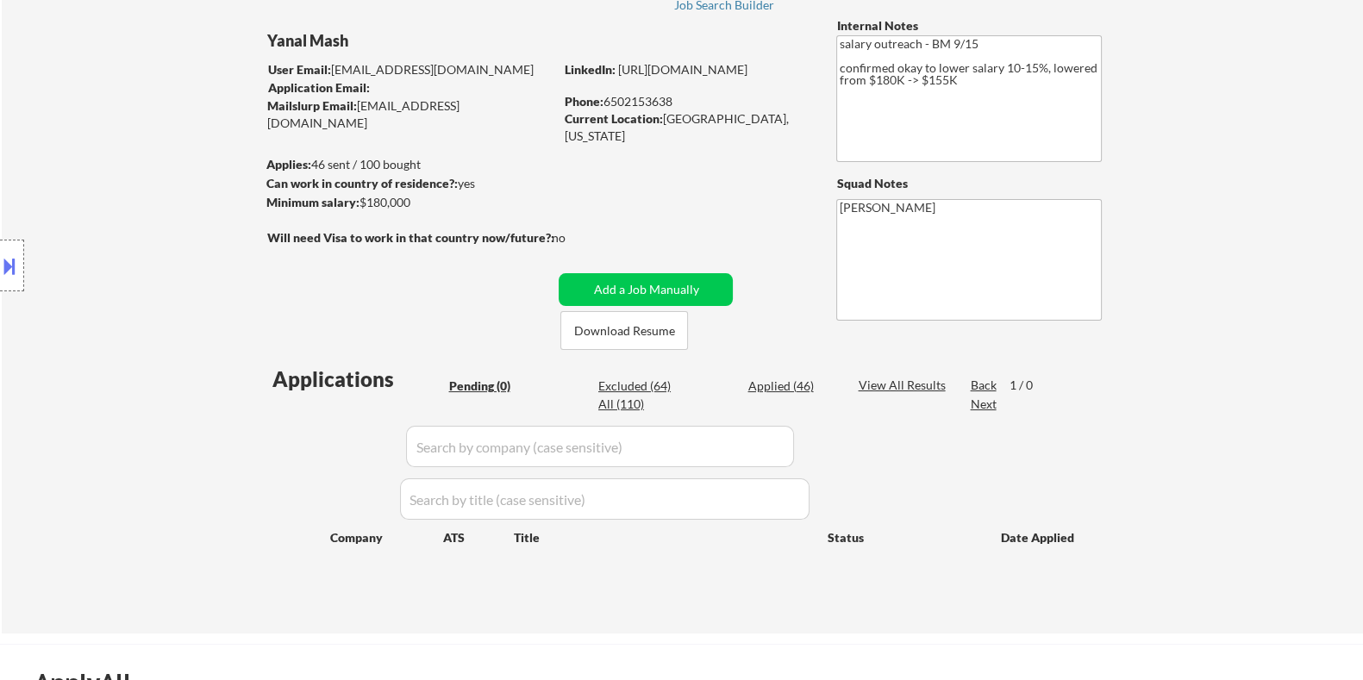
scroll to position [107, 0]
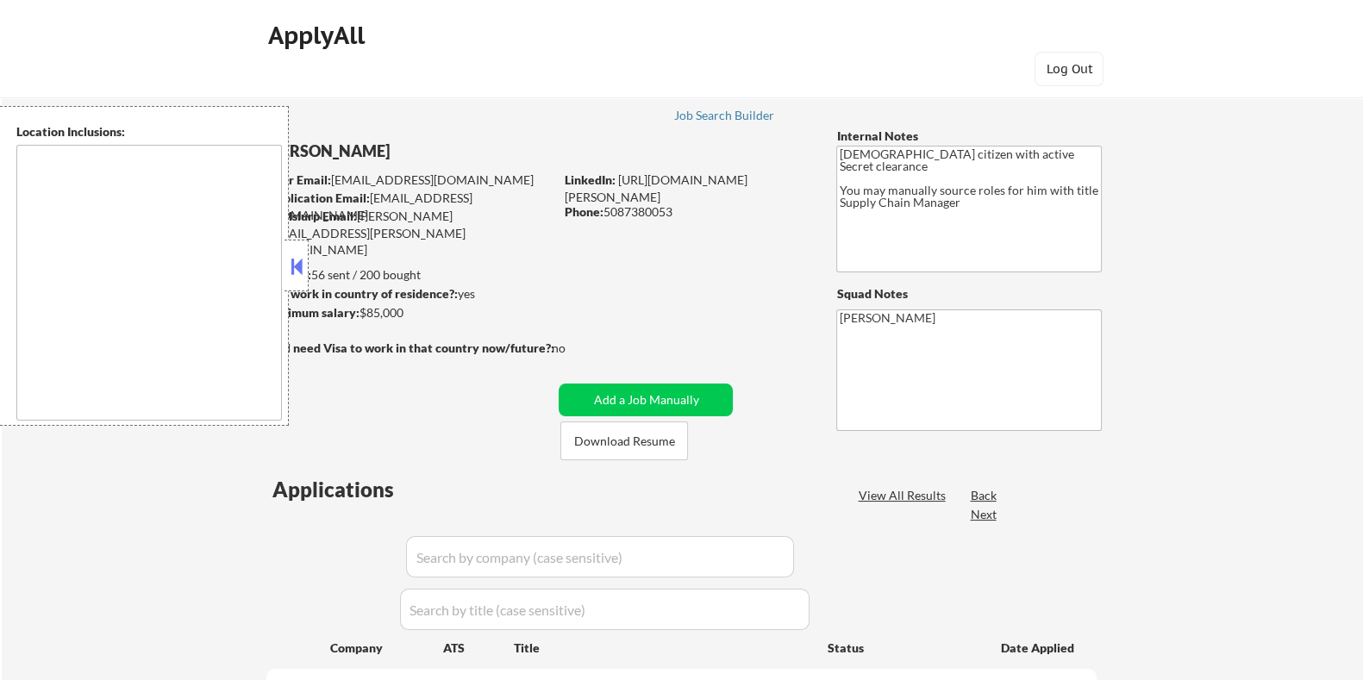
type textarea "[GEOGRAPHIC_DATA], [GEOGRAPHIC_DATA] in the [GEOGRAPHIC_DATA], [GEOGRAPHIC_DATA…"
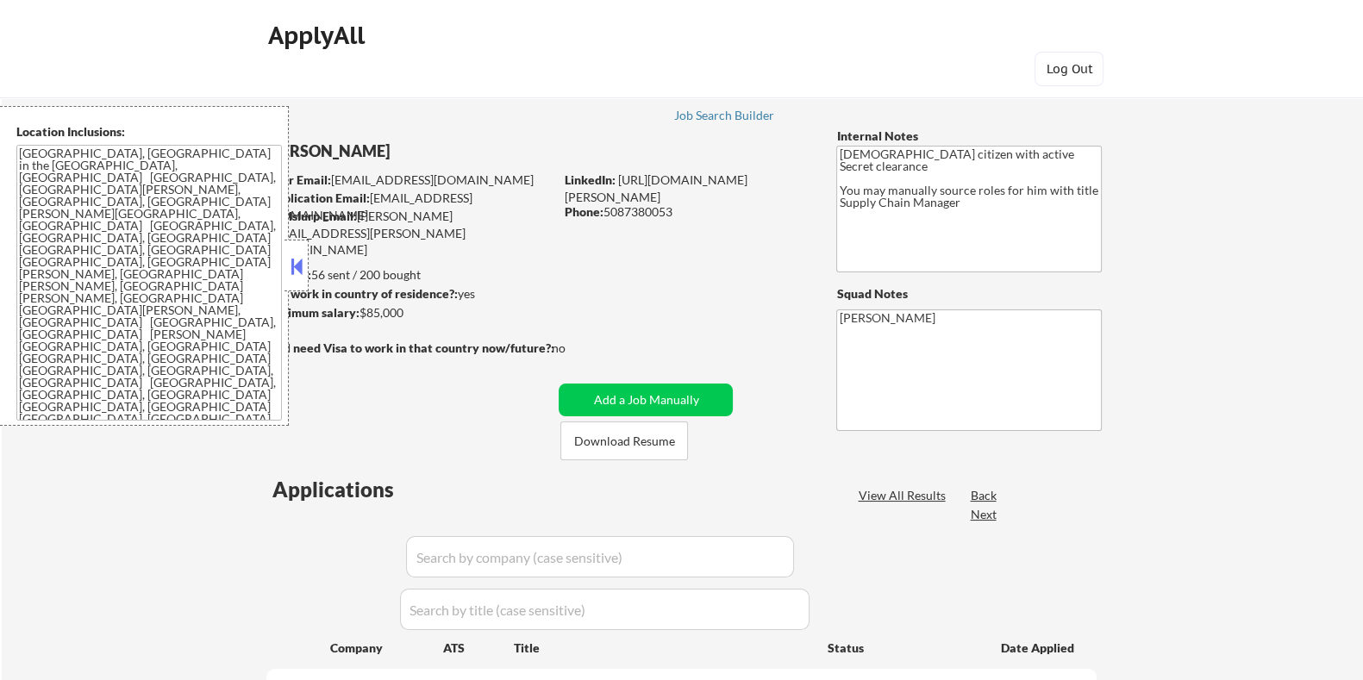
select select ""pending""
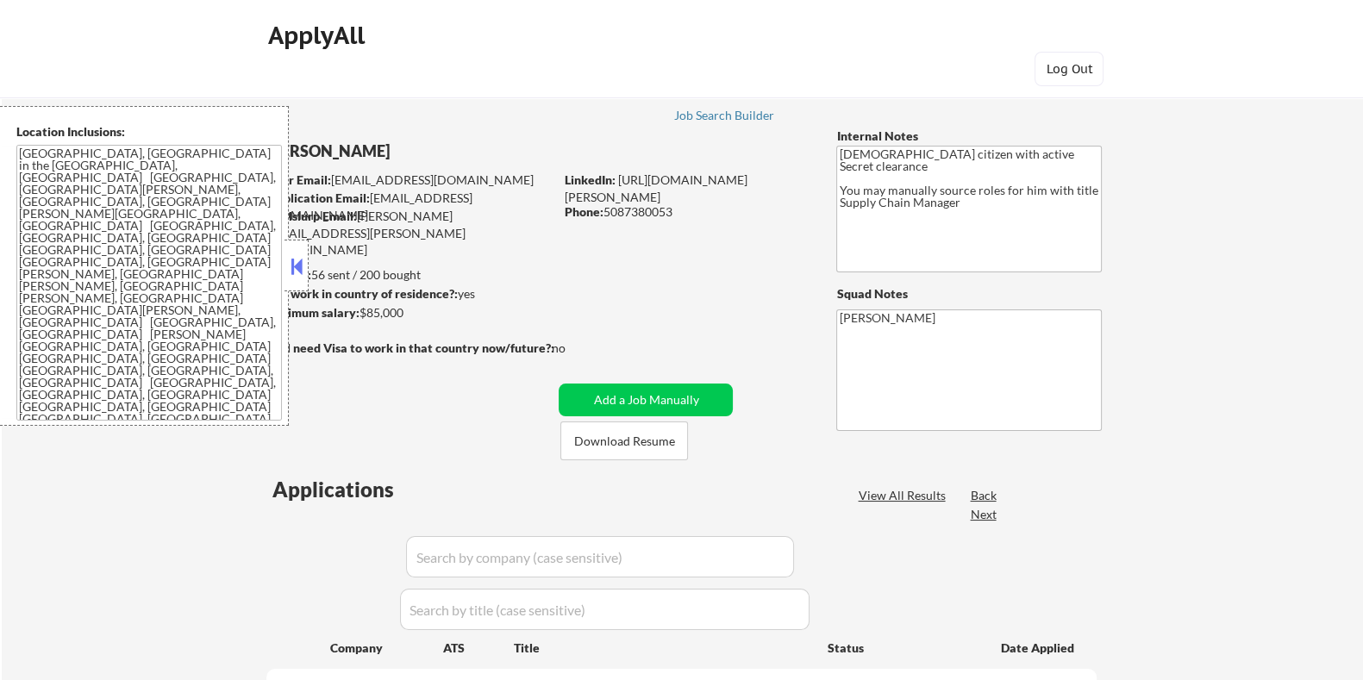
select select ""pending""
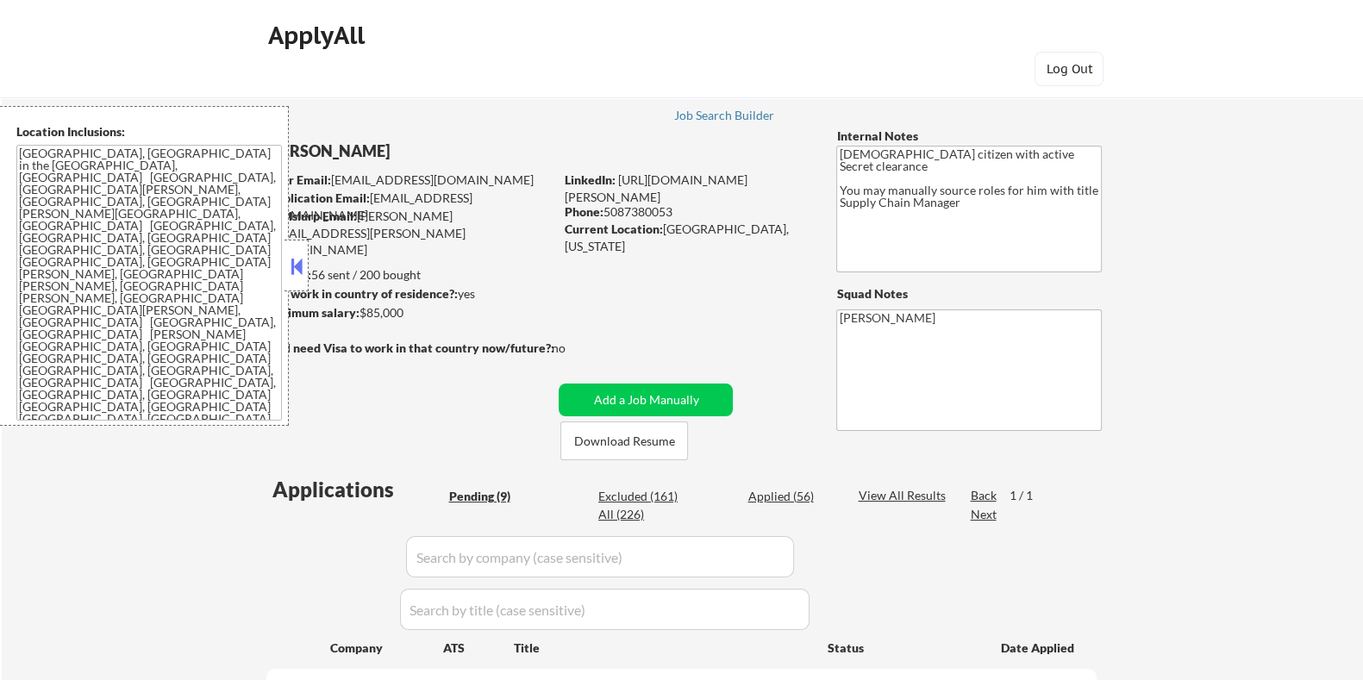
click at [287, 266] on button at bounding box center [296, 266] width 19 height 26
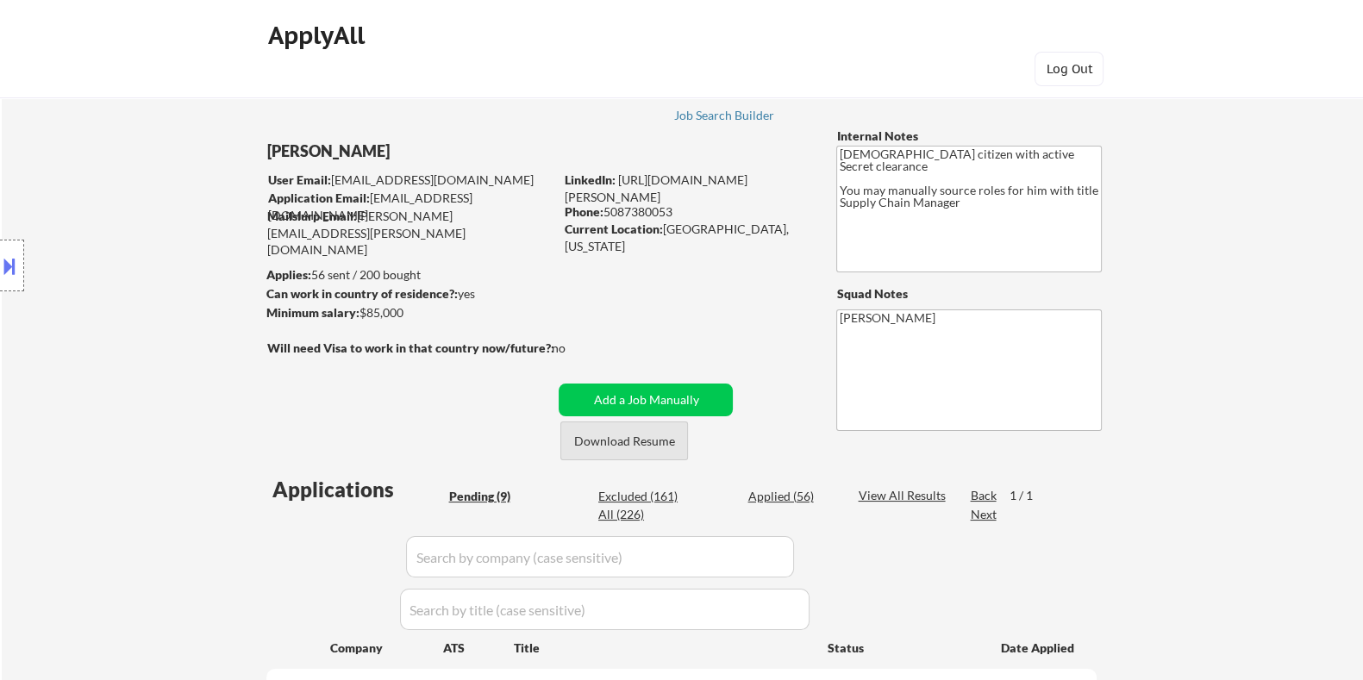
click at [584, 437] on button "Download Resume" at bounding box center [624, 441] width 128 height 39
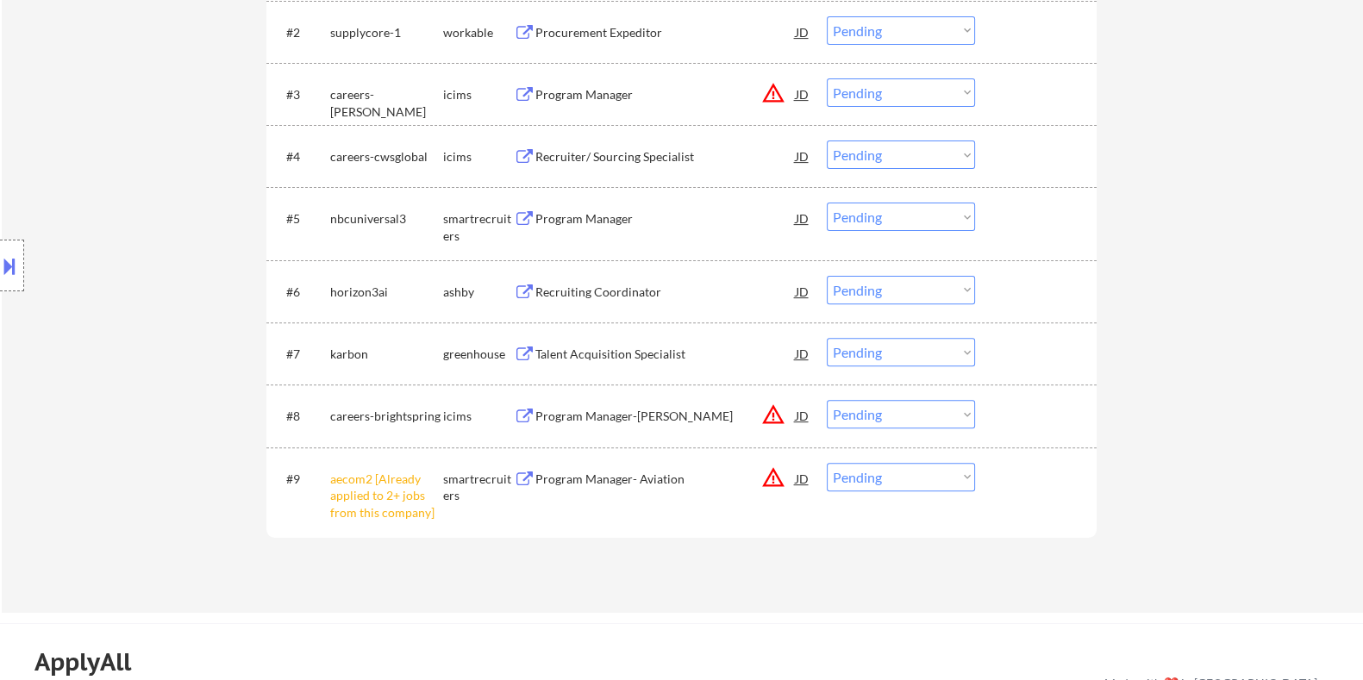
scroll to position [754, 0]
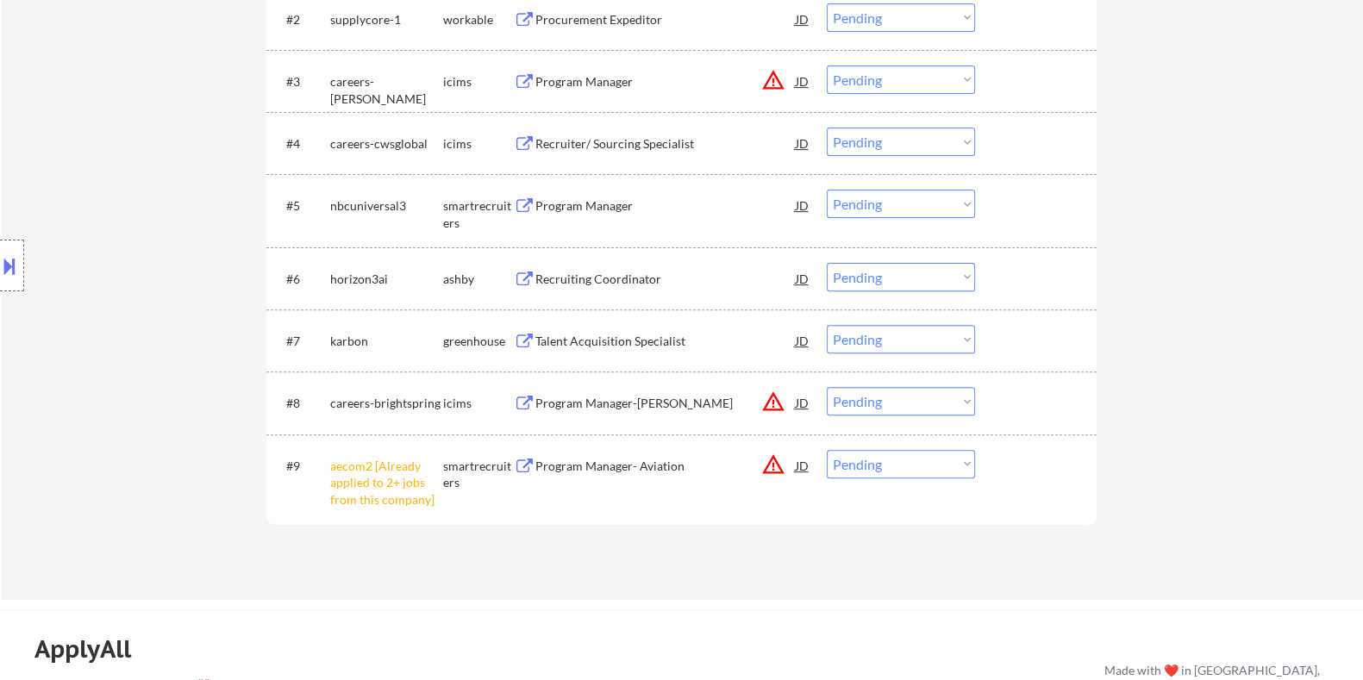
click at [919, 467] on select "Choose an option... Pending Applied Excluded (Questions) Excluded (Expired) Exc…" at bounding box center [901, 464] width 148 height 28
select select ""excluded__other_""
click at [827, 450] on select "Choose an option... Pending Applied Excluded (Questions) Excluded (Expired) Exc…" at bounding box center [901, 464] width 148 height 28
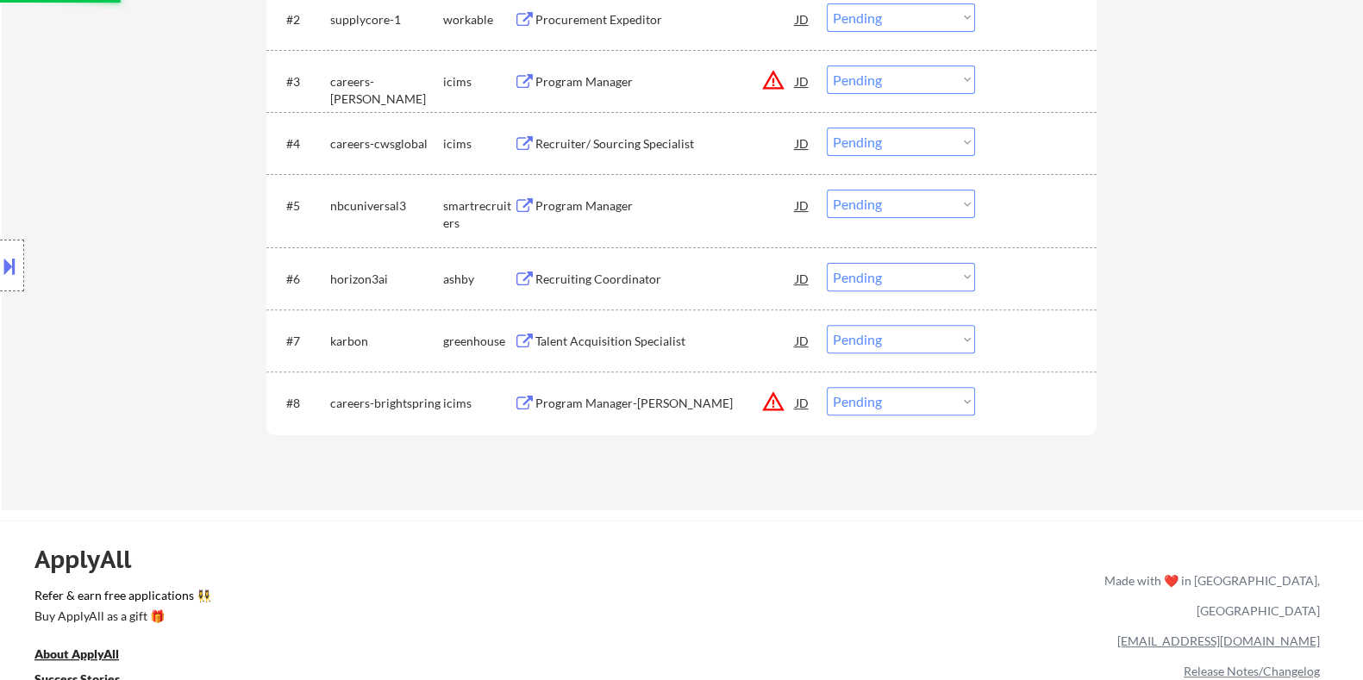
click at [586, 274] on div "Recruiting Coordinator" at bounding box center [665, 279] width 260 height 17
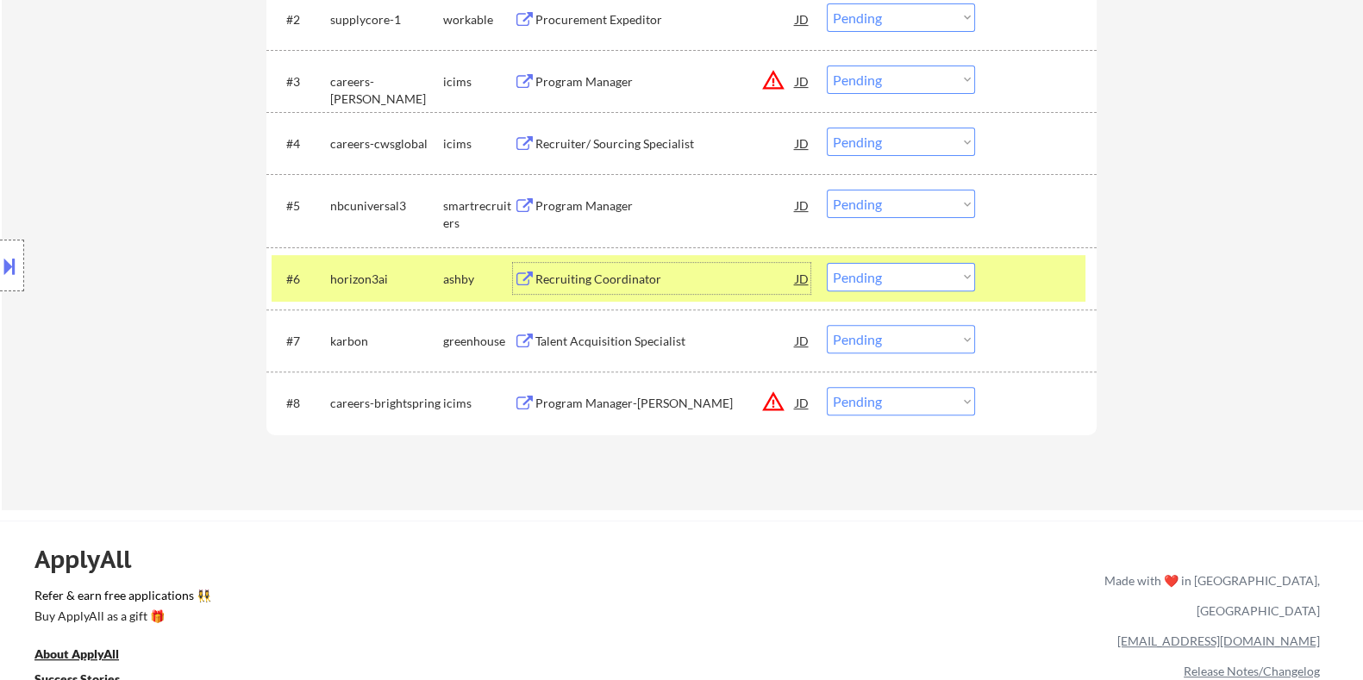
click at [925, 274] on select "Choose an option... Pending Applied Excluded (Questions) Excluded (Expired) Exc…" at bounding box center [901, 277] width 148 height 28
click at [827, 263] on select "Choose an option... Pending Applied Excluded (Questions) Excluded (Expired) Exc…" at bounding box center [901, 277] width 148 height 28
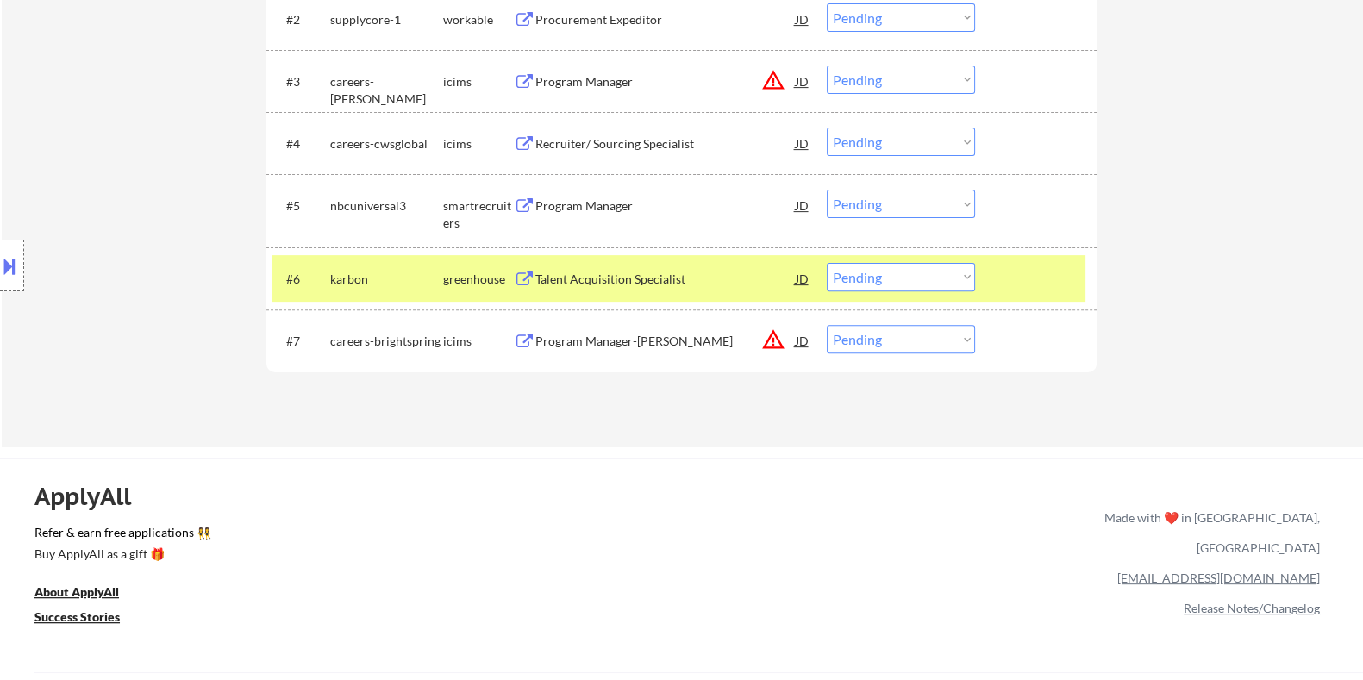
click at [602, 276] on div "Talent Acquisition Specialist" at bounding box center [665, 279] width 260 height 17
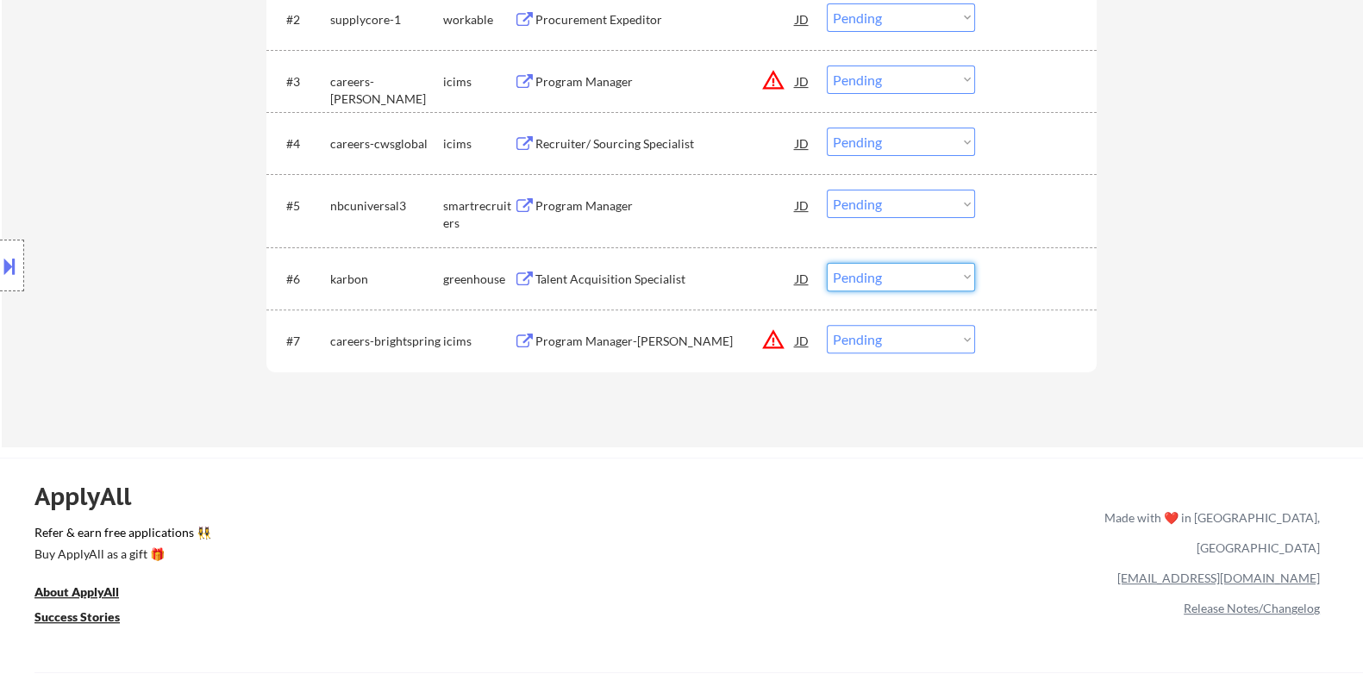
click at [916, 278] on select "Choose an option... Pending Applied Excluded (Questions) Excluded (Expired) Exc…" at bounding box center [901, 277] width 148 height 28
click at [547, 278] on div "Talent Acquisition Specialist" at bounding box center [665, 279] width 260 height 17
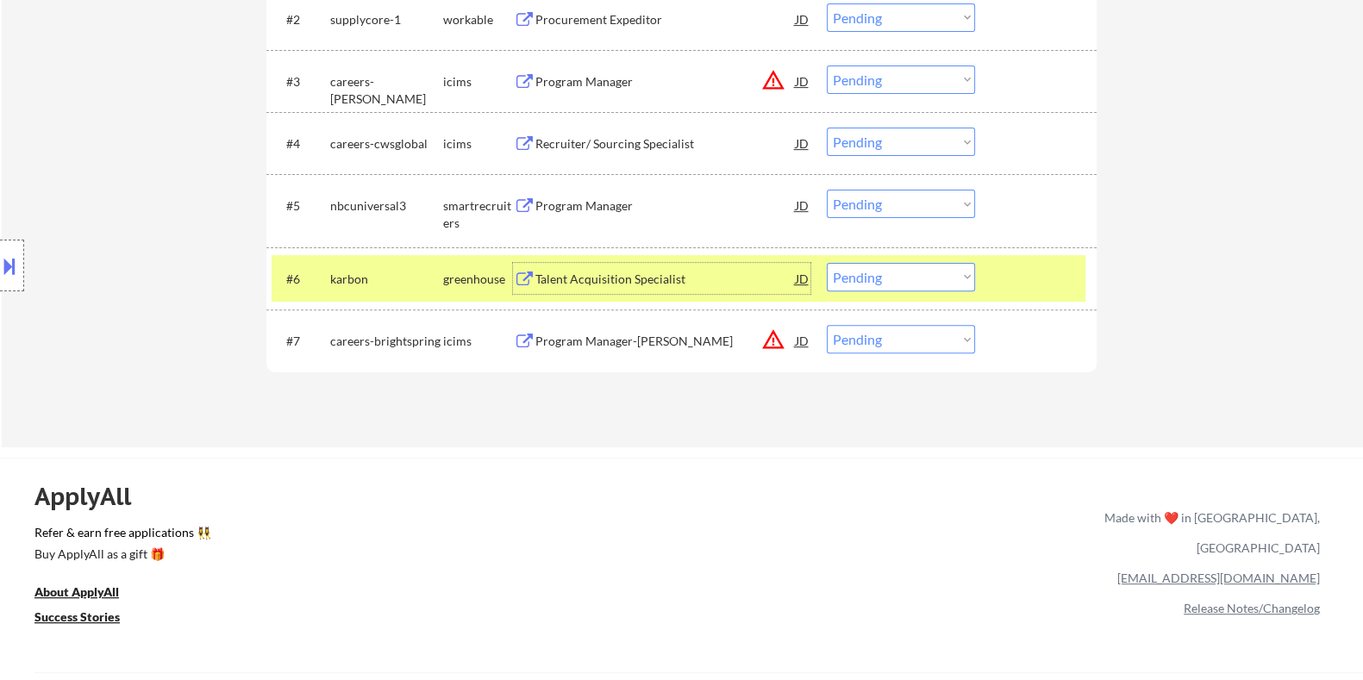
click at [917, 281] on select "Choose an option... Pending Applied Excluded (Questions) Excluded (Expired) Exc…" at bounding box center [901, 277] width 148 height 28
click at [827, 263] on select "Choose an option... Pending Applied Excluded (Questions) Excluded (Expired) Exc…" at bounding box center [901, 277] width 148 height 28
select select ""pending""
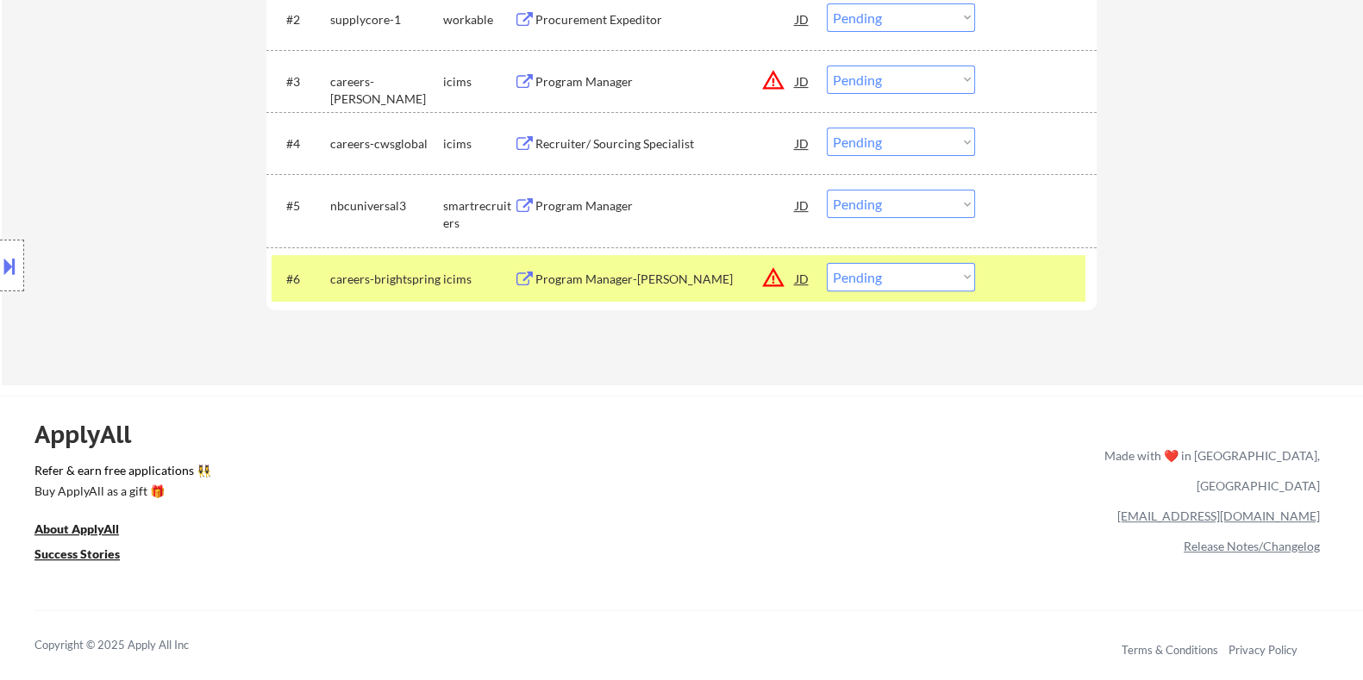
click at [547, 190] on div "Program Manager" at bounding box center [665, 205] width 260 height 31
